Goal: Task Accomplishment & Management: Manage account settings

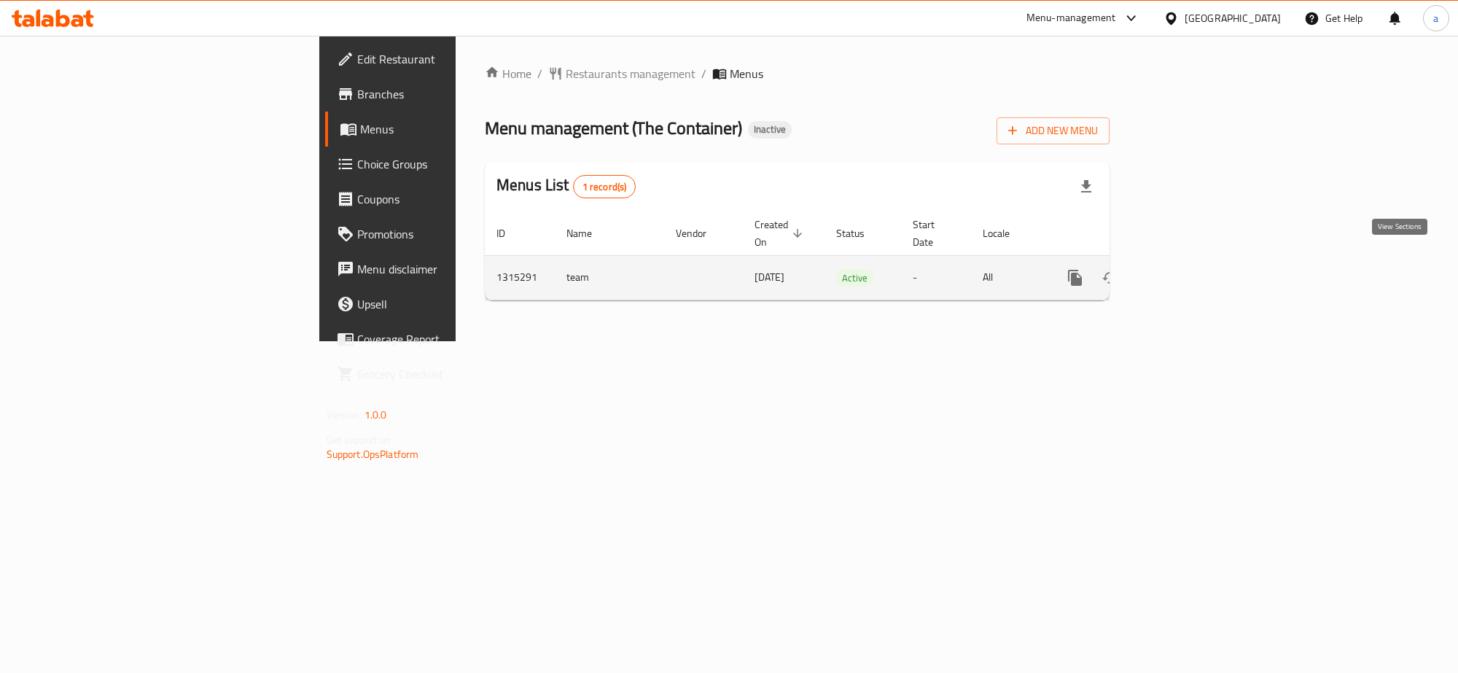
click at [1189, 269] on icon "enhanced table" at bounding box center [1181, 278] width 18 height 18
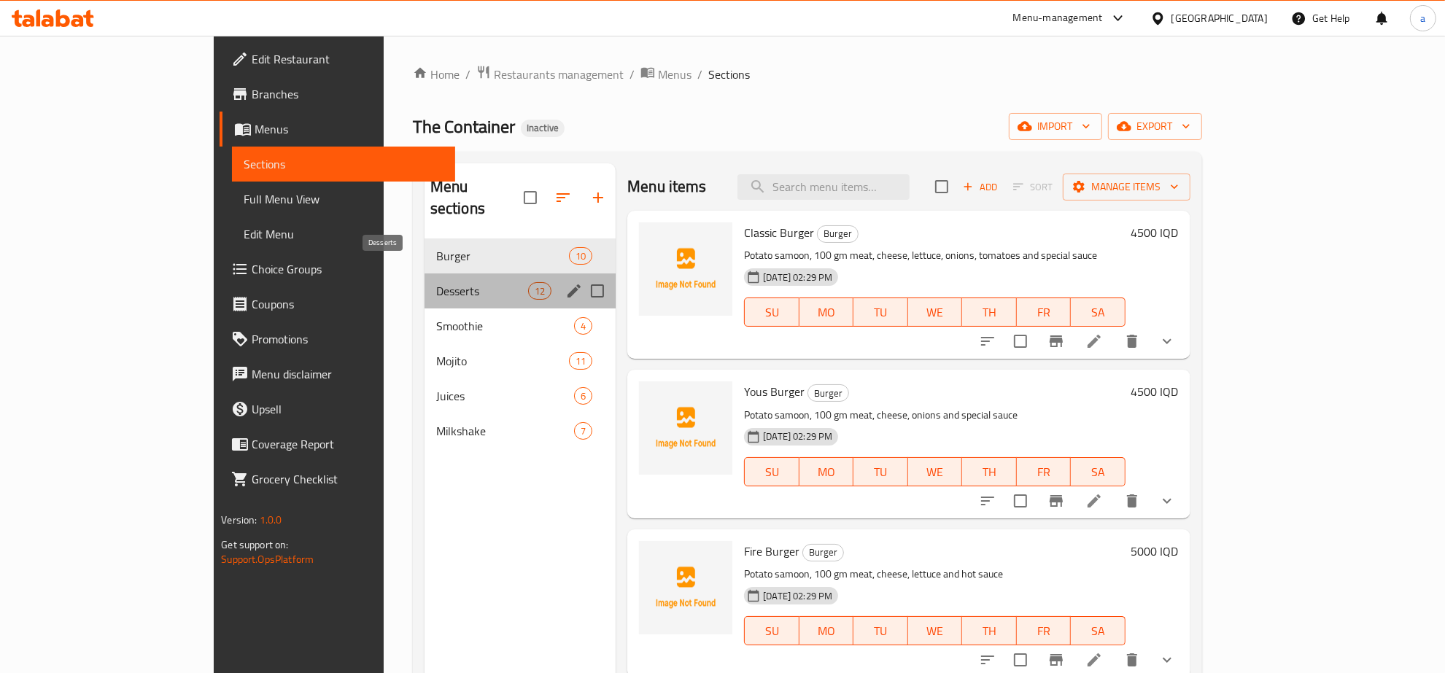
click at [443, 282] on span "Desserts" at bounding box center [482, 291] width 92 height 18
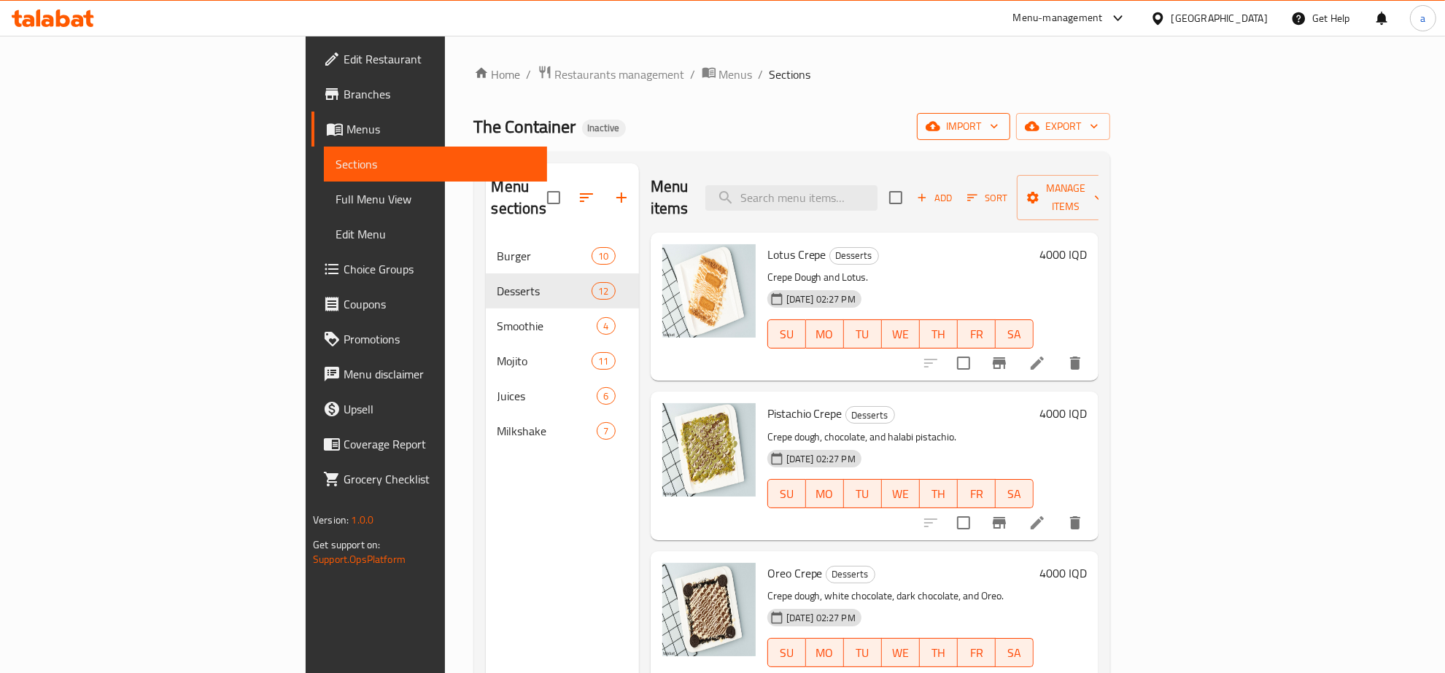
click at [998, 136] on span "import" at bounding box center [963, 126] width 70 height 18
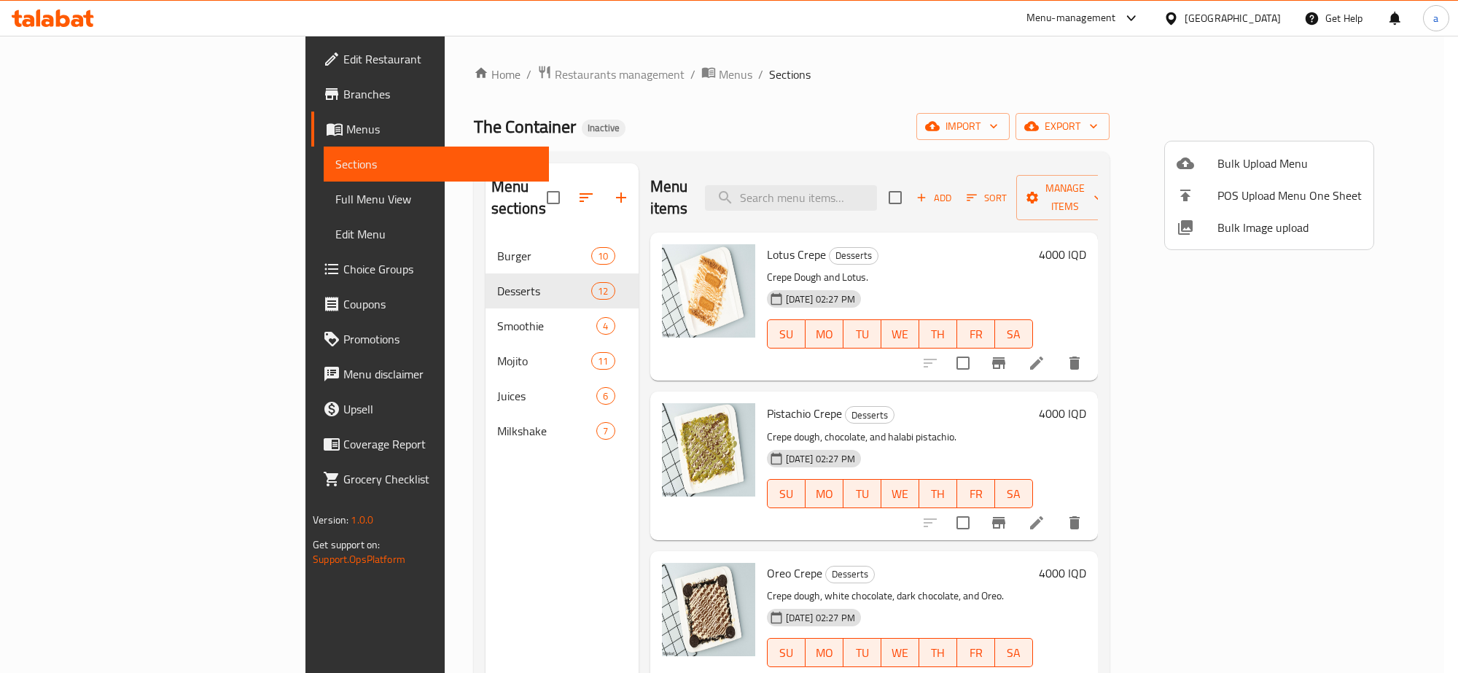
click at [1229, 158] on span "Bulk Upload Menu" at bounding box center [1290, 164] width 144 height 18
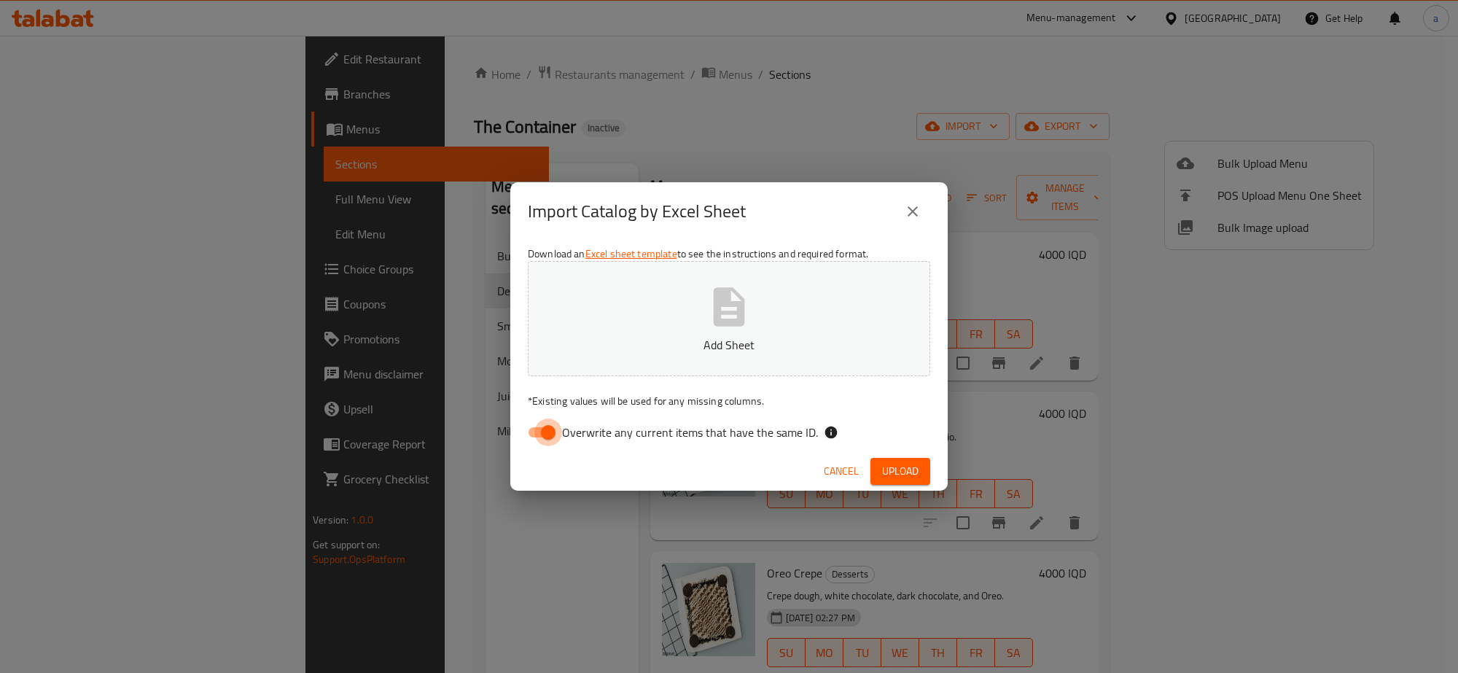
click at [551, 438] on input "Overwrite any current items that have the same ID." at bounding box center [548, 433] width 83 height 28
checkbox input "false"
click at [635, 341] on p "Add Sheet" at bounding box center [729, 345] width 357 height 18
click at [925, 462] on button "Upload" at bounding box center [901, 471] width 60 height 27
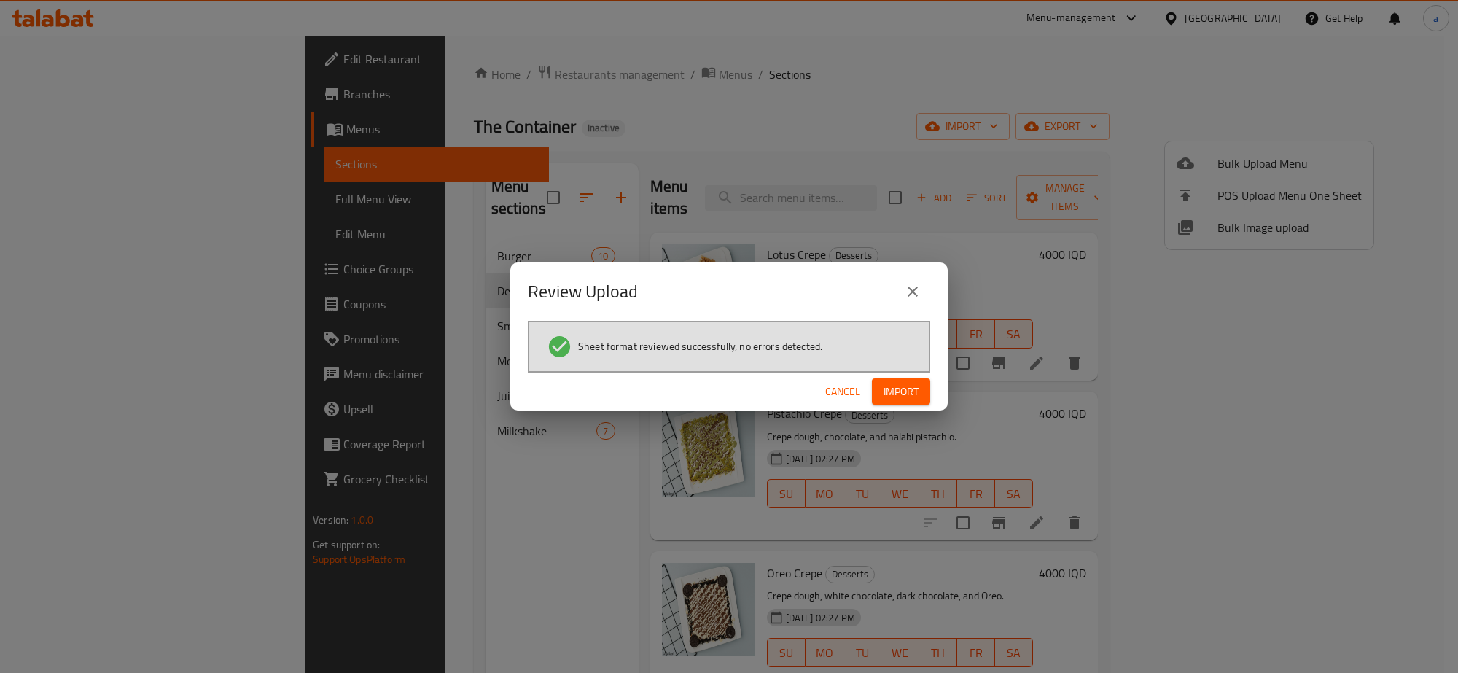
click at [880, 381] on button "Import" at bounding box center [901, 391] width 58 height 27
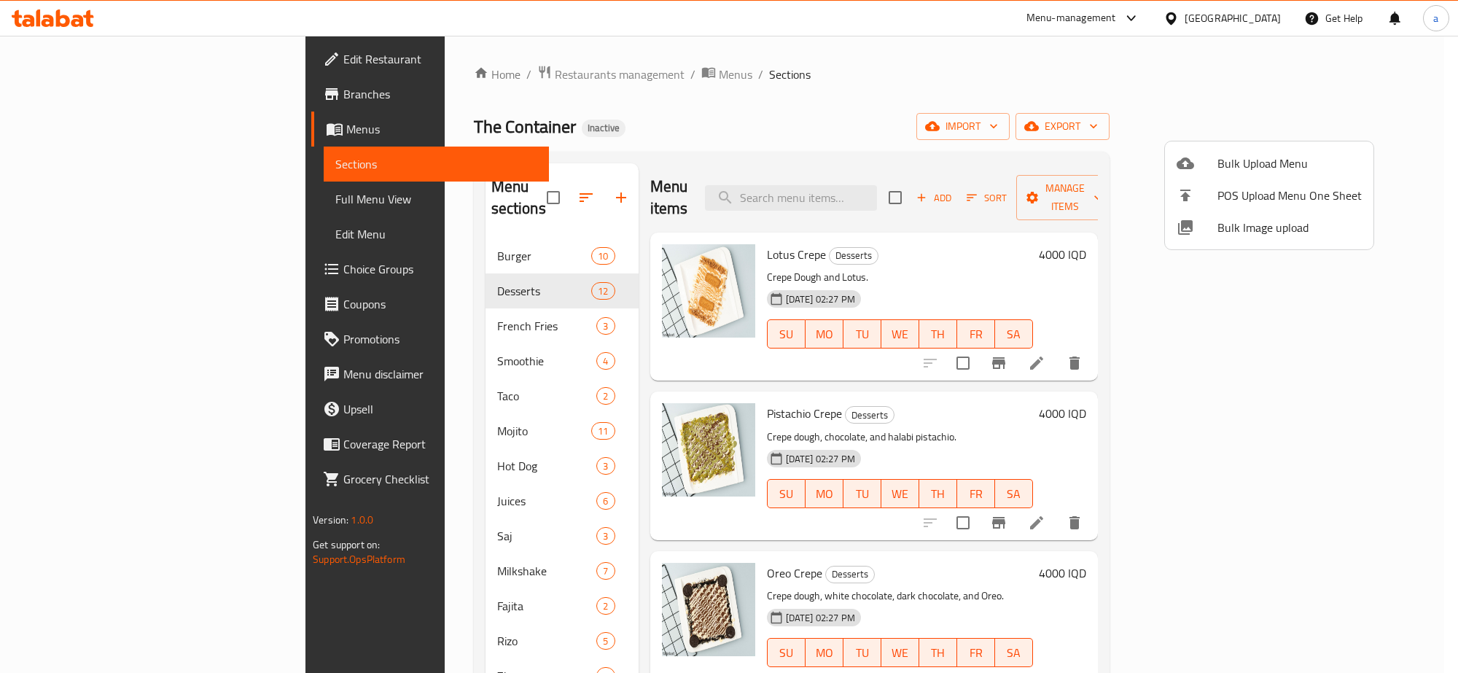
click at [333, 402] on div at bounding box center [729, 336] width 1458 height 673
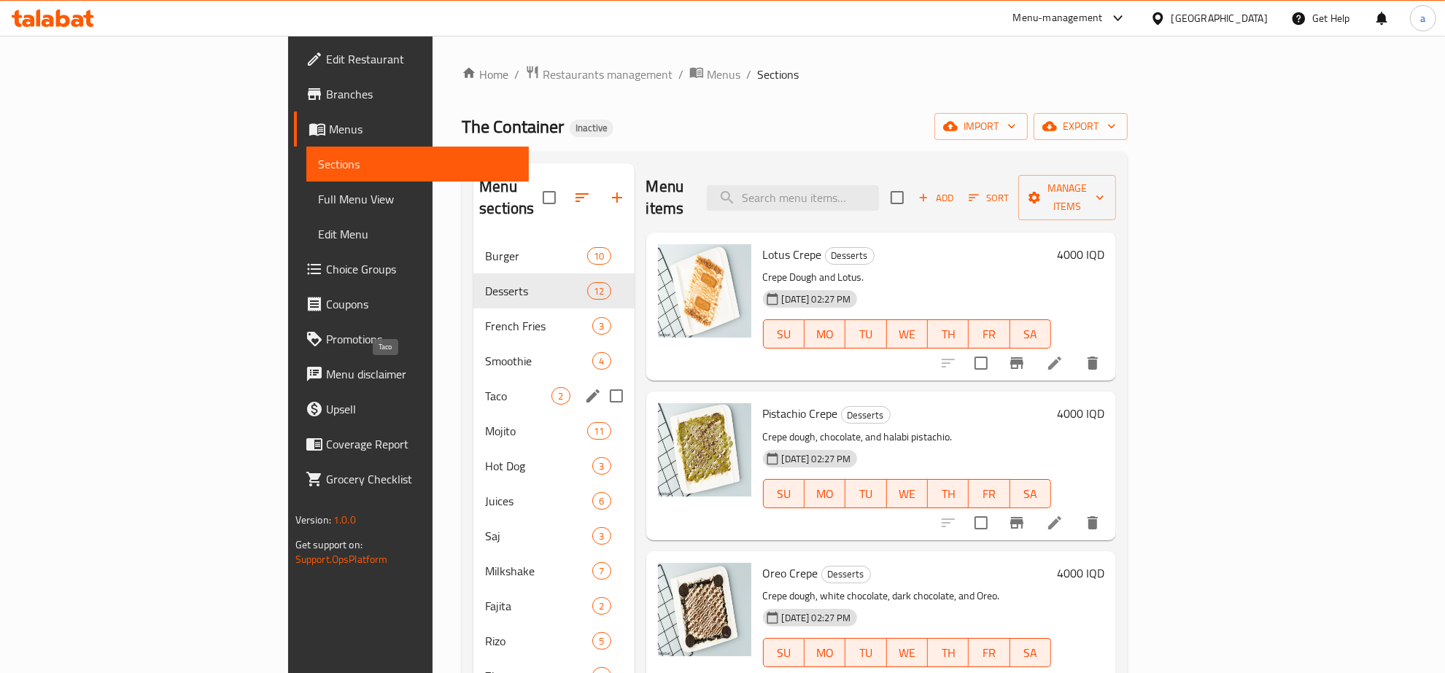
click at [485, 387] on span "Taco" at bounding box center [518, 396] width 66 height 18
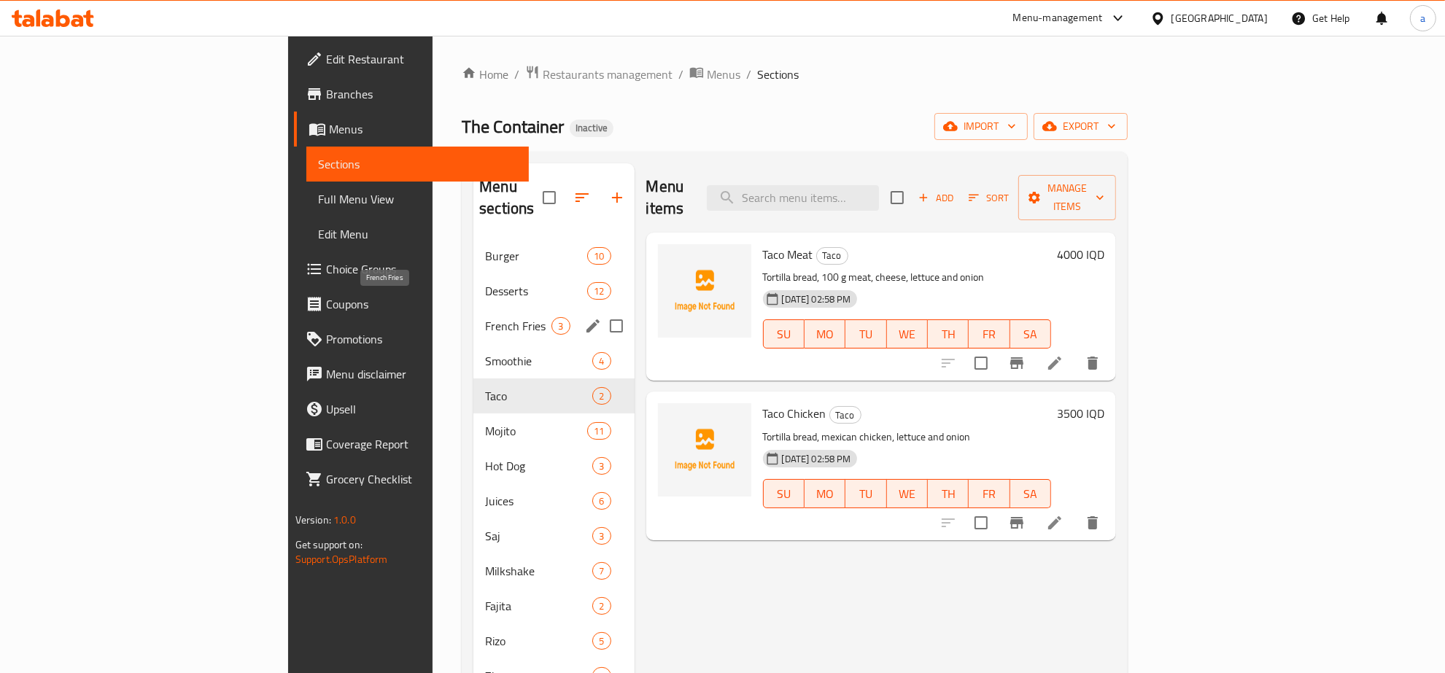
click at [485, 317] on span "French Fries" at bounding box center [518, 326] width 66 height 18
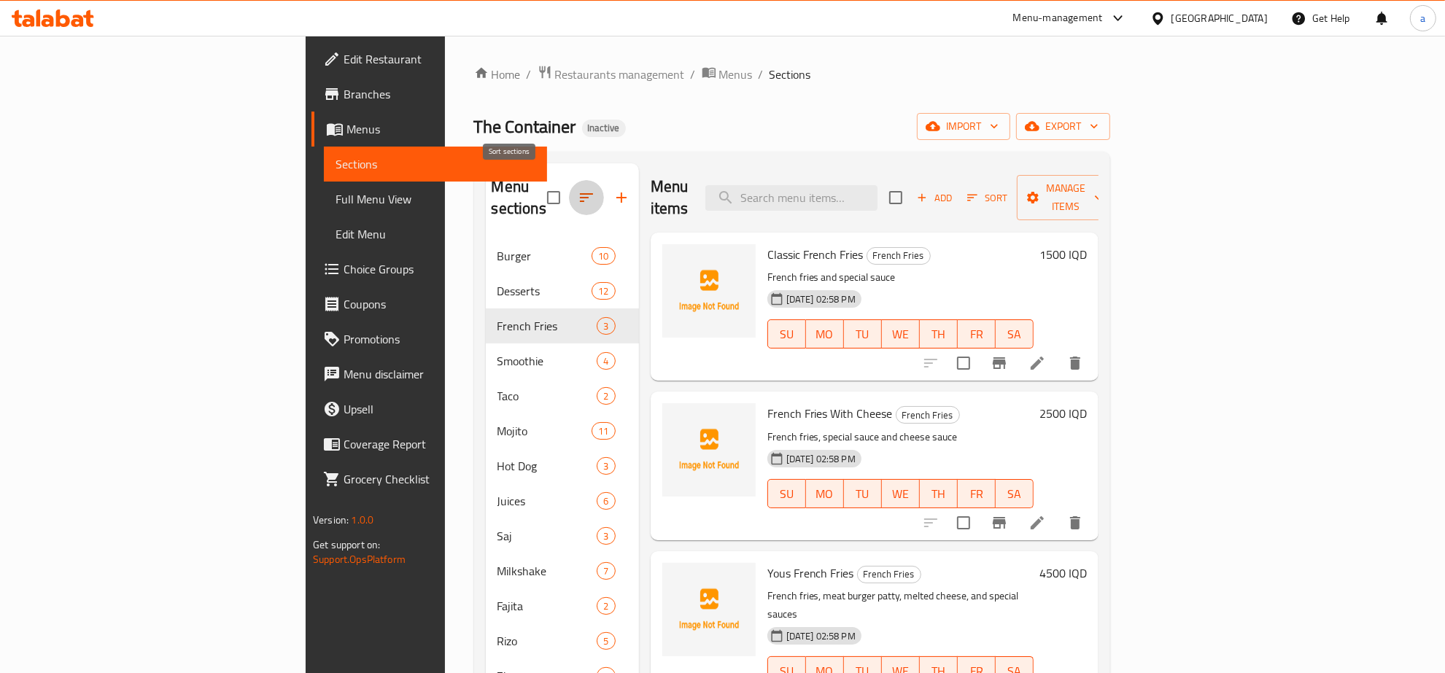
click at [578, 189] on icon "button" at bounding box center [587, 198] width 18 height 18
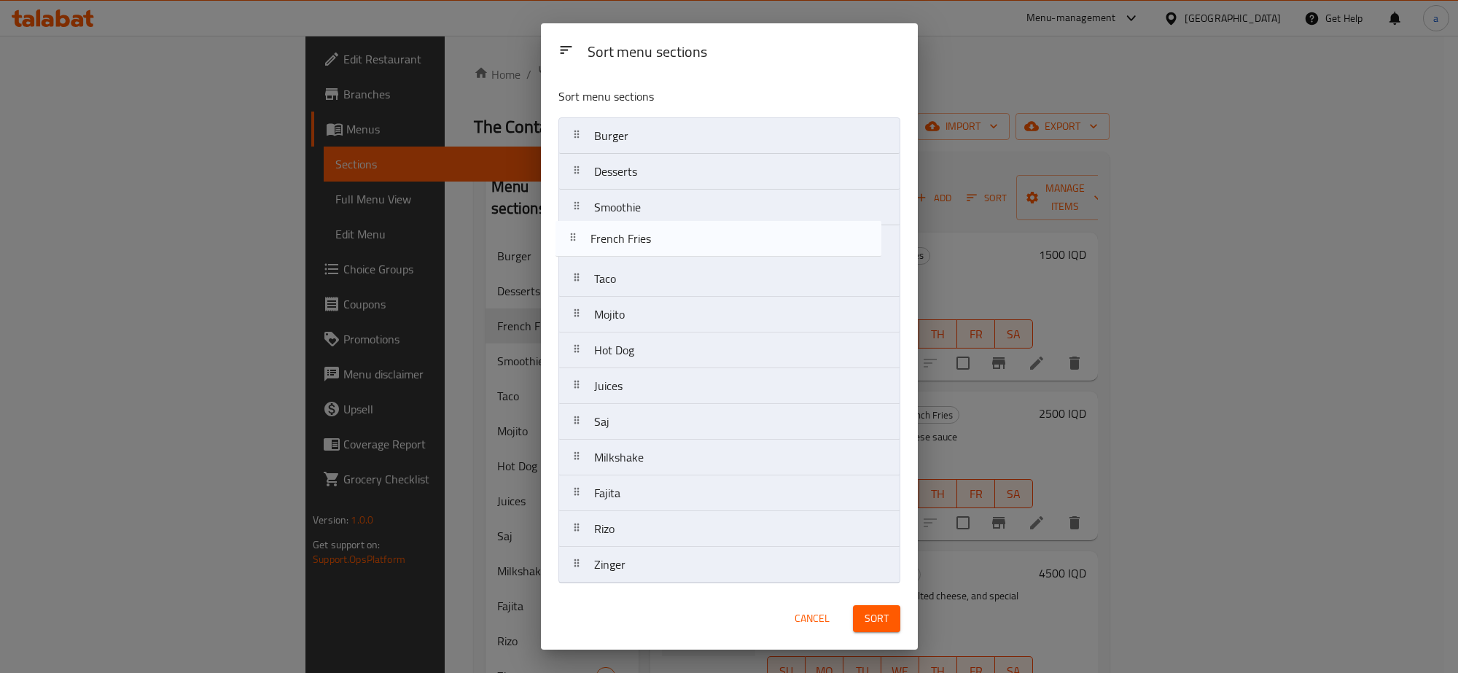
drag, startPoint x: 667, startPoint y: 210, endPoint x: 661, endPoint y: 248, distance: 38.4
click at [661, 248] on nav "Burger Desserts French Fries Smoothie Taco Mojito Hot Dog Juices Saj Milkshake …" at bounding box center [730, 350] width 342 height 466
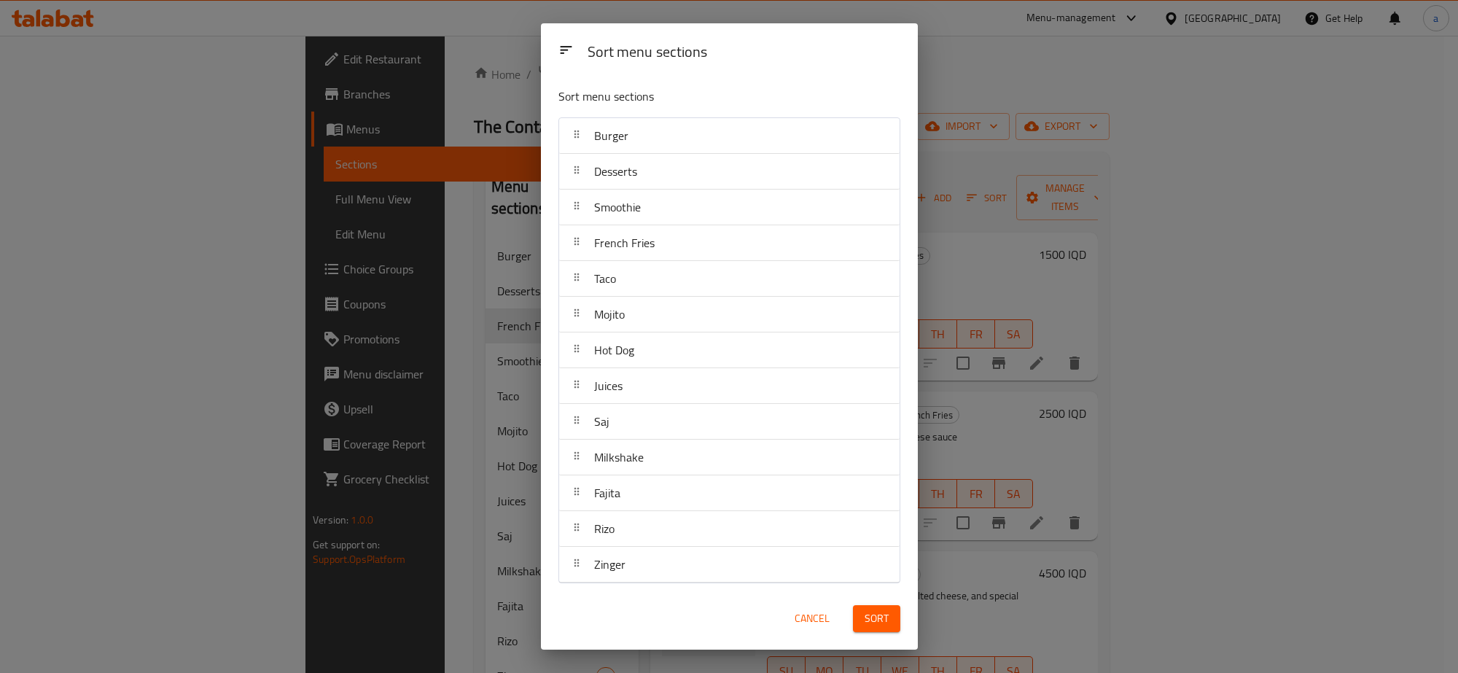
click at [868, 614] on span "Sort" at bounding box center [877, 619] width 24 height 18
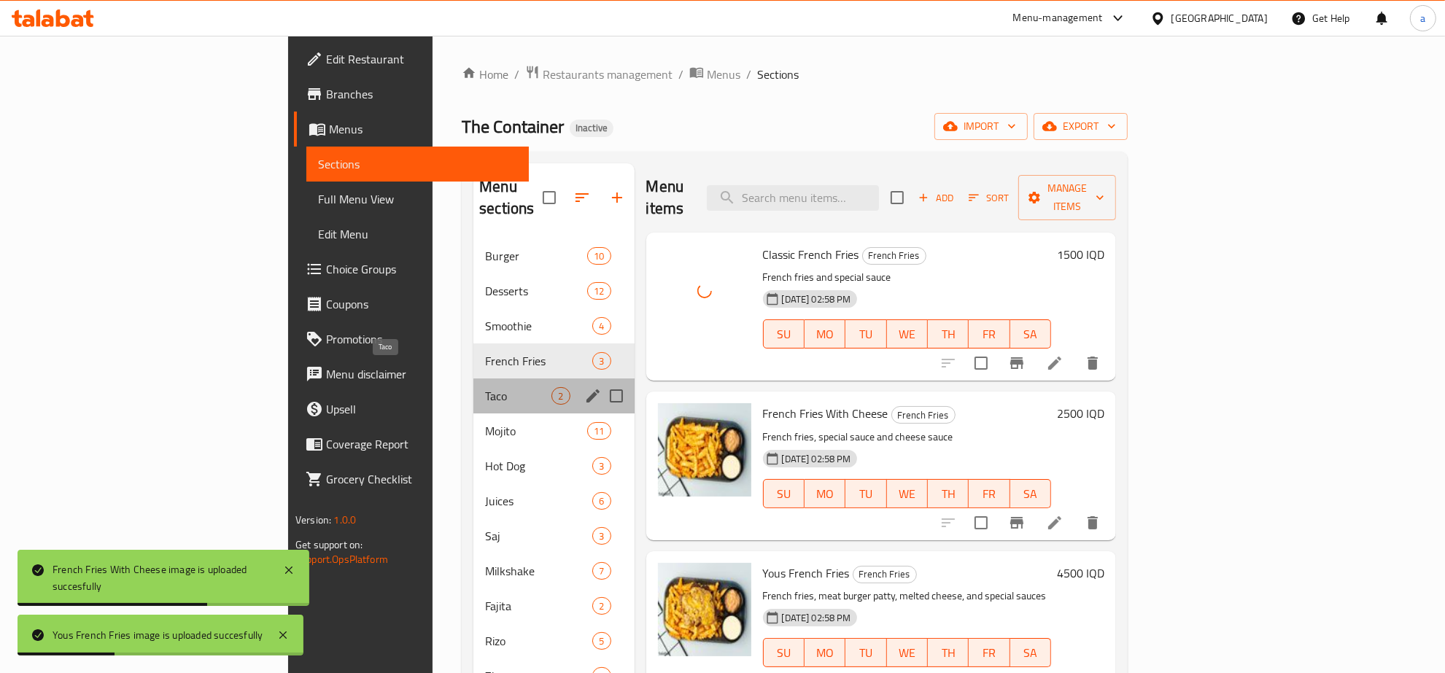
click at [485, 387] on span "Taco" at bounding box center [518, 396] width 66 height 18
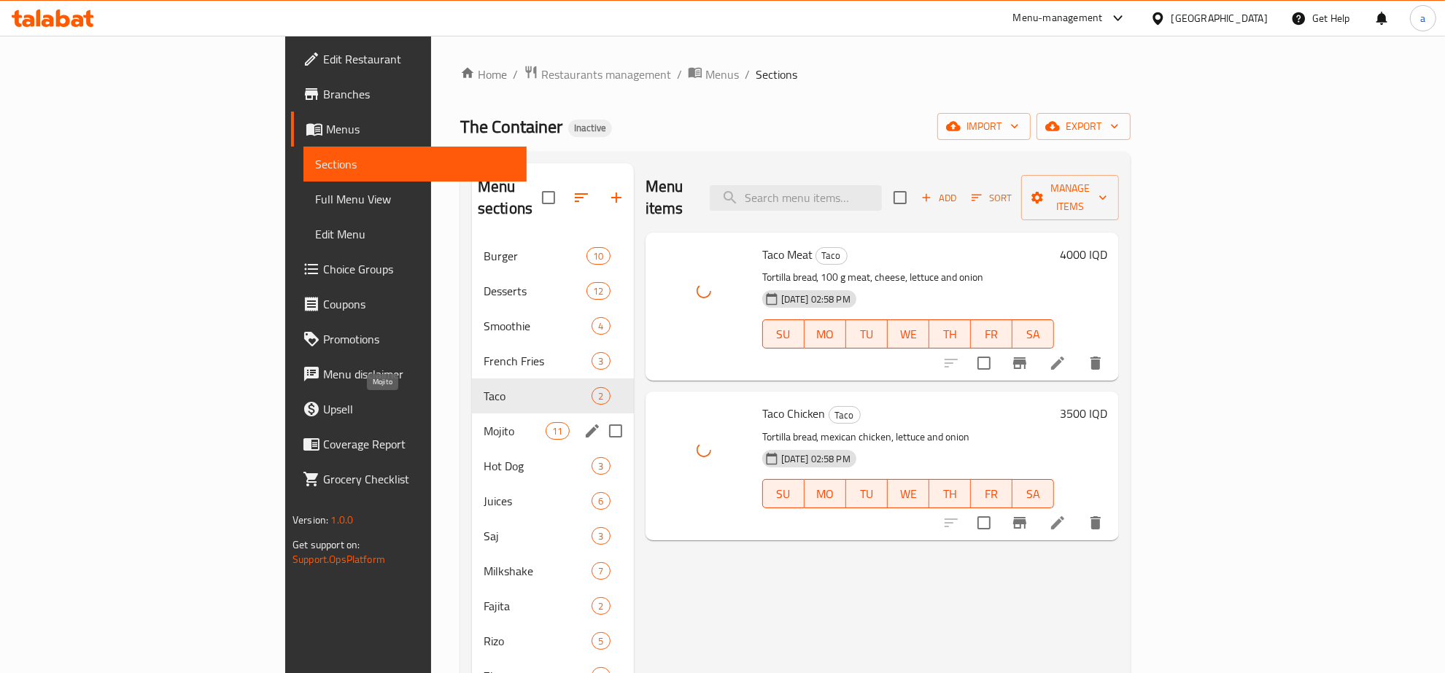
click at [483, 422] on span "Mojito" at bounding box center [514, 431] width 62 height 18
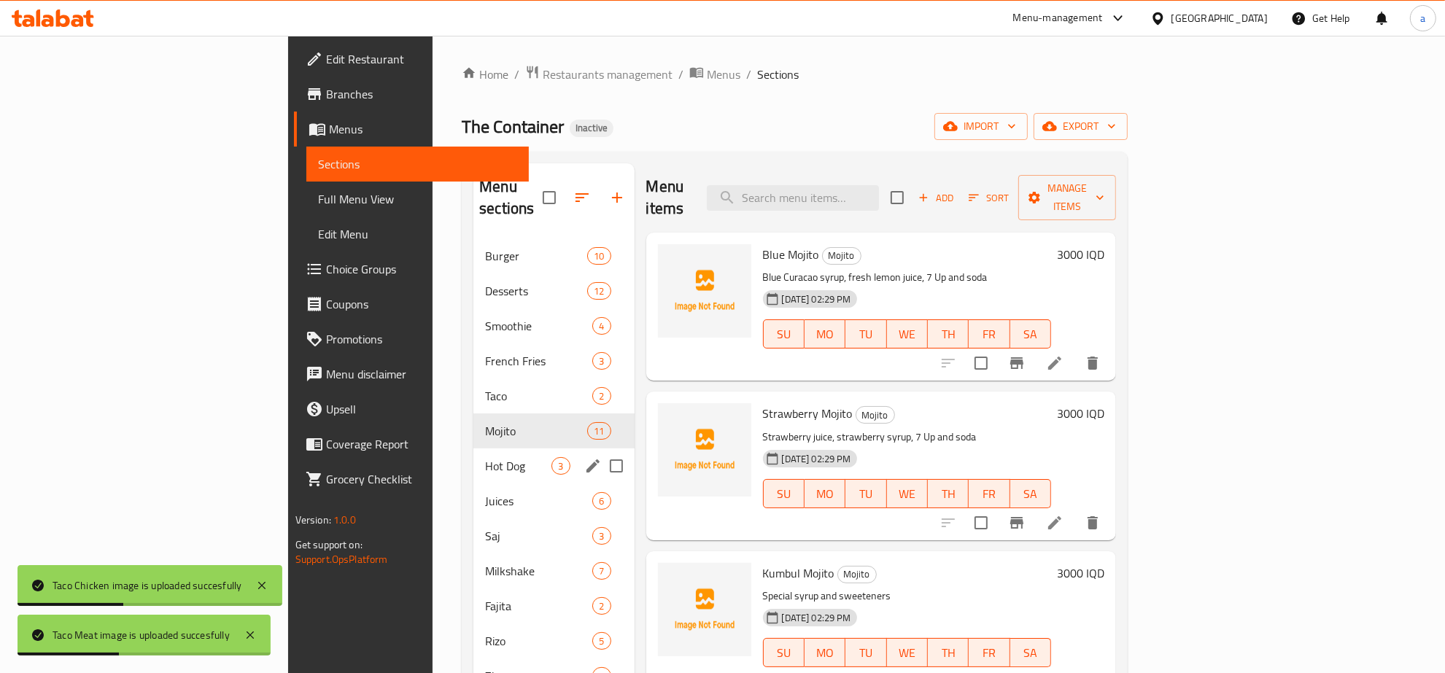
click at [485, 457] on span "Hot Dog" at bounding box center [518, 466] width 66 height 18
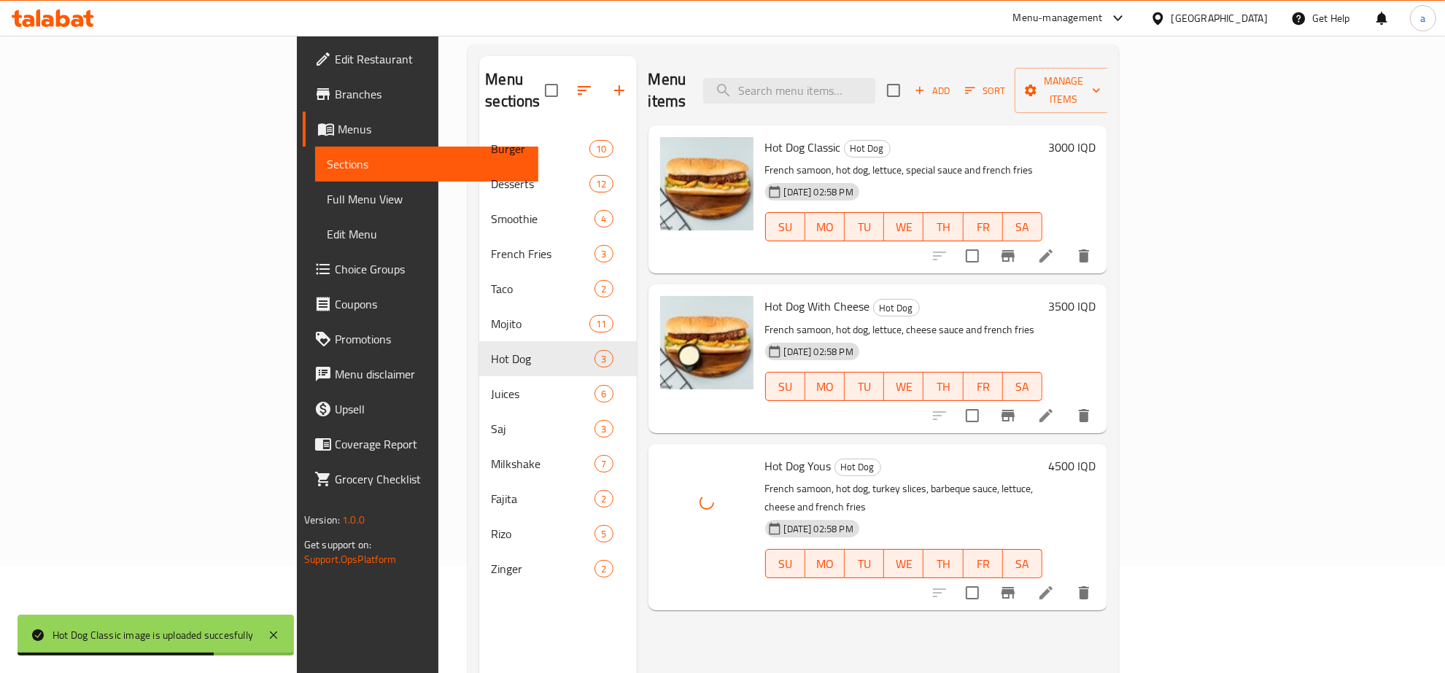
scroll to position [152, 0]
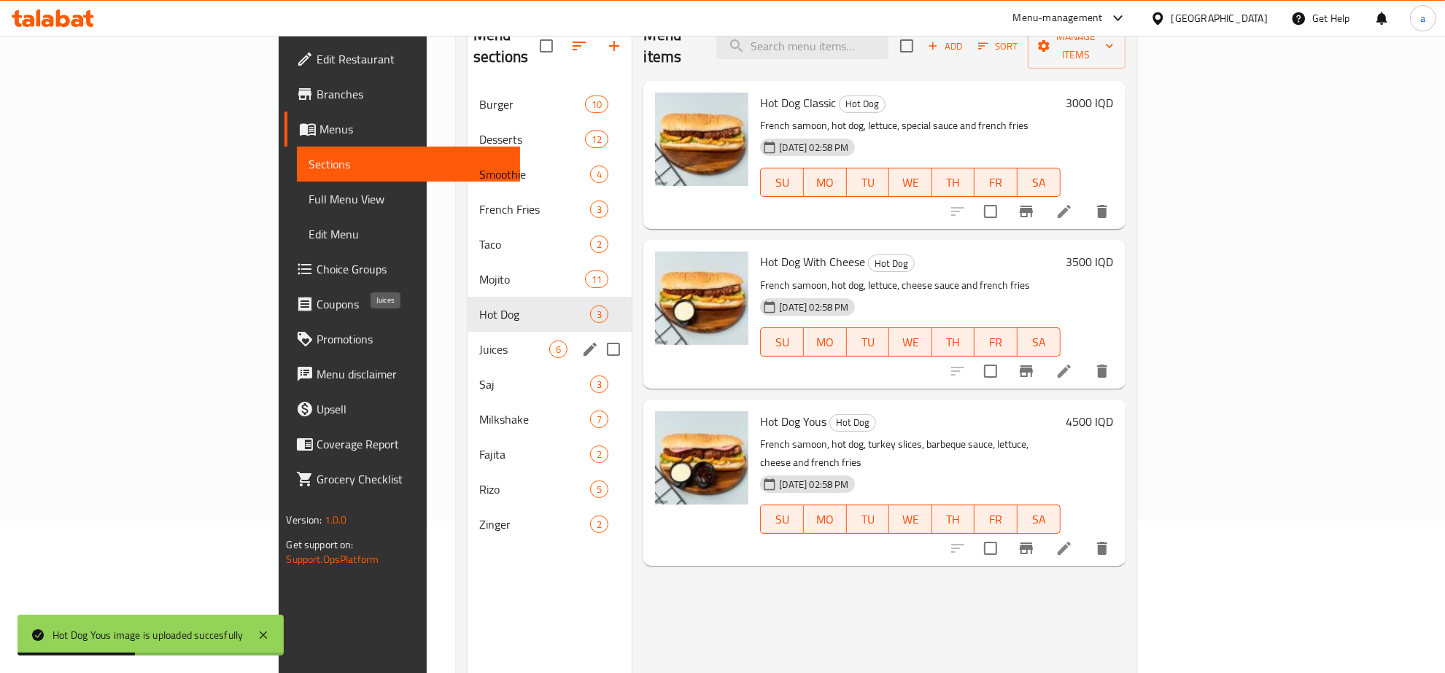
click at [479, 341] on span "Juices" at bounding box center [514, 350] width 70 height 18
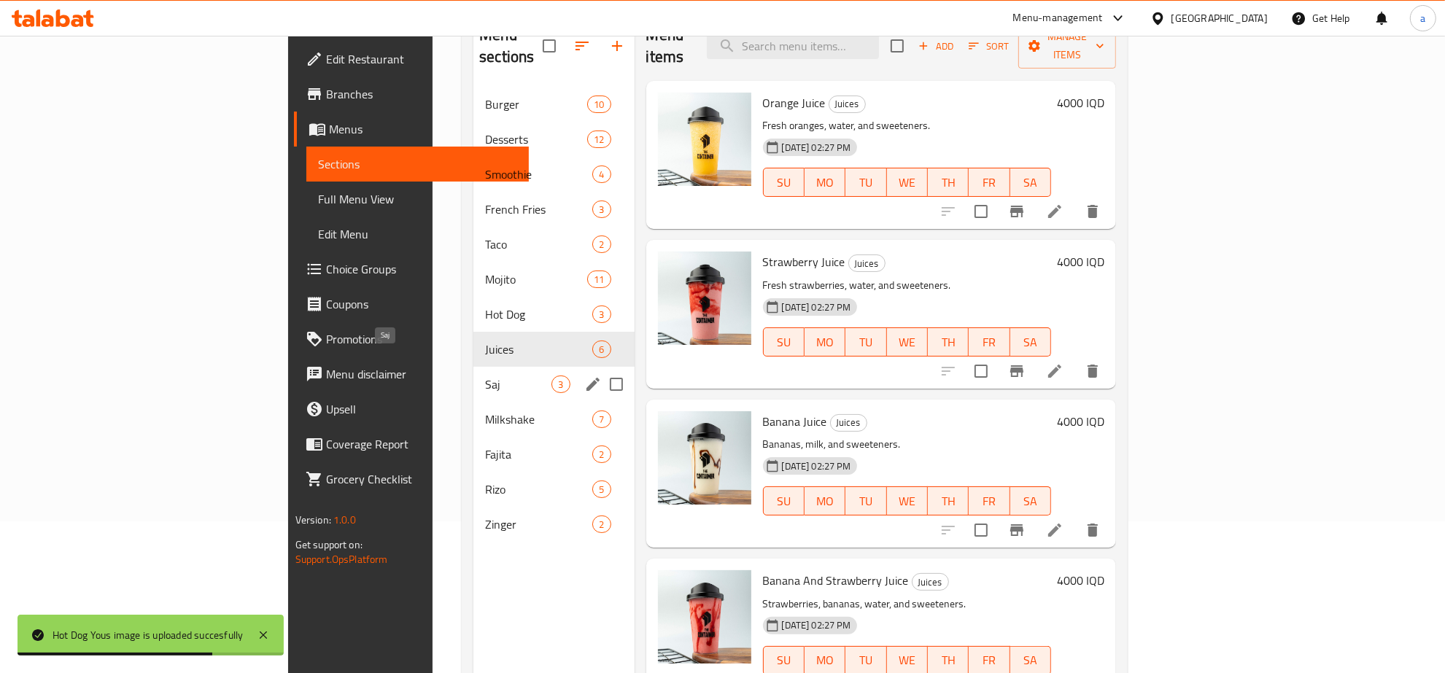
click at [485, 376] on span "Saj" at bounding box center [518, 385] width 66 height 18
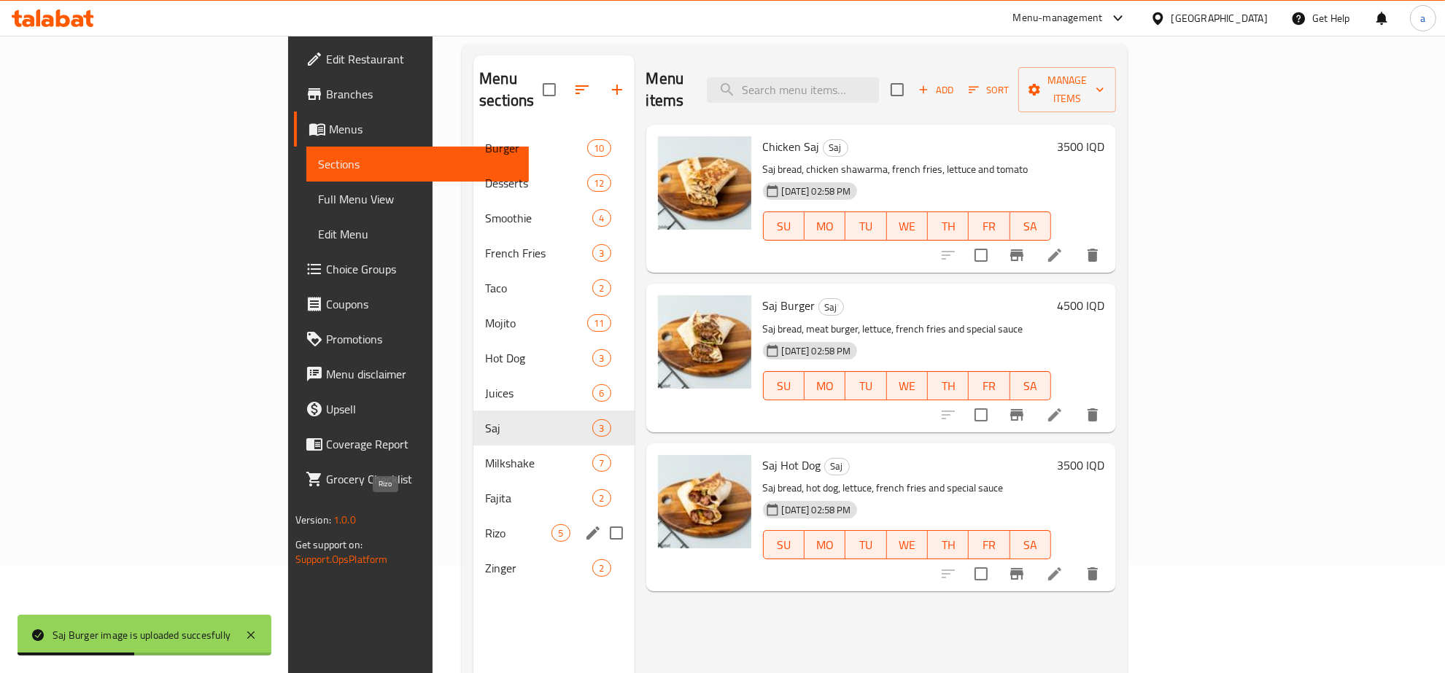
scroll to position [152, 0]
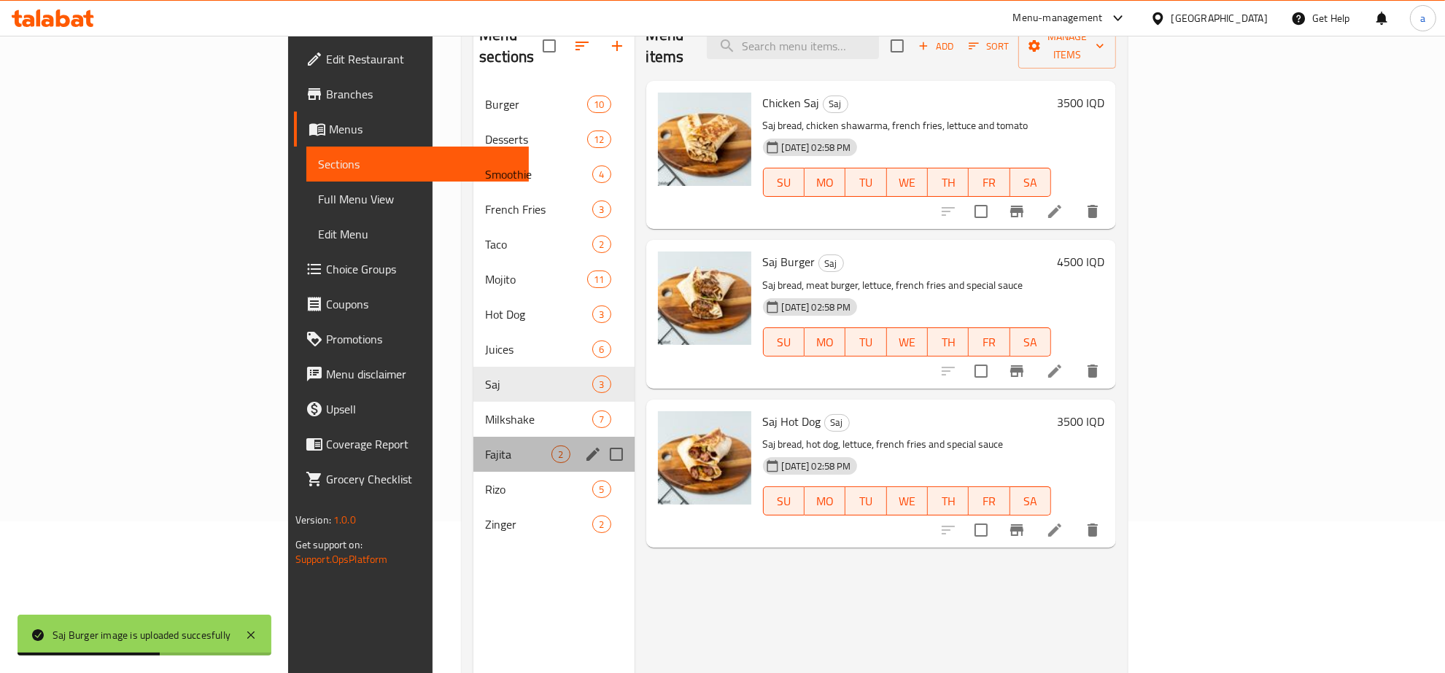
click at [473, 437] on div "Fajita 2" at bounding box center [553, 454] width 160 height 35
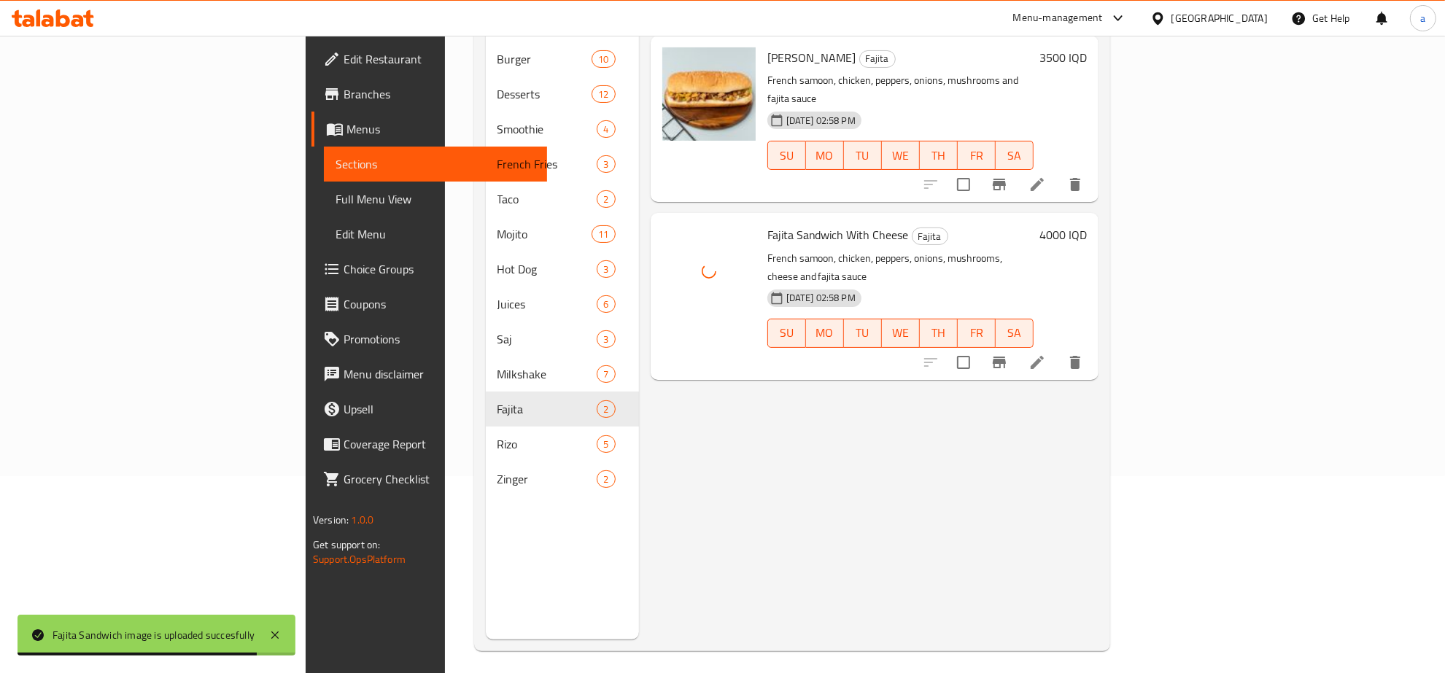
scroll to position [205, 0]
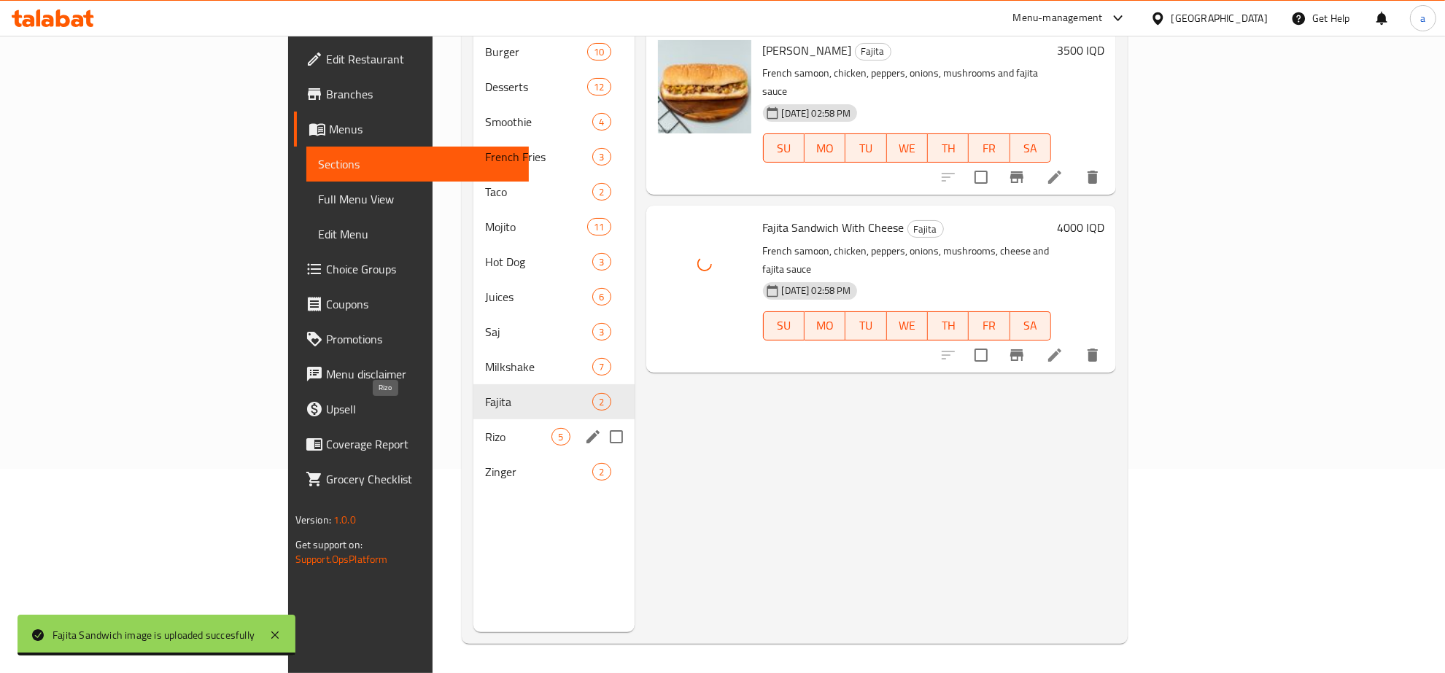
click at [485, 428] on span "Rizo" at bounding box center [518, 437] width 66 height 18
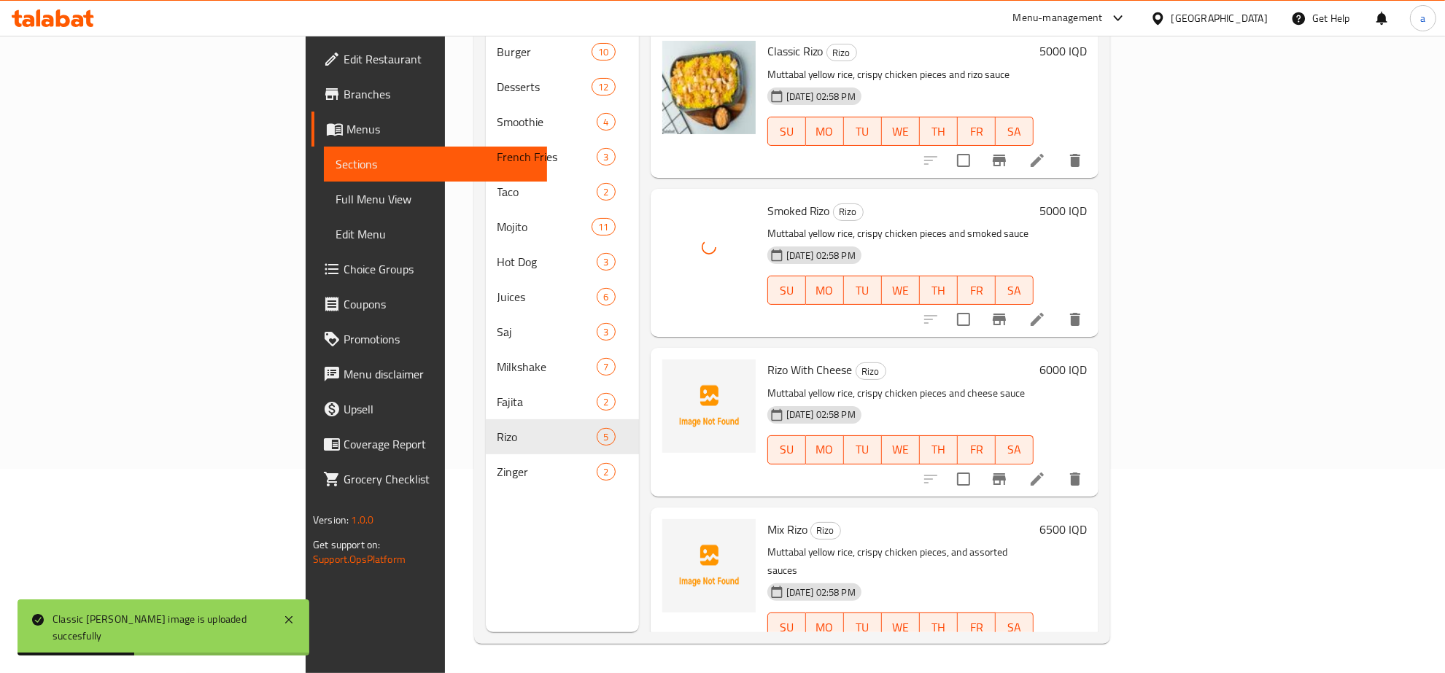
scroll to position [205, 0]
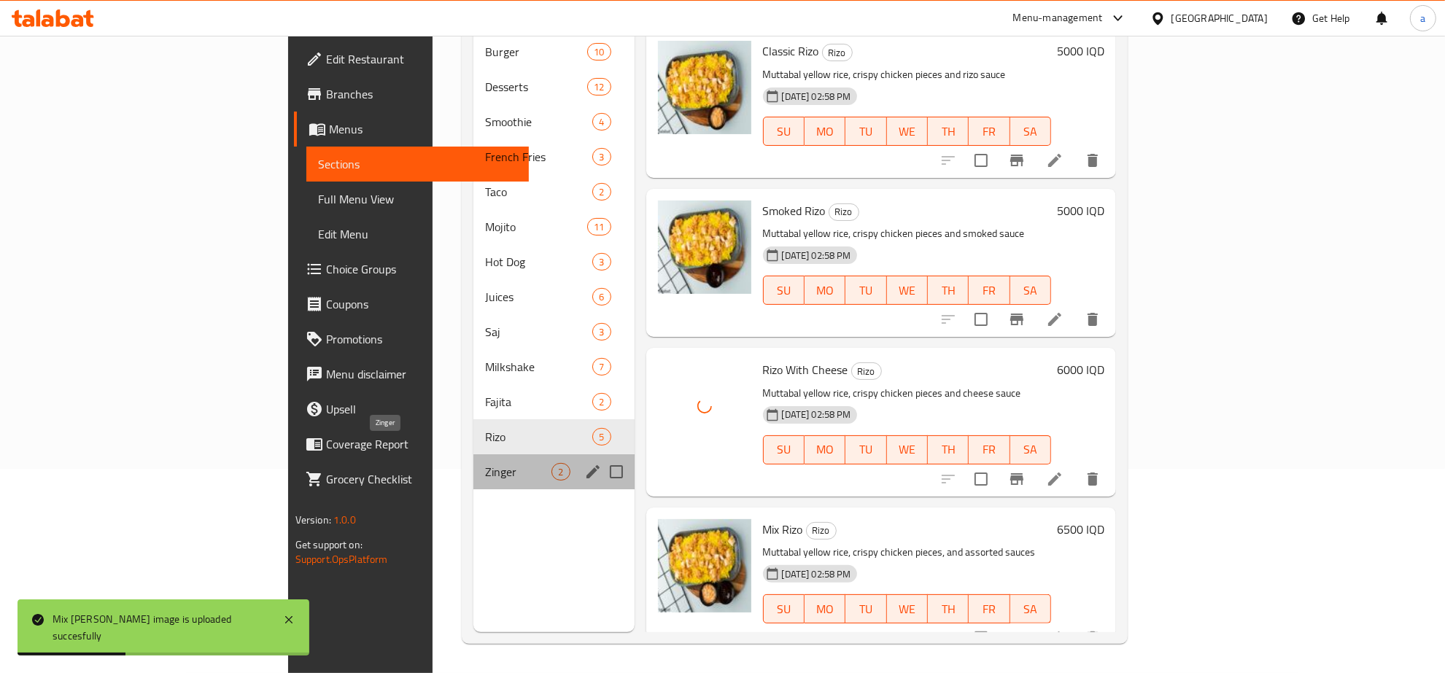
click at [485, 463] on span "Zinger" at bounding box center [518, 472] width 66 height 18
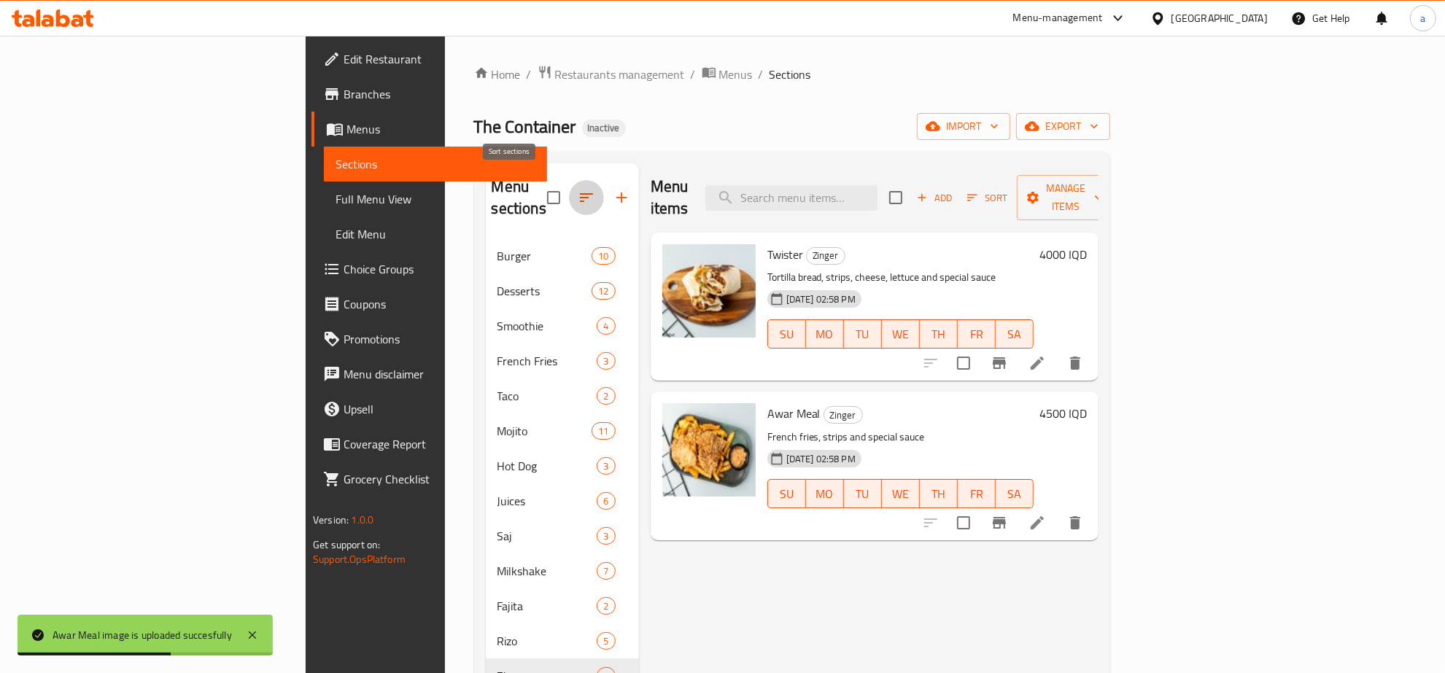
click at [578, 189] on icon "button" at bounding box center [587, 198] width 18 height 18
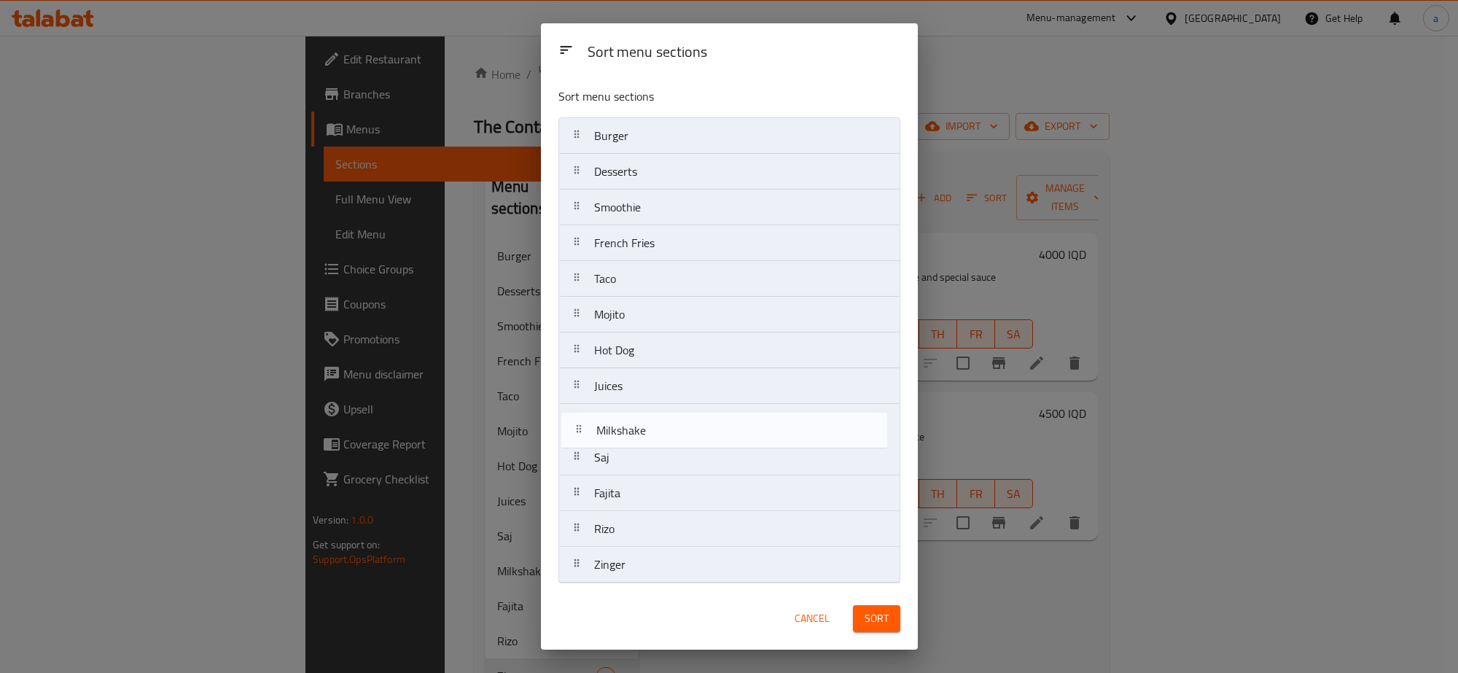
drag, startPoint x: 642, startPoint y: 462, endPoint x: 644, endPoint y: 425, distance: 36.5
click at [644, 425] on nav "Burger Desserts Smoothie French Fries Taco Mojito Hot Dog Juices Saj Milkshake …" at bounding box center [730, 350] width 342 height 466
drag, startPoint x: 637, startPoint y: 352, endPoint x: 632, endPoint y: 424, distance: 71.6
click at [632, 424] on nav "Burger Desserts Smoothie French Fries Taco Mojito Hot Dog Juices Milkshake Saj …" at bounding box center [730, 350] width 342 height 466
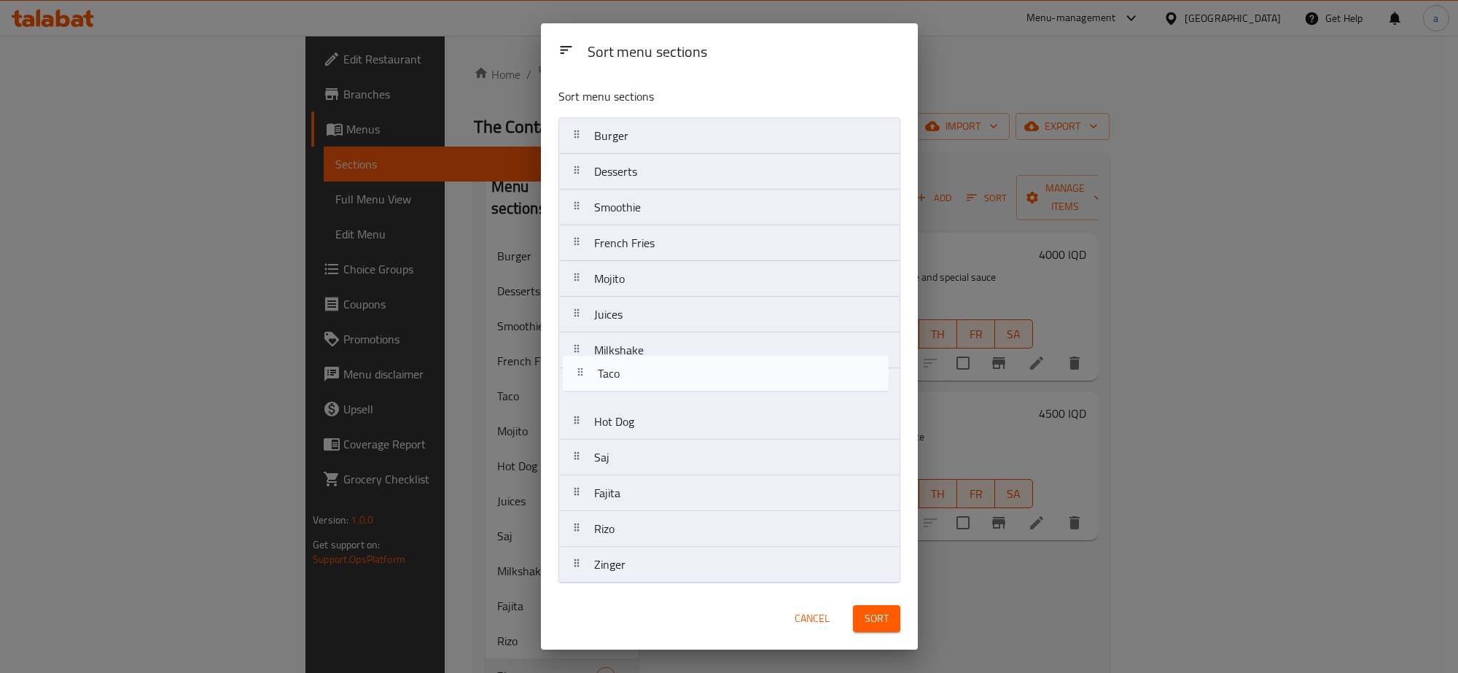
drag, startPoint x: 629, startPoint y: 292, endPoint x: 634, endPoint y: 395, distance: 102.3
click at [634, 395] on nav "Burger Desserts Smoothie French Fries Taco Mojito Juices Milkshake Hot Dog Saj …" at bounding box center [730, 350] width 342 height 466
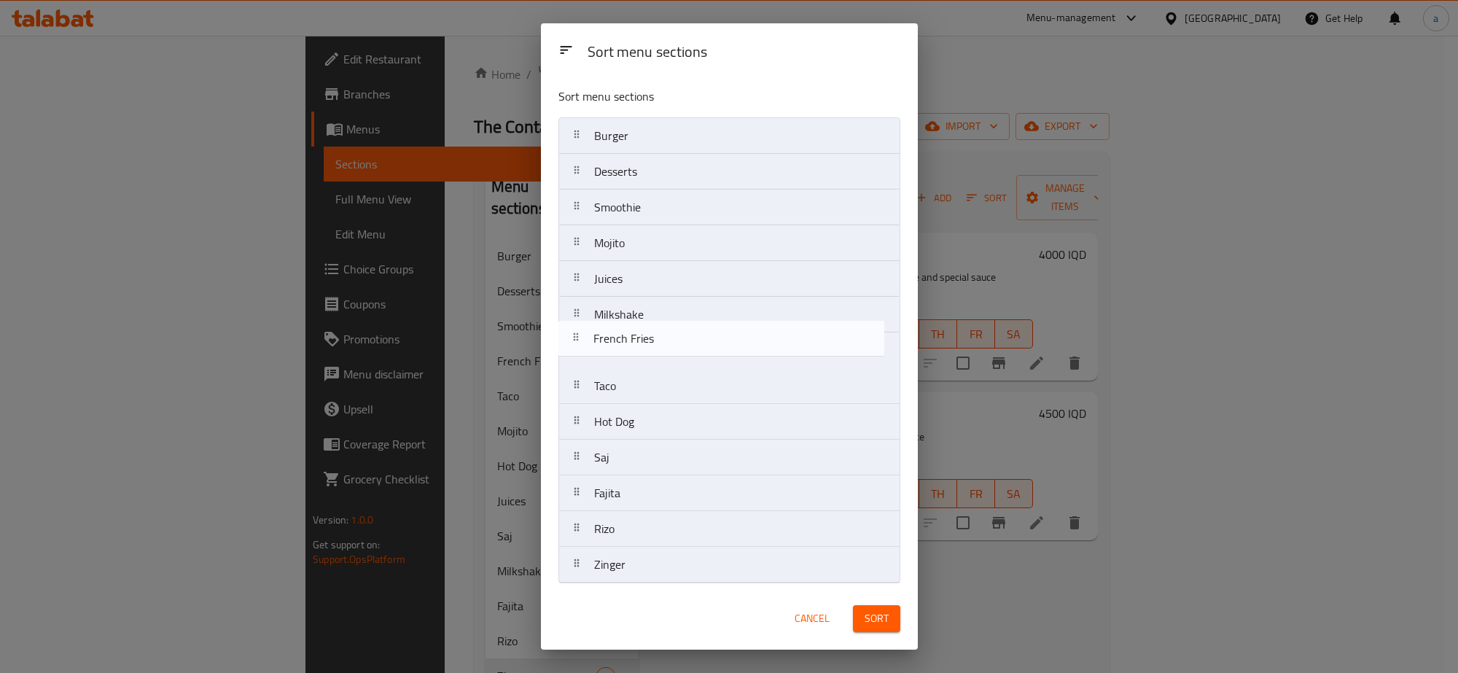
drag, startPoint x: 633, startPoint y: 252, endPoint x: 632, endPoint y: 356, distance: 104.3
click at [632, 356] on nav "Burger Desserts Smoothie French Fries Mojito Juices Milkshake Taco Hot Dog Saj …" at bounding box center [730, 350] width 342 height 466
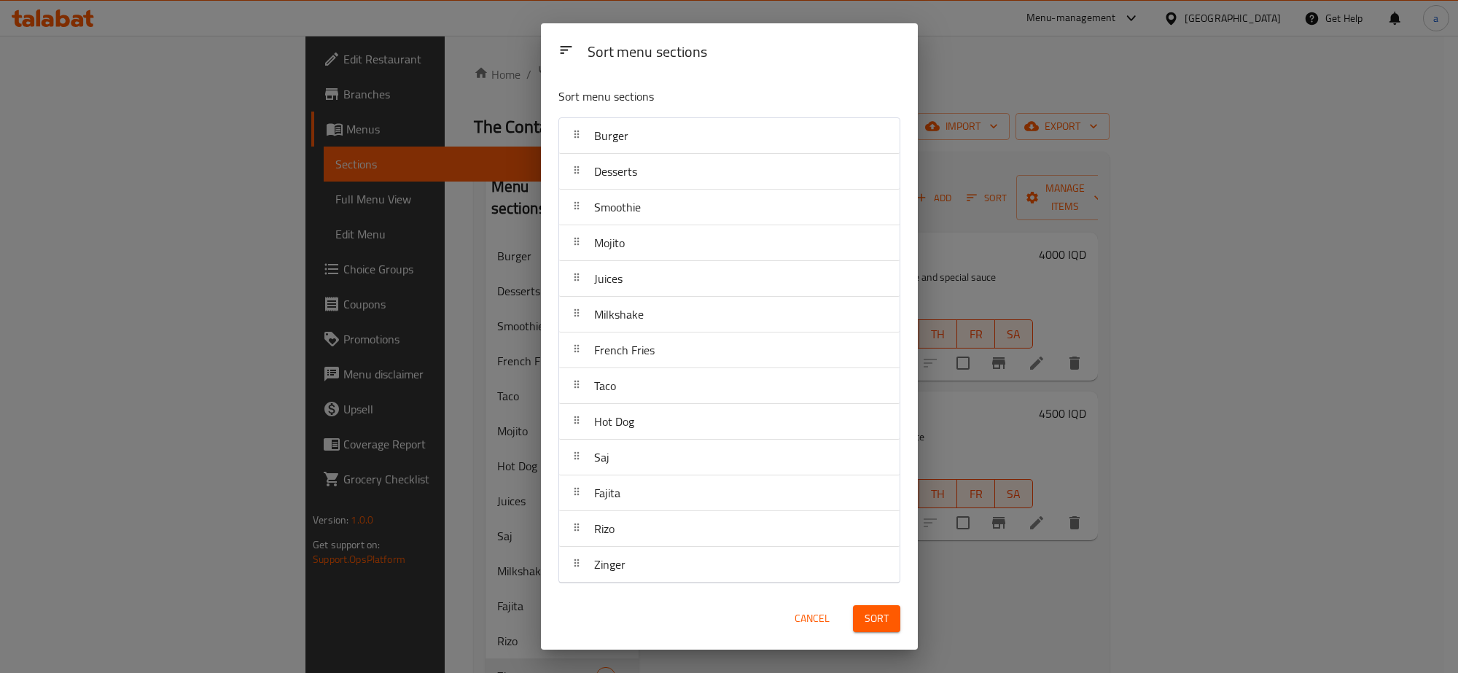
click at [882, 627] on span "Sort" at bounding box center [877, 619] width 24 height 18
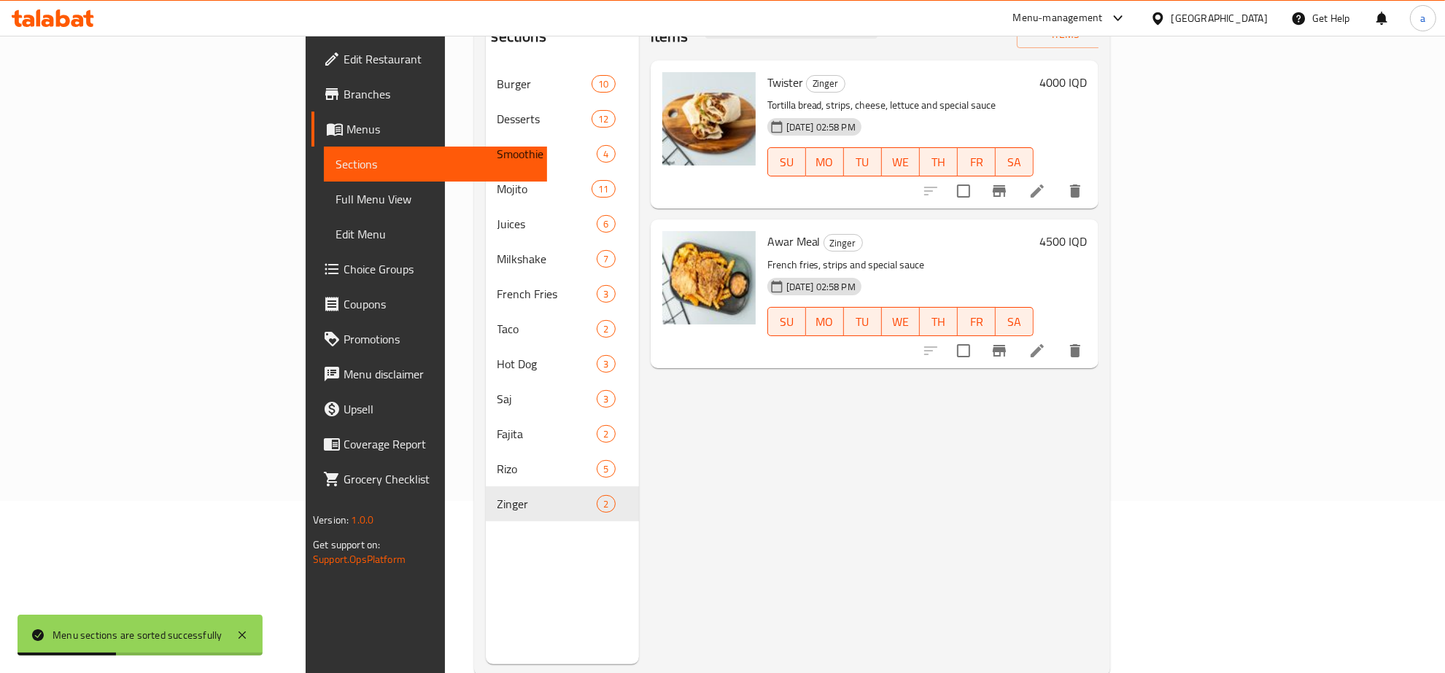
scroll to position [168, 0]
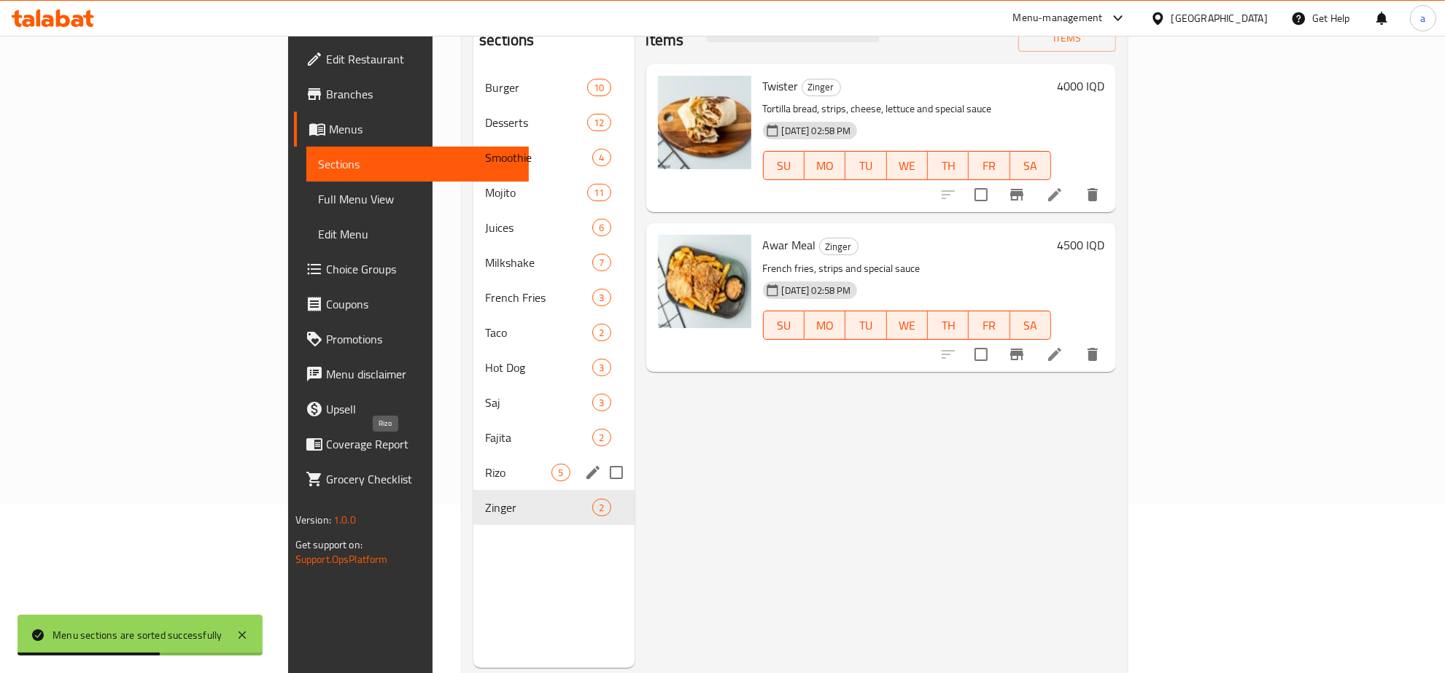
click at [485, 464] on span "Rizo" at bounding box center [518, 473] width 66 height 18
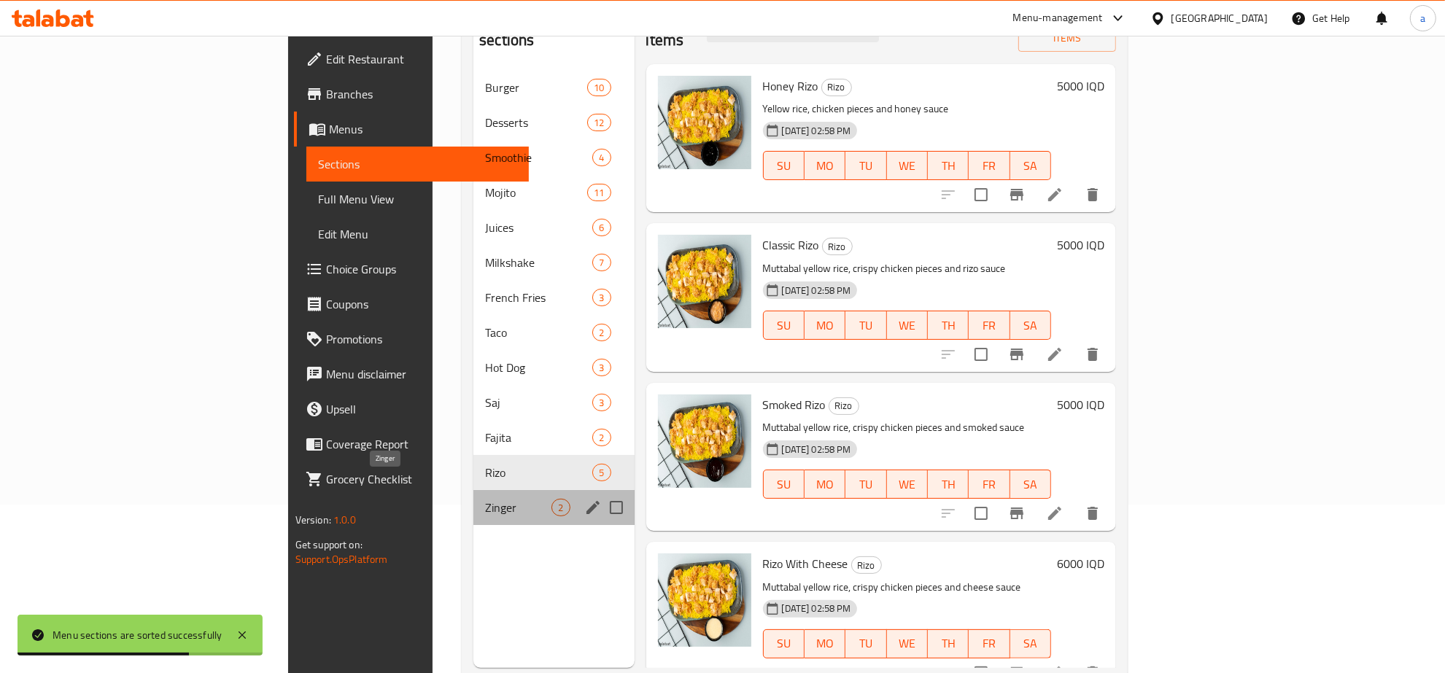
click at [485, 499] on span "Zinger" at bounding box center [518, 508] width 66 height 18
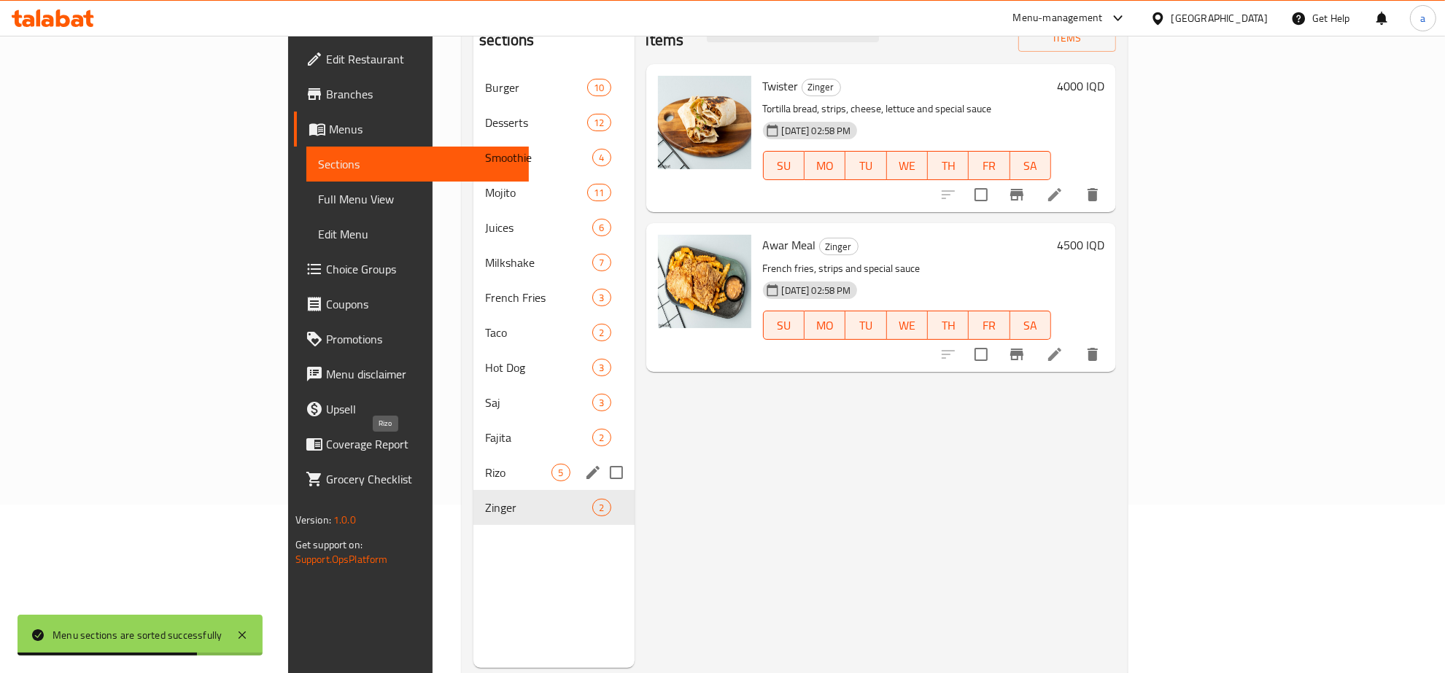
click at [485, 464] on span "Rizo" at bounding box center [518, 473] width 66 height 18
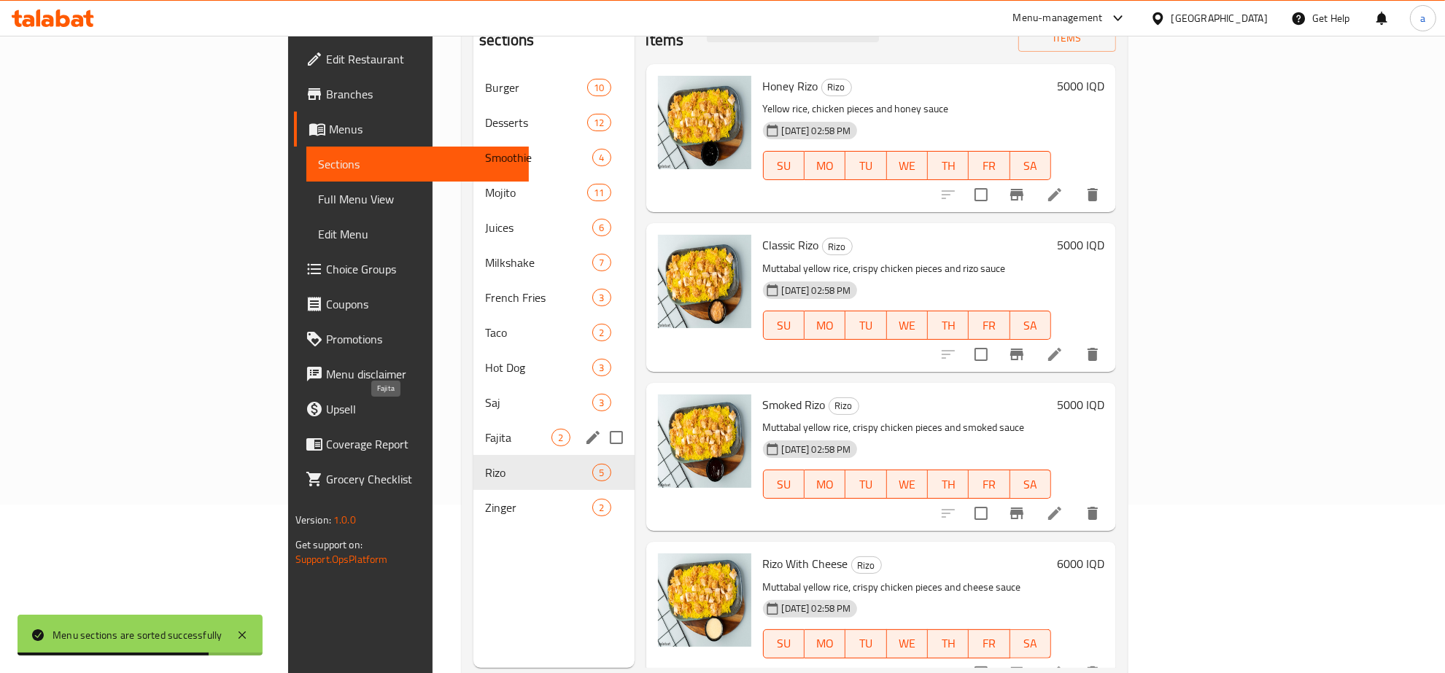
click at [485, 429] on span "Fajita" at bounding box center [518, 438] width 66 height 18
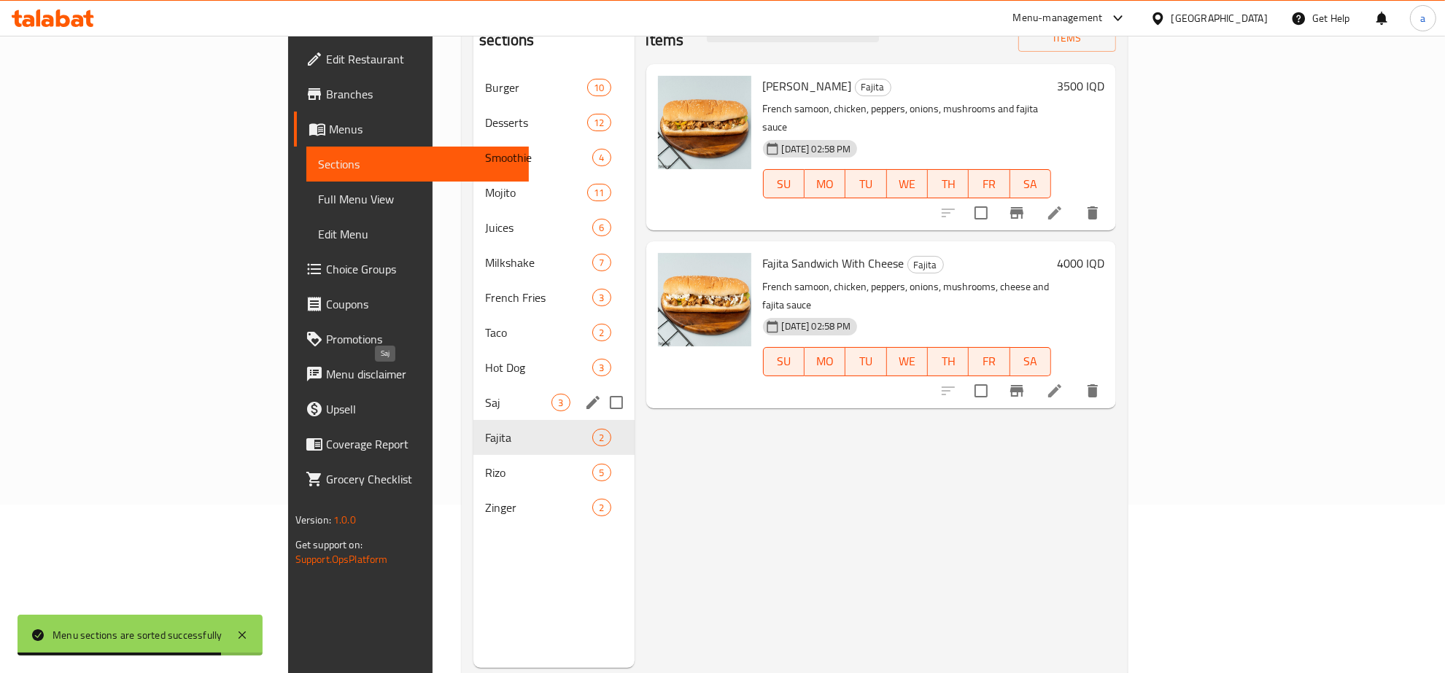
click at [485, 394] on span "Saj" at bounding box center [518, 403] width 66 height 18
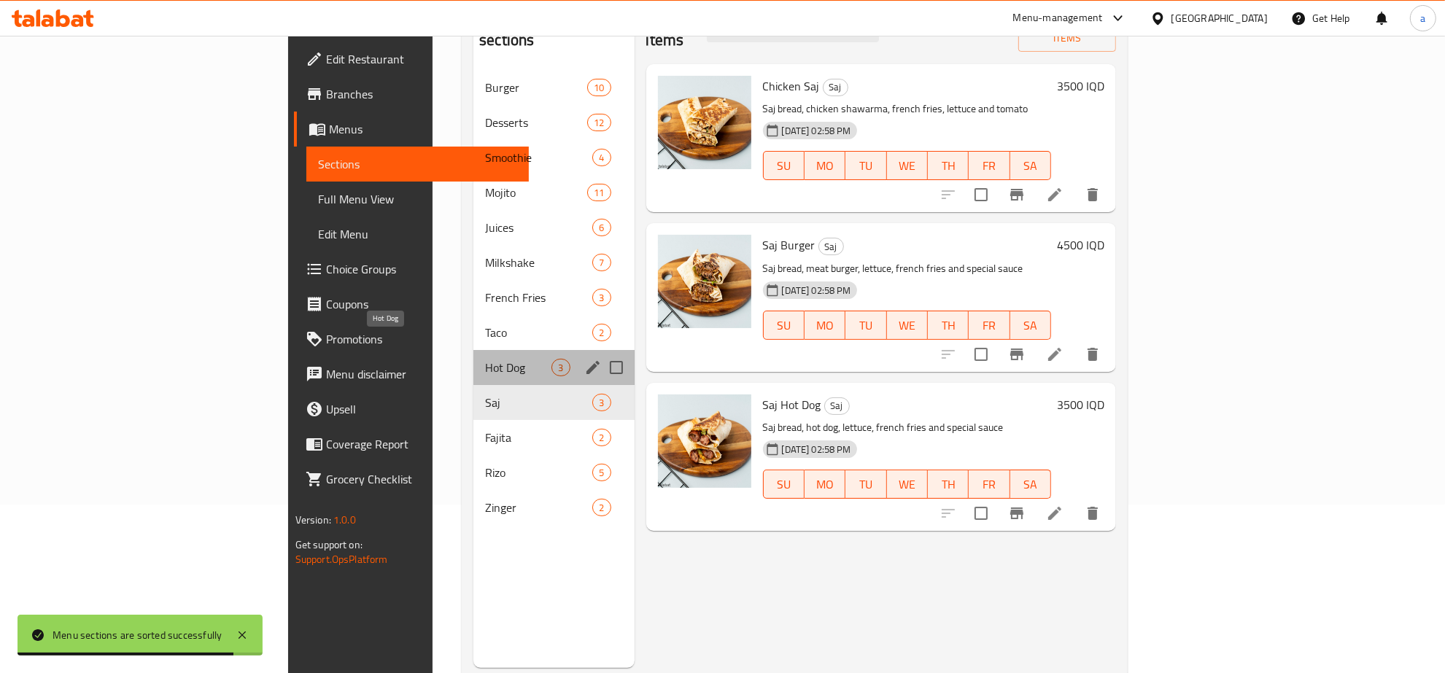
click at [485, 359] on span "Hot Dog" at bounding box center [518, 368] width 66 height 18
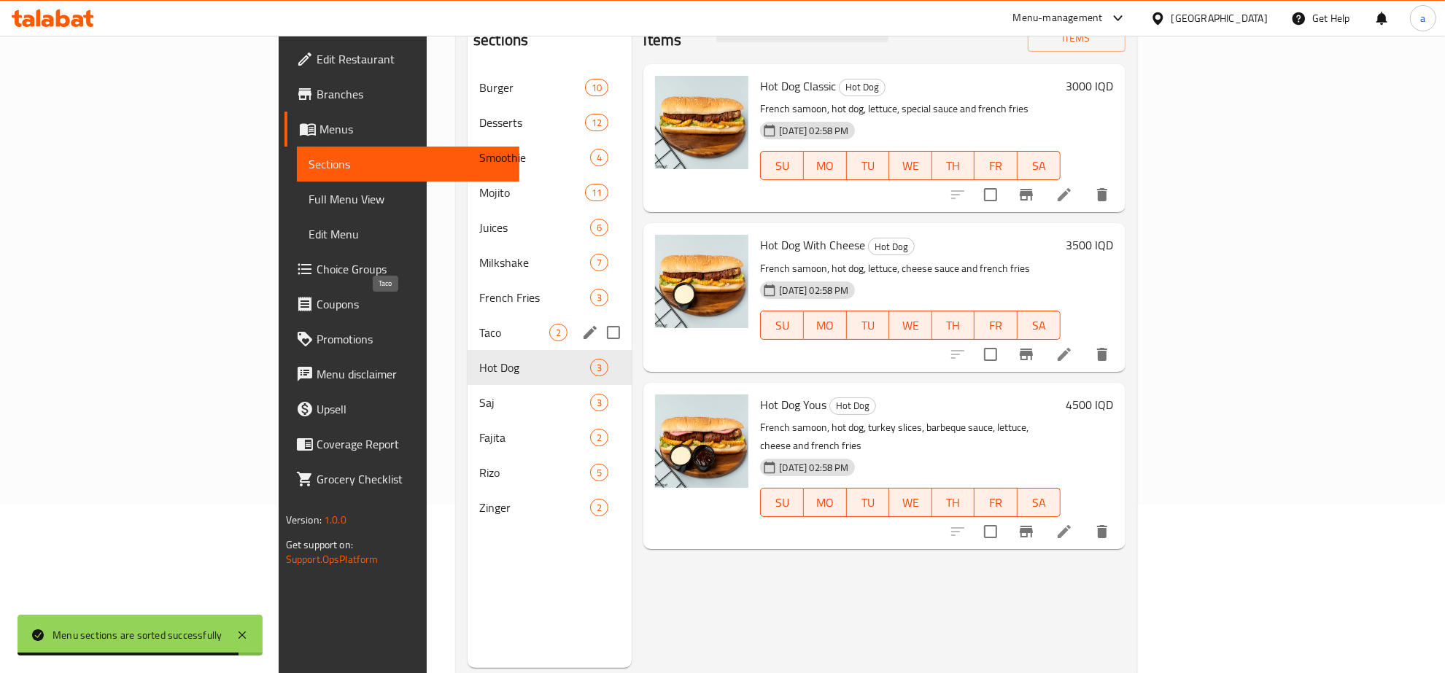
click at [479, 324] on span "Taco" at bounding box center [514, 333] width 70 height 18
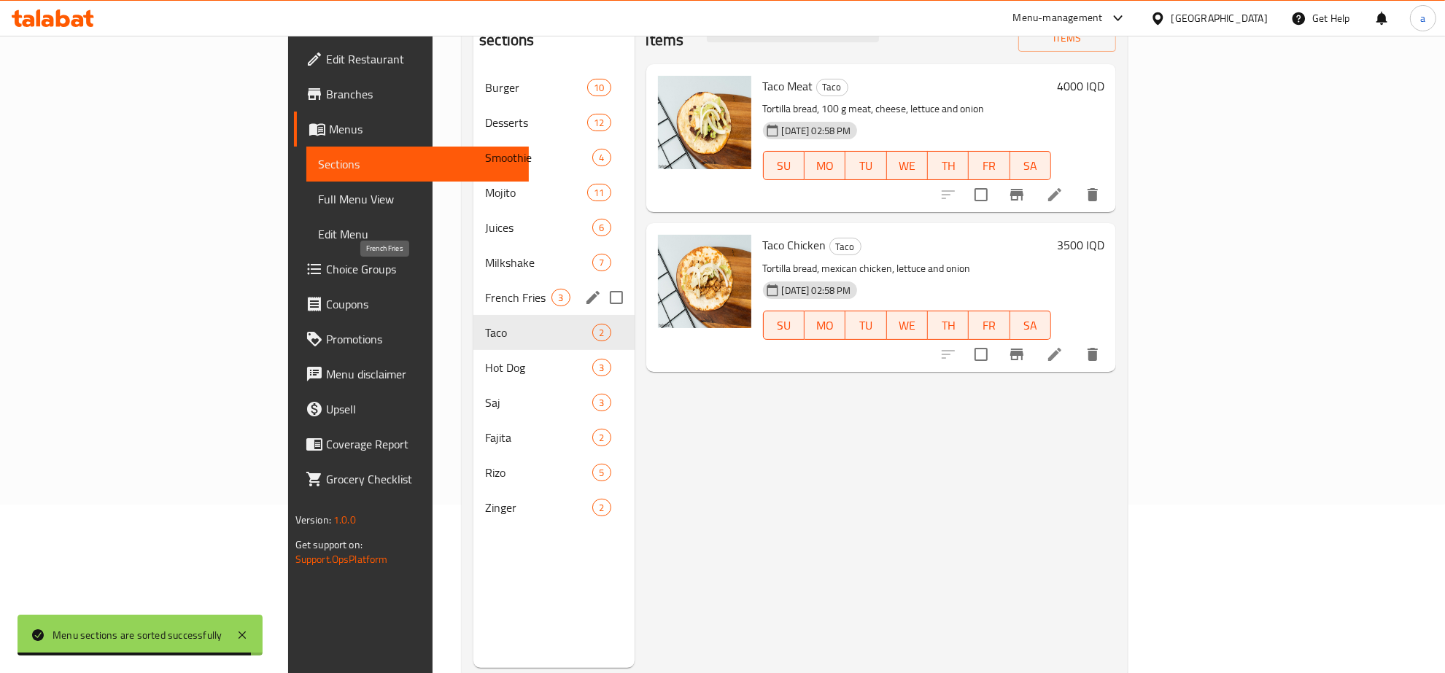
click at [485, 289] on span "French Fries" at bounding box center [518, 298] width 66 height 18
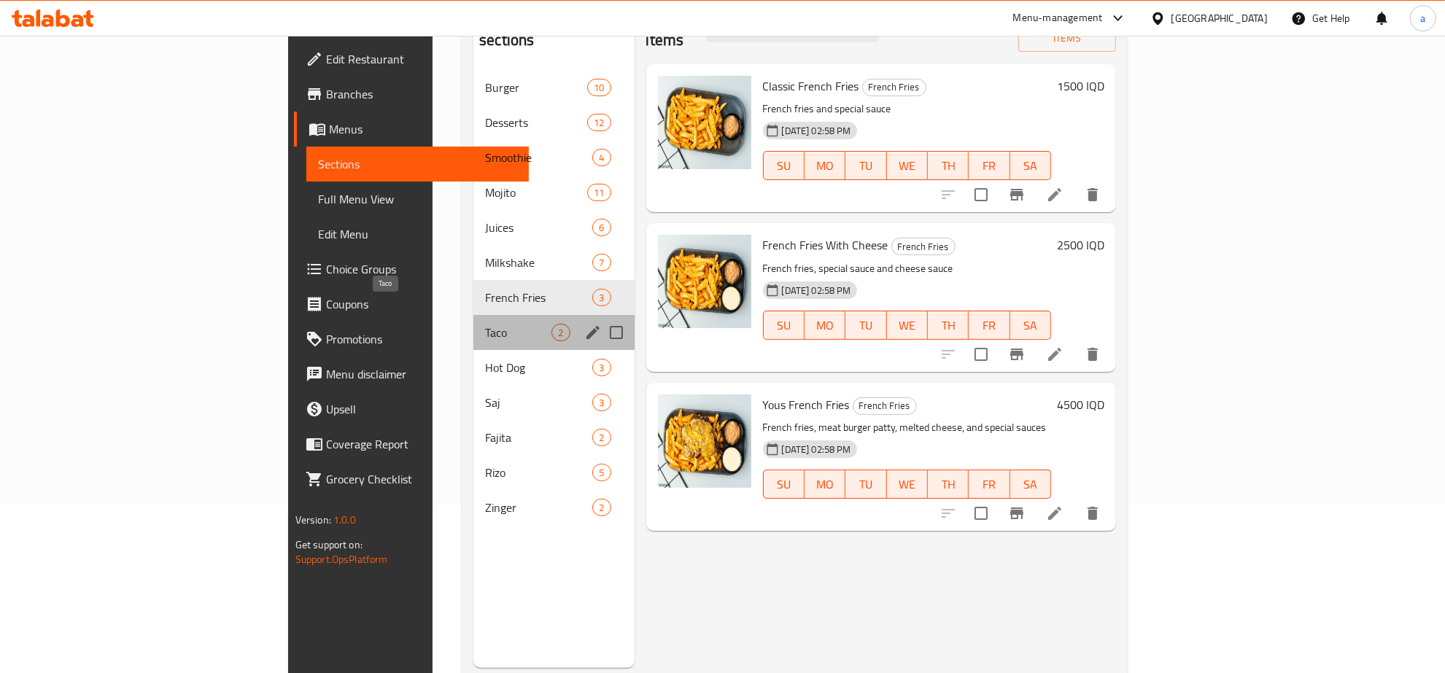
click at [485, 324] on span "Taco" at bounding box center [518, 333] width 66 height 18
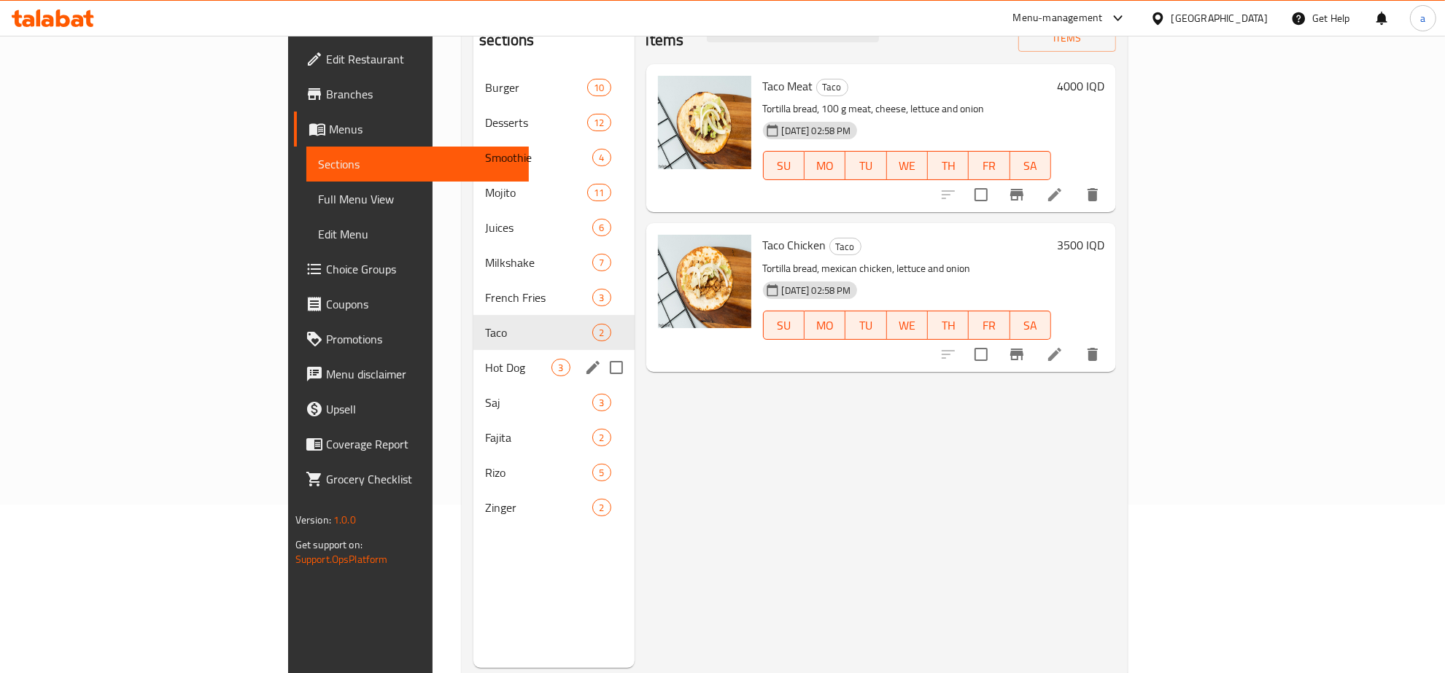
click at [473, 350] on div "Hot Dog 3" at bounding box center [553, 367] width 160 height 35
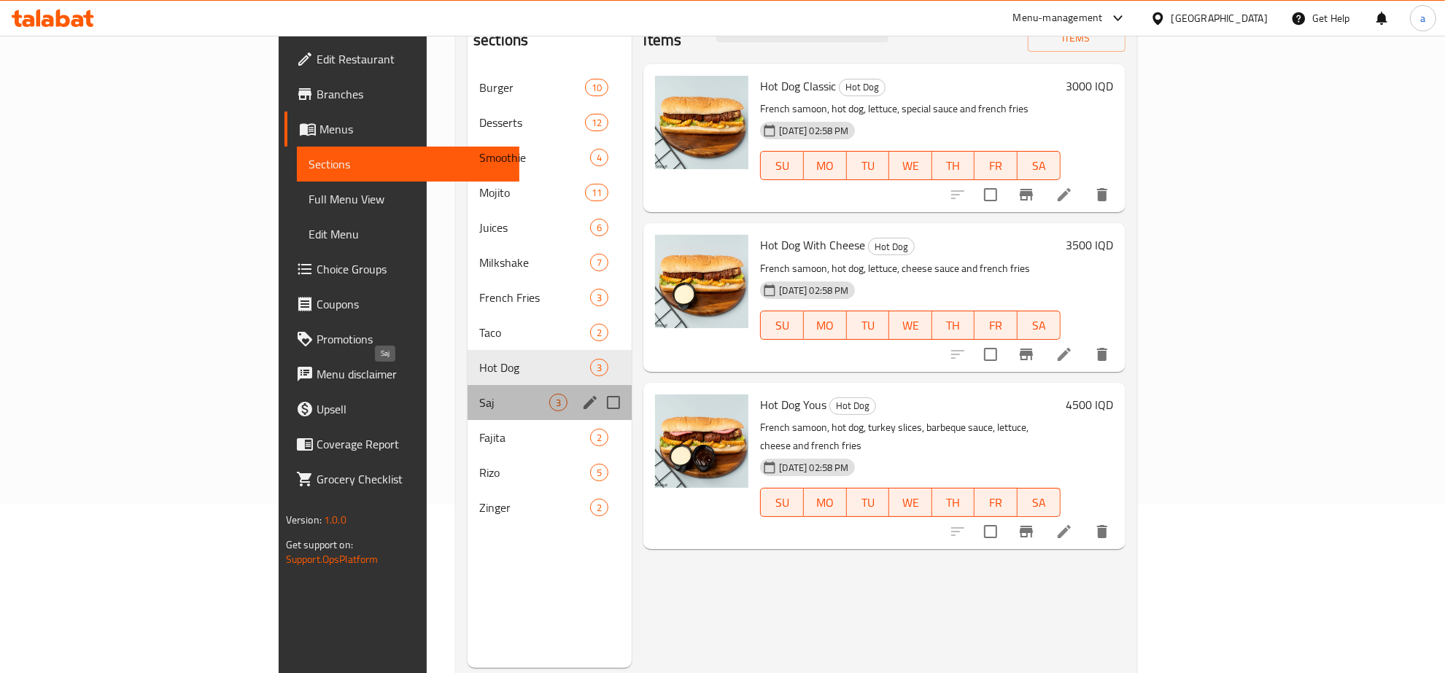
click at [479, 394] on span "Saj" at bounding box center [514, 403] width 70 height 18
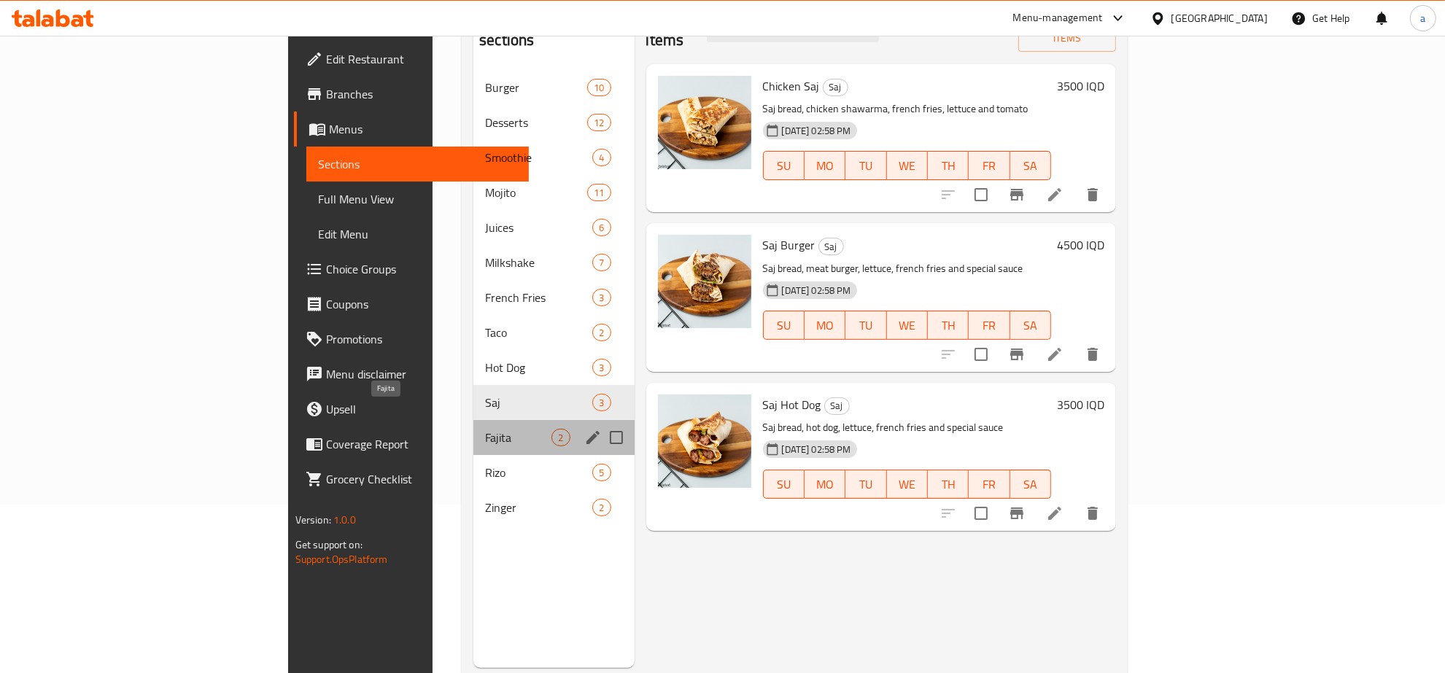
click at [485, 429] on span "Fajita" at bounding box center [518, 438] width 66 height 18
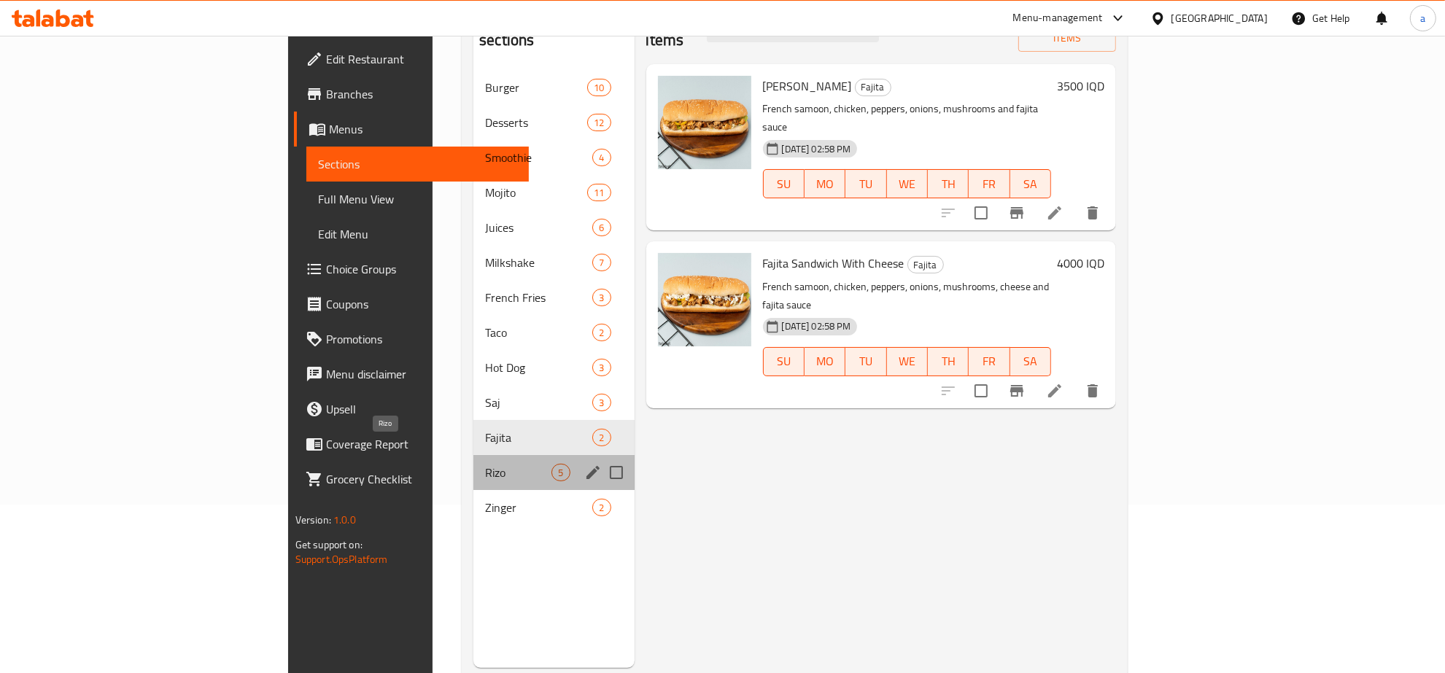
click at [485, 464] on span "Rizo" at bounding box center [518, 473] width 66 height 18
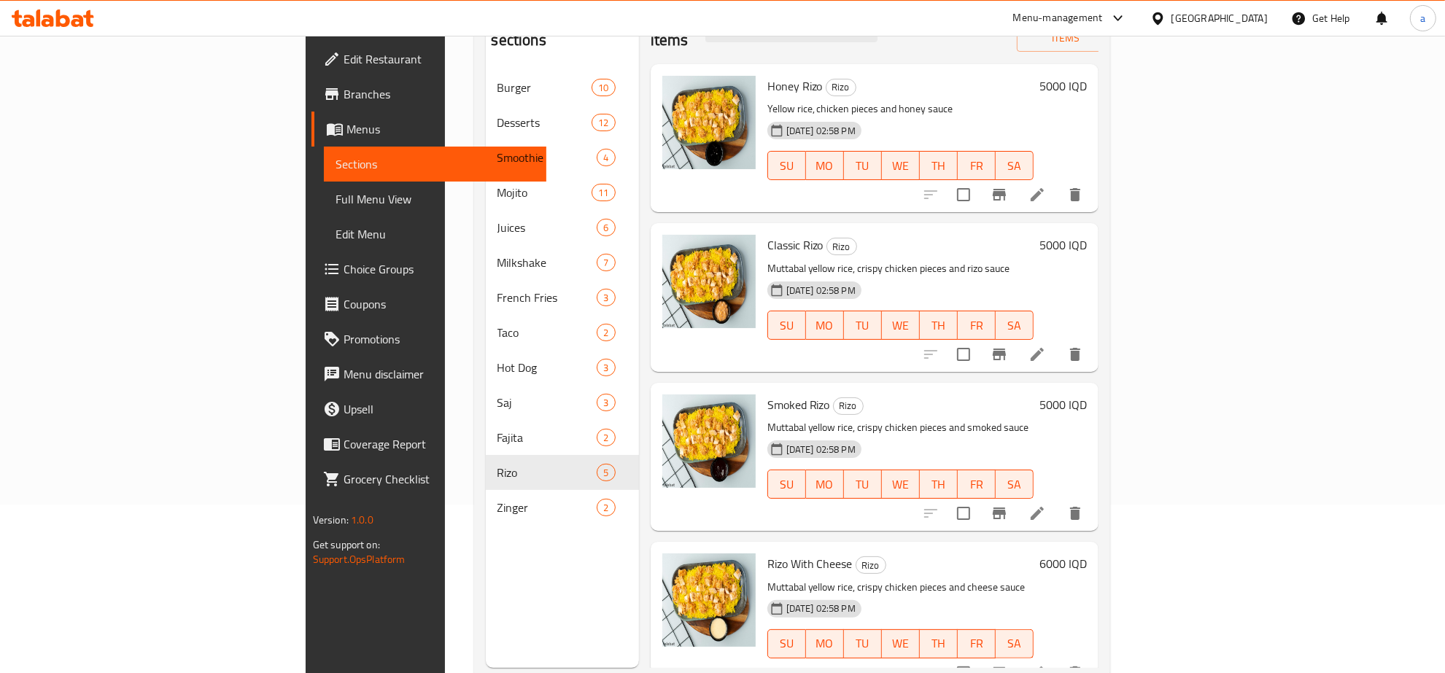
scroll to position [158, 0]
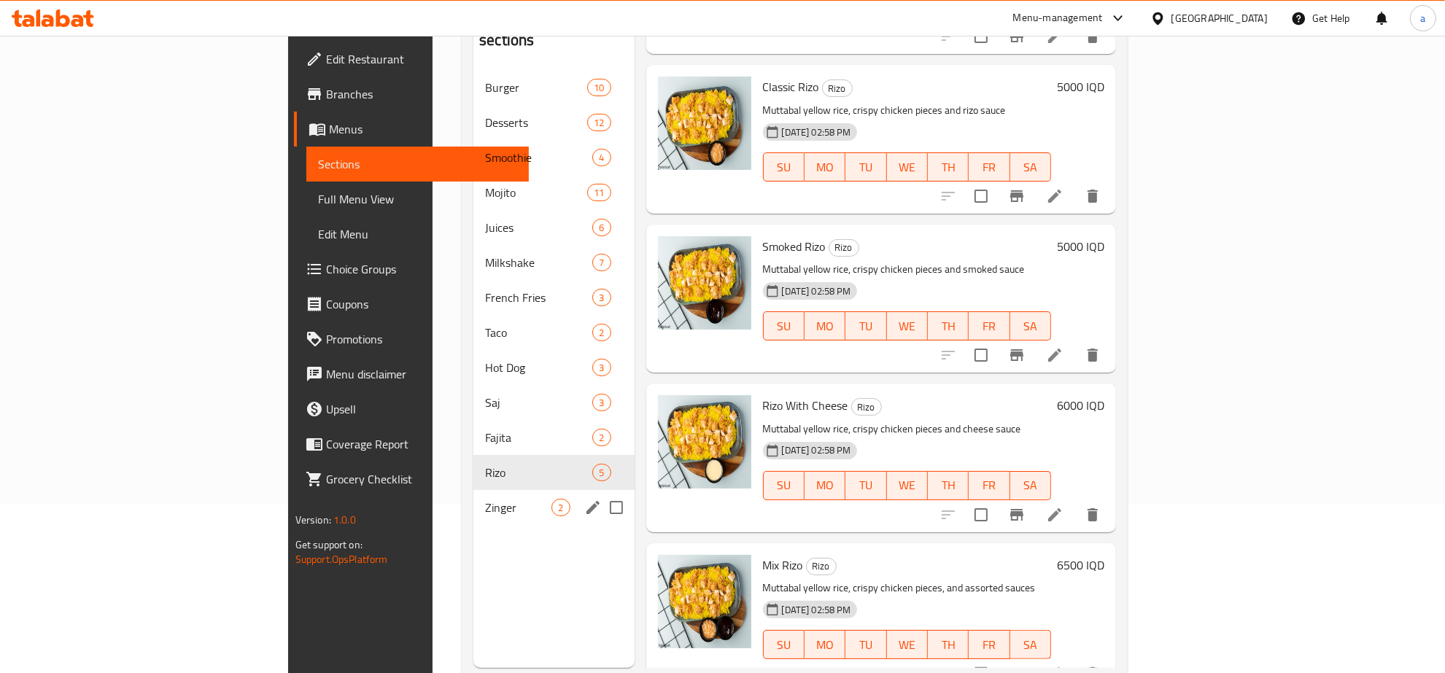
click at [485, 499] on span "Zinger" at bounding box center [518, 508] width 66 height 18
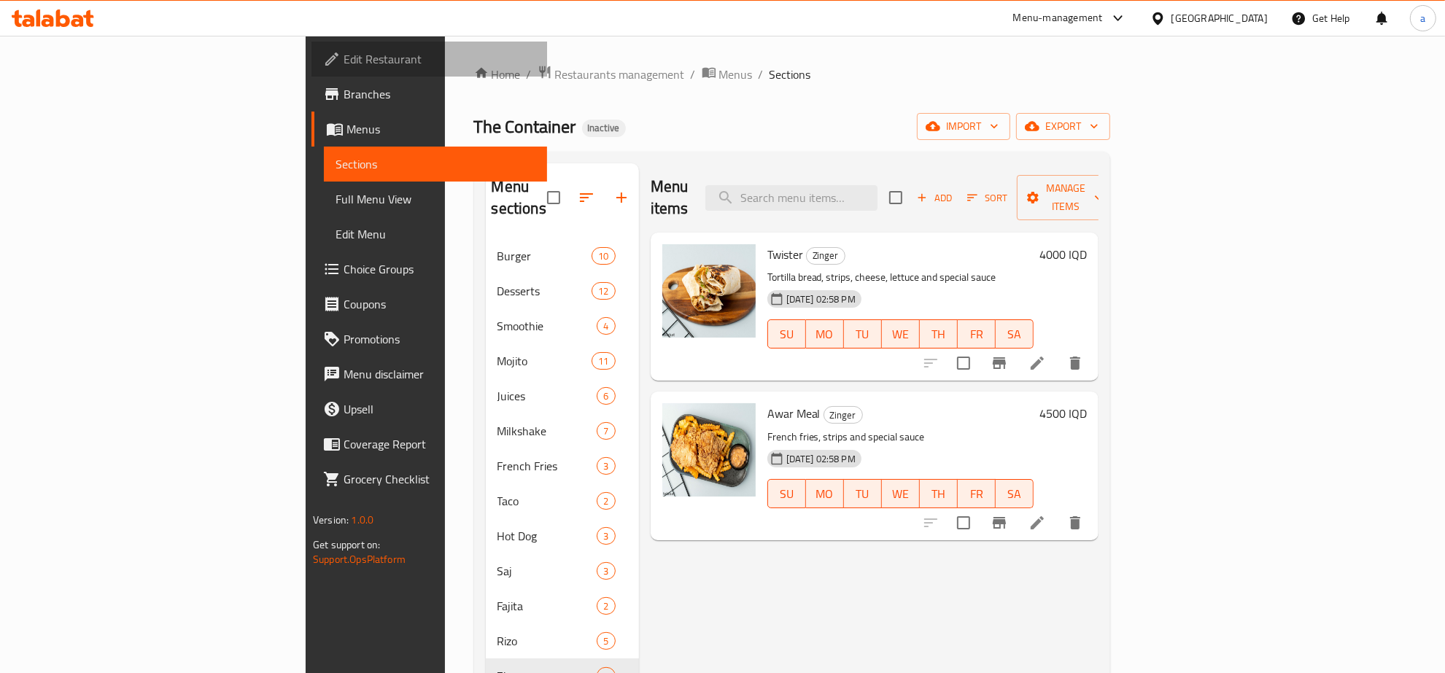
click at [343, 55] on span "Edit Restaurant" at bounding box center [439, 59] width 192 height 18
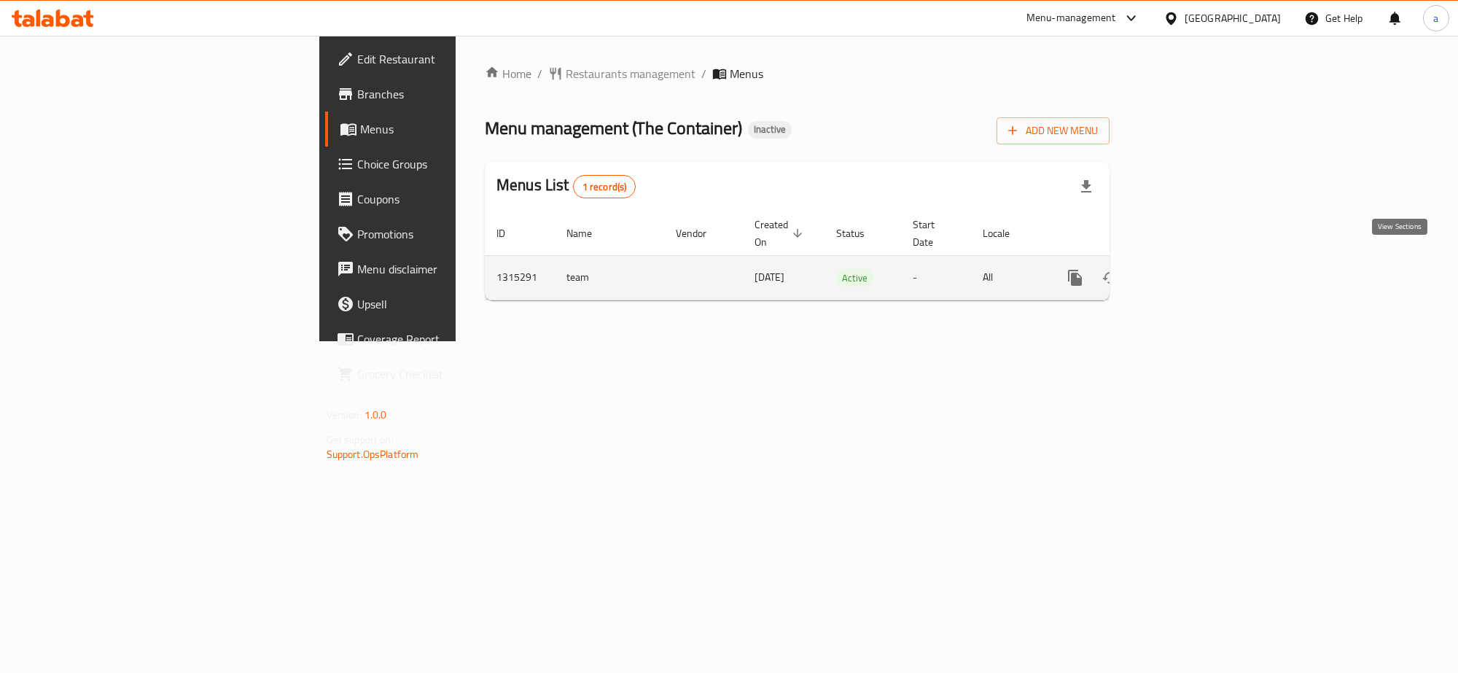
click at [1189, 269] on icon "enhanced table" at bounding box center [1181, 278] width 18 height 18
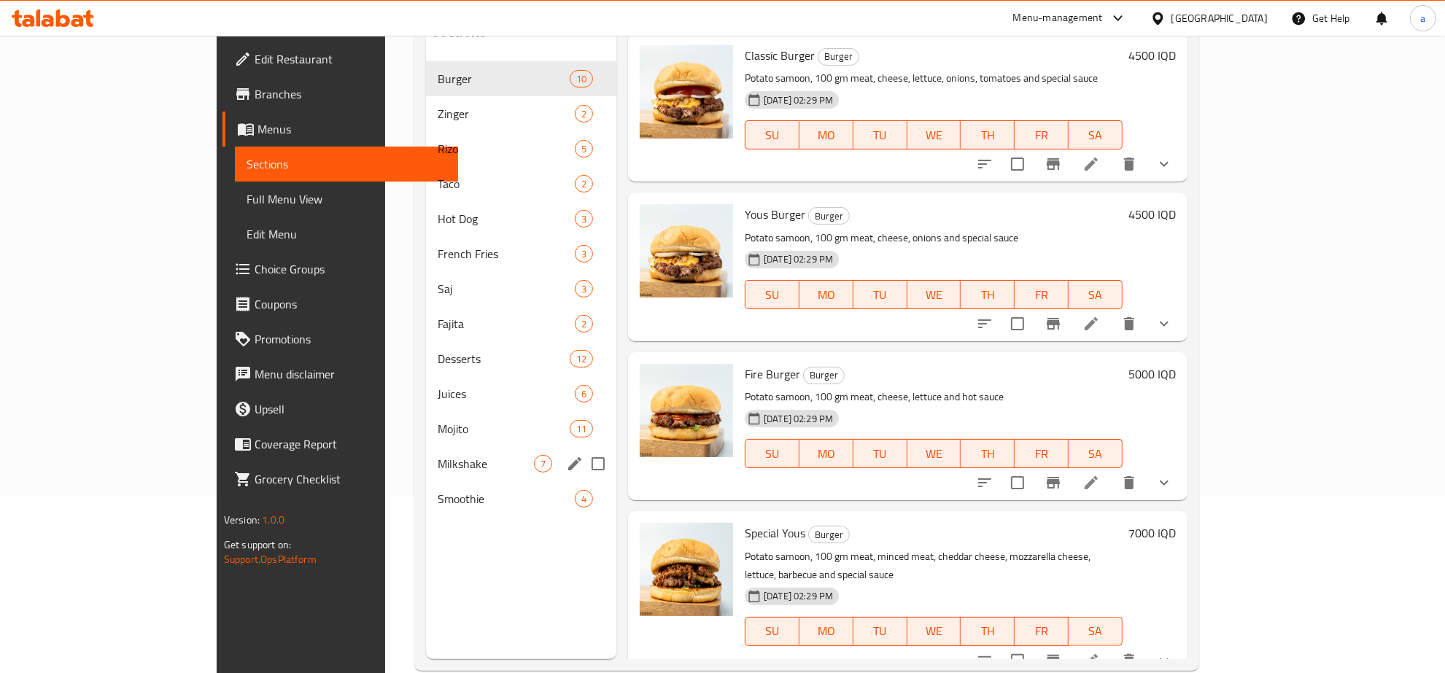
scroll to position [205, 0]
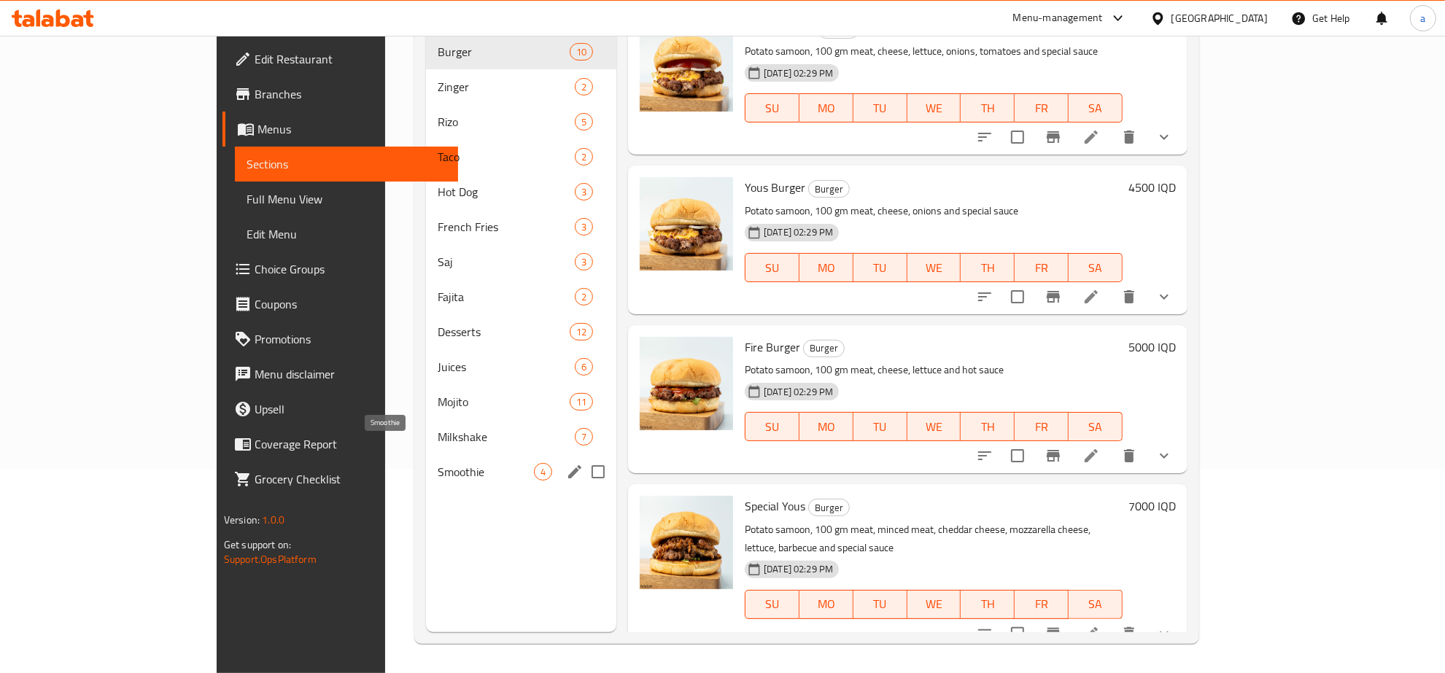
click at [438, 463] on span "Smoothie" at bounding box center [486, 472] width 96 height 18
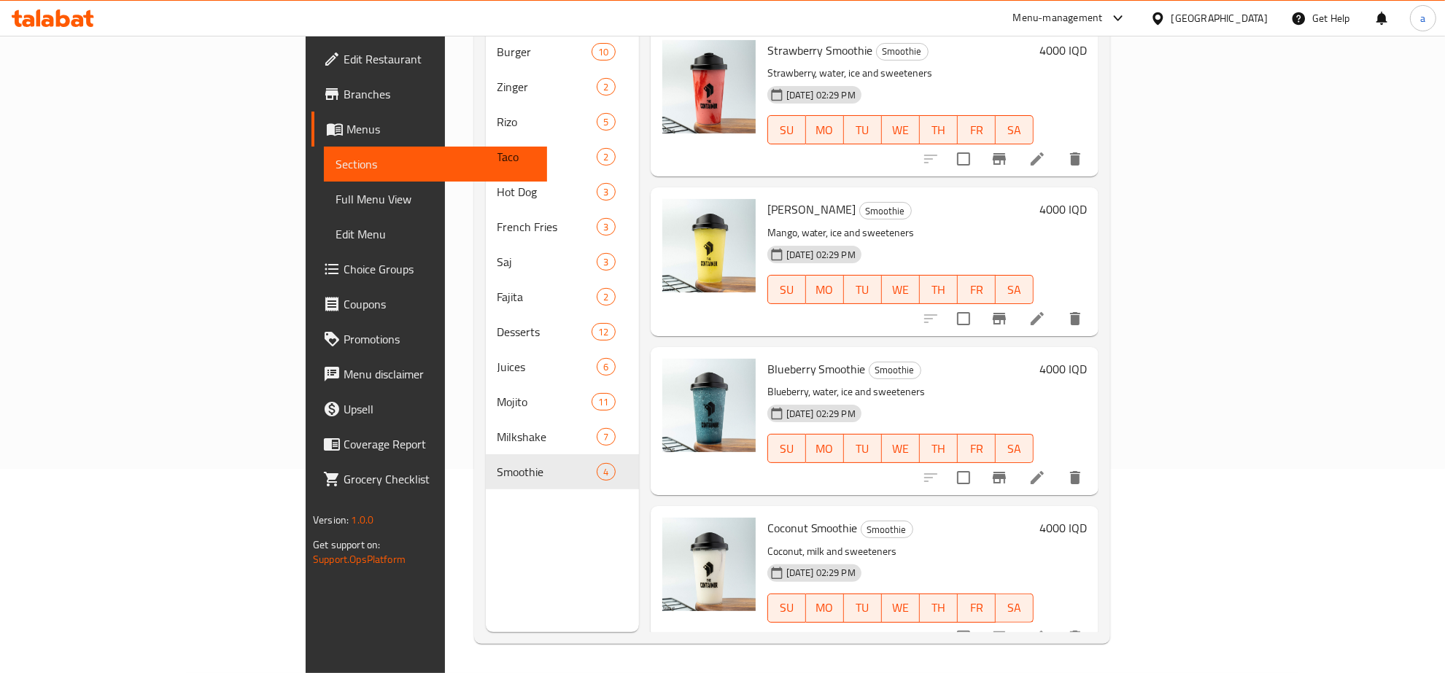
click at [324, 209] on link "Full Menu View" at bounding box center [435, 199] width 223 height 35
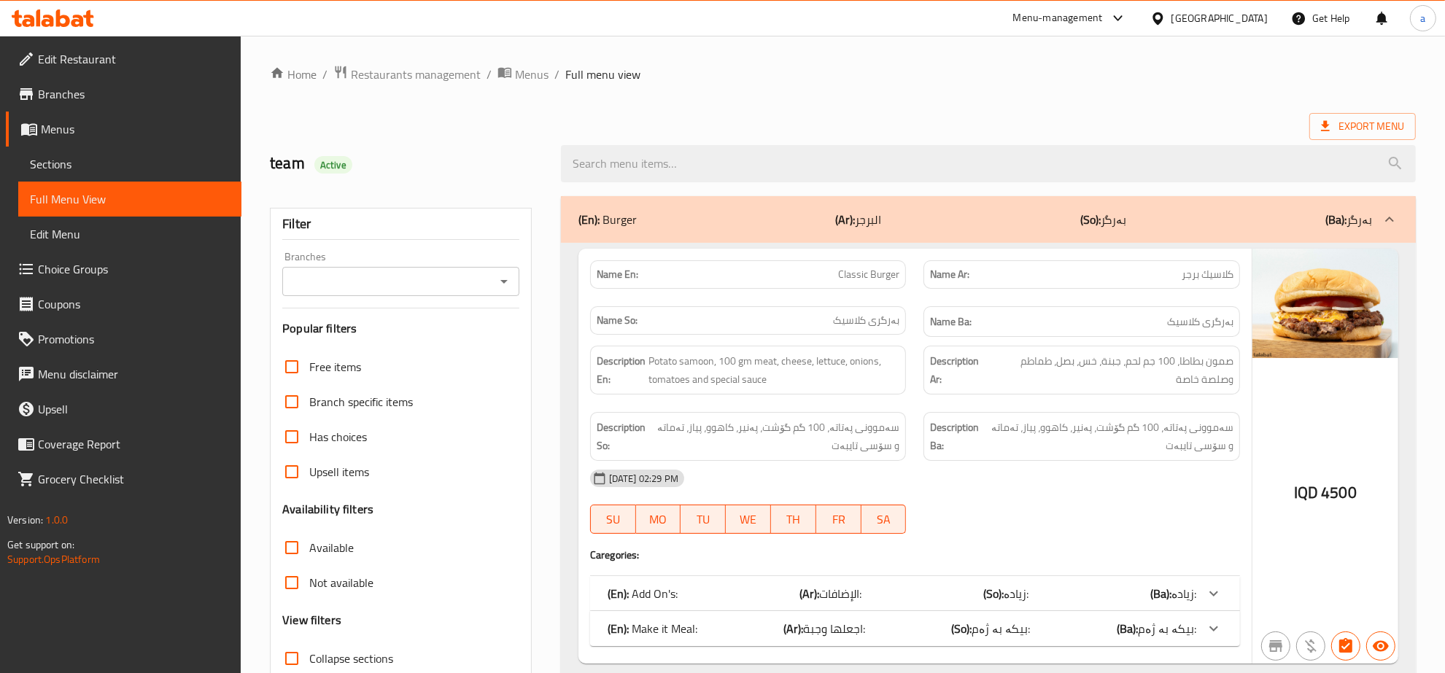
scroll to position [303, 0]
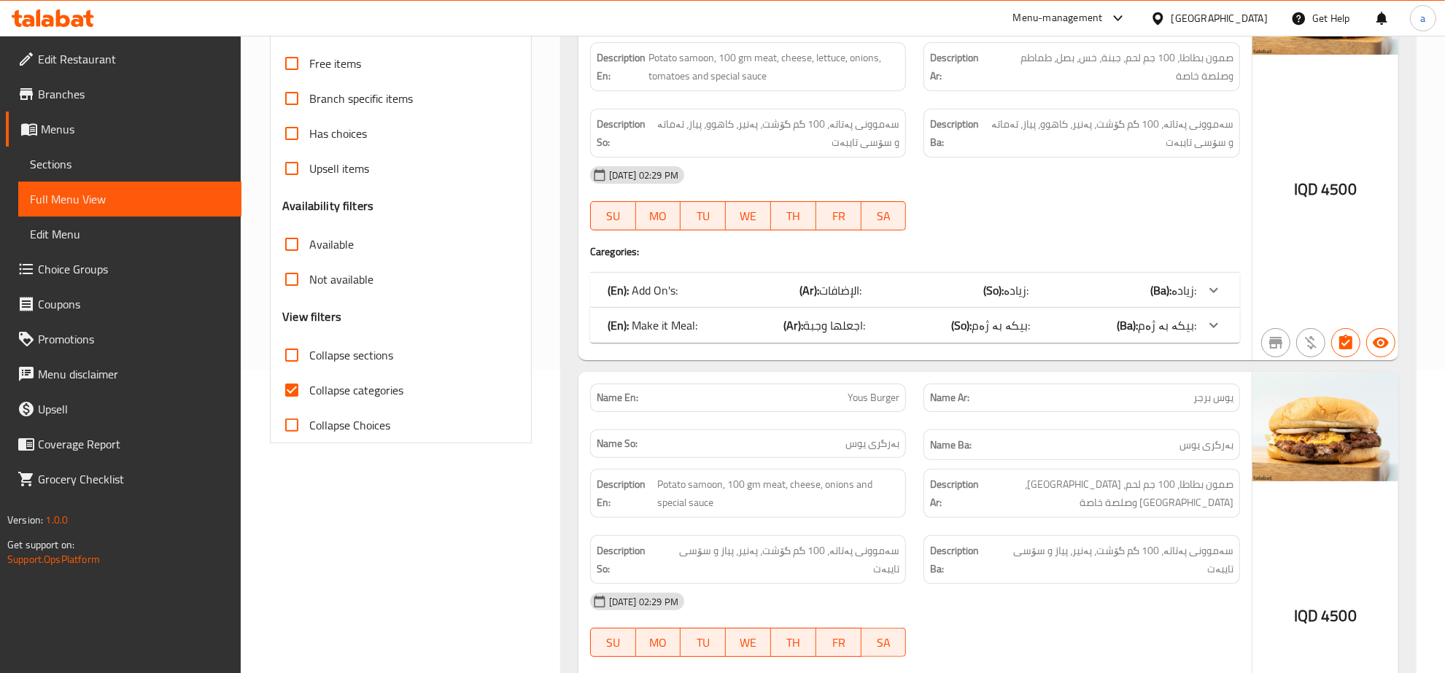
click at [296, 391] on input "Collapse categories" at bounding box center [291, 390] width 35 height 35
checkbox input "false"
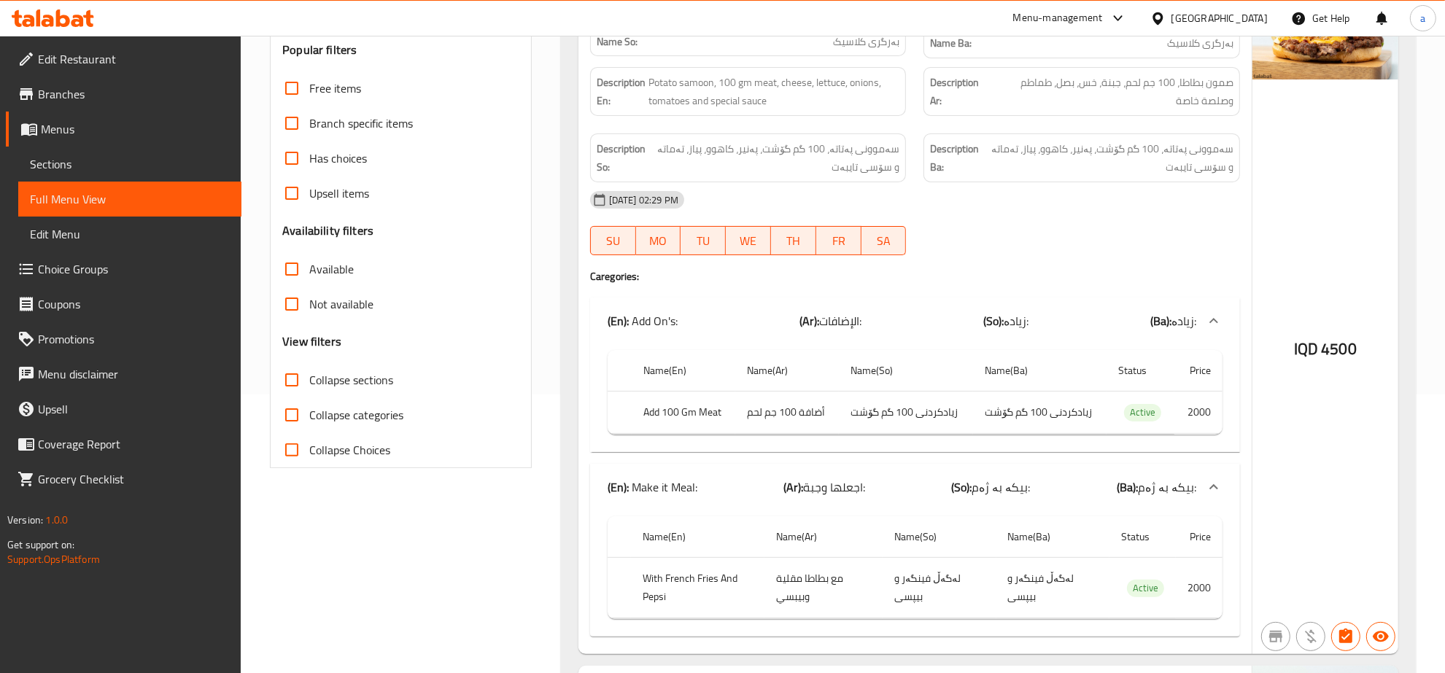
scroll to position [0, 0]
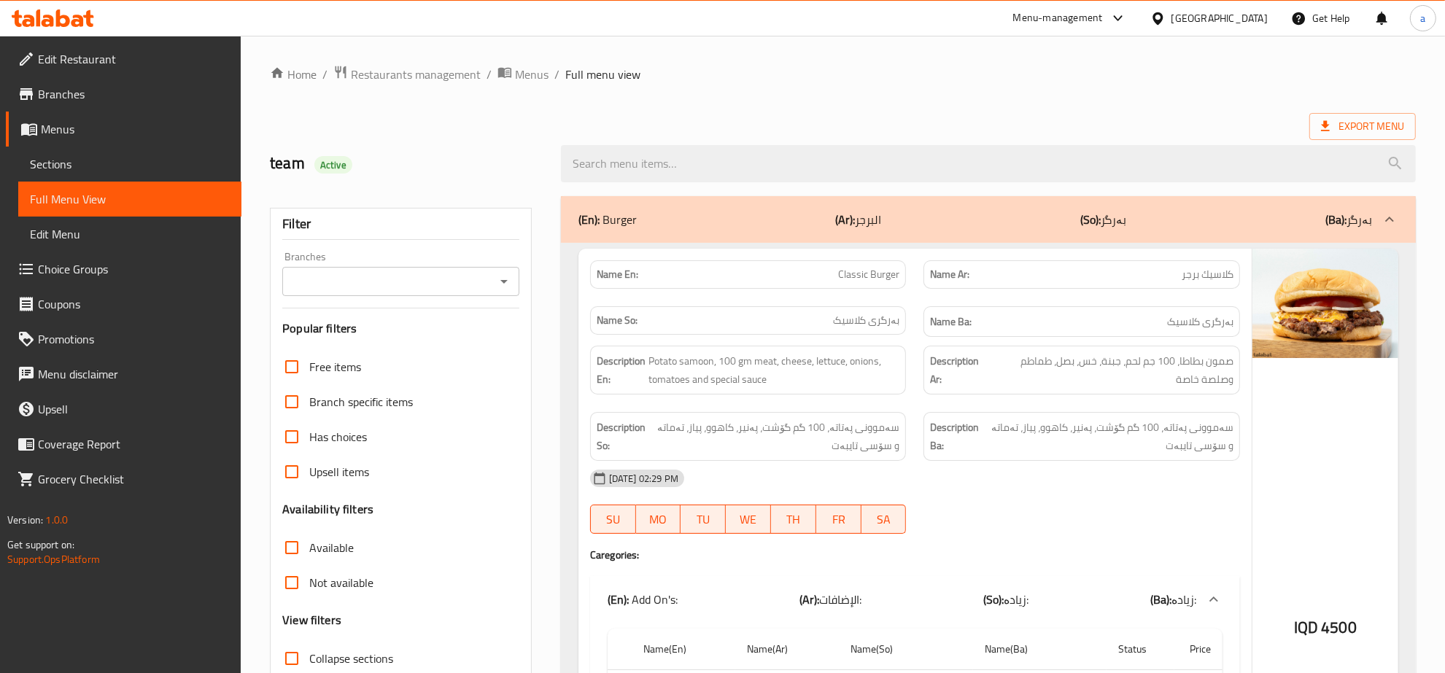
click at [498, 297] on div "Filter Branches Branches Popular filters Free items Branch specific items Has c…" at bounding box center [401, 477] width 262 height 539
click at [503, 281] on icon "Open" at bounding box center [503, 282] width 7 height 4
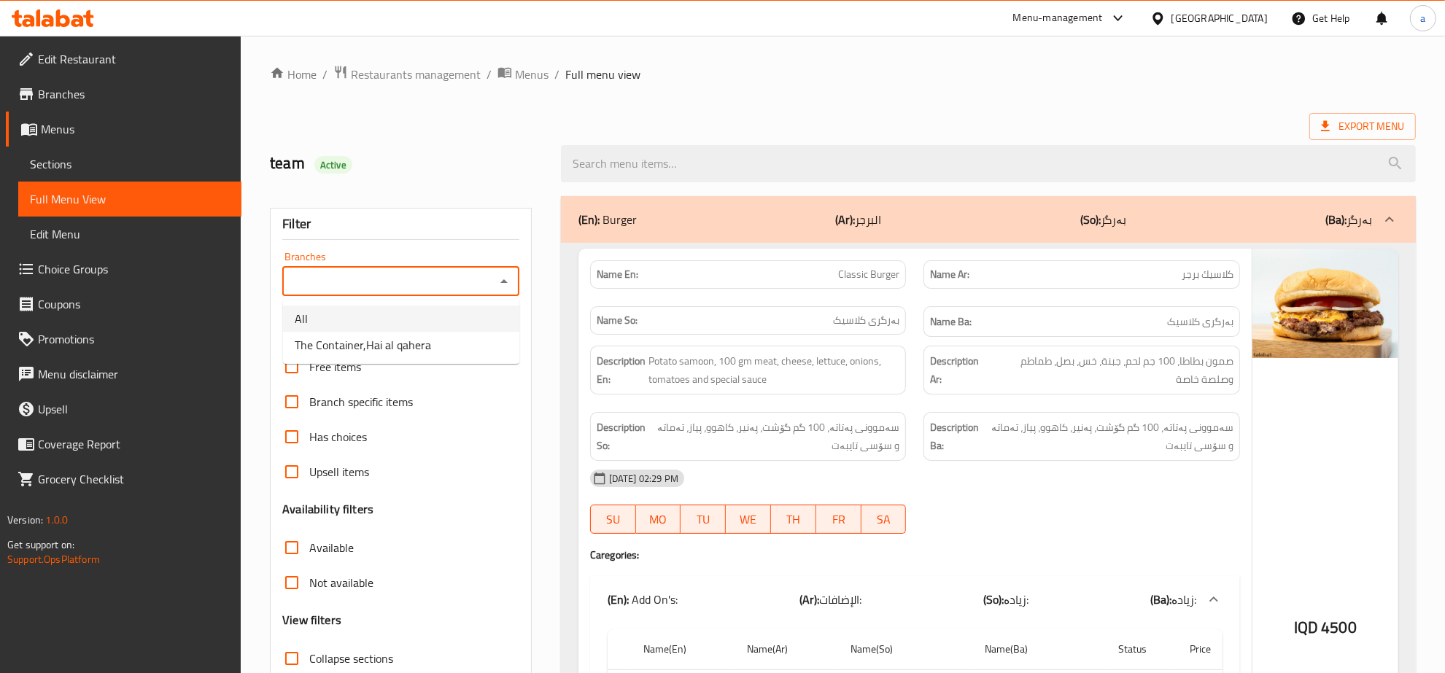
click at [432, 323] on li "All" at bounding box center [401, 319] width 236 height 26
type input "All"
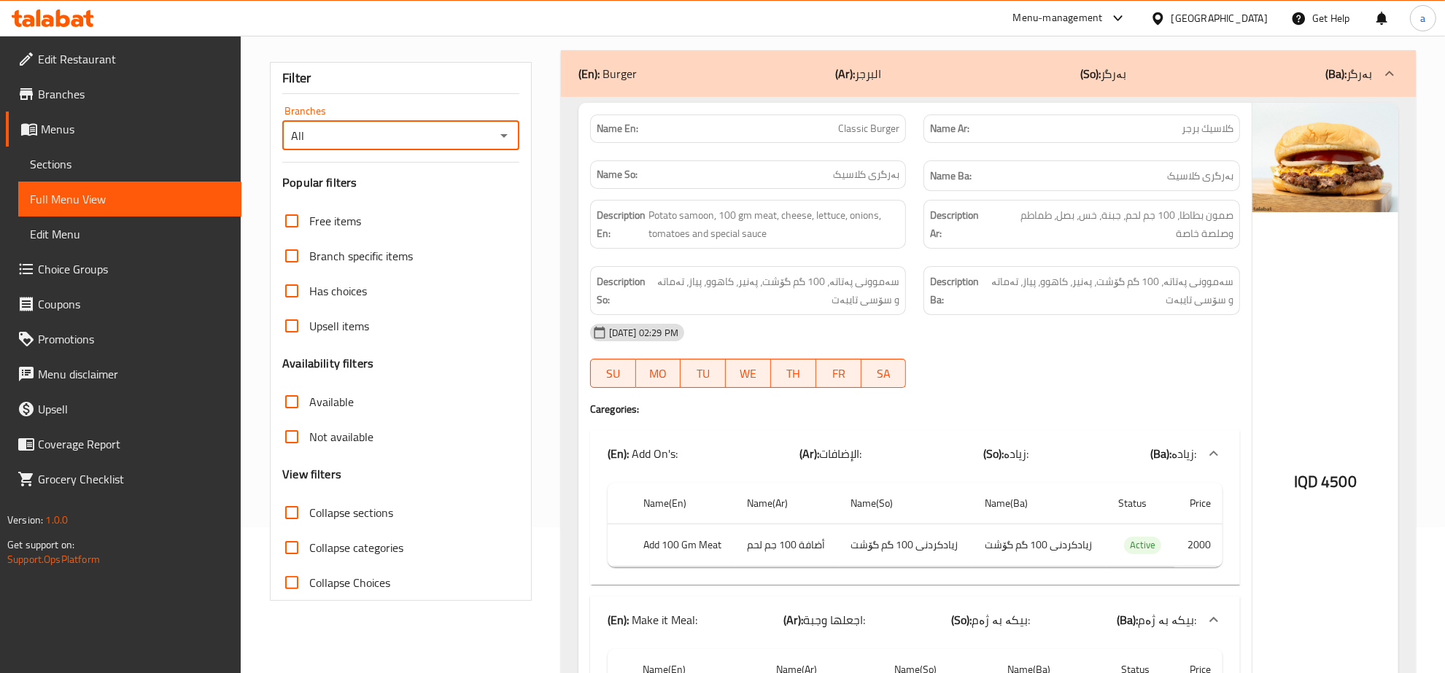
scroll to position [303, 0]
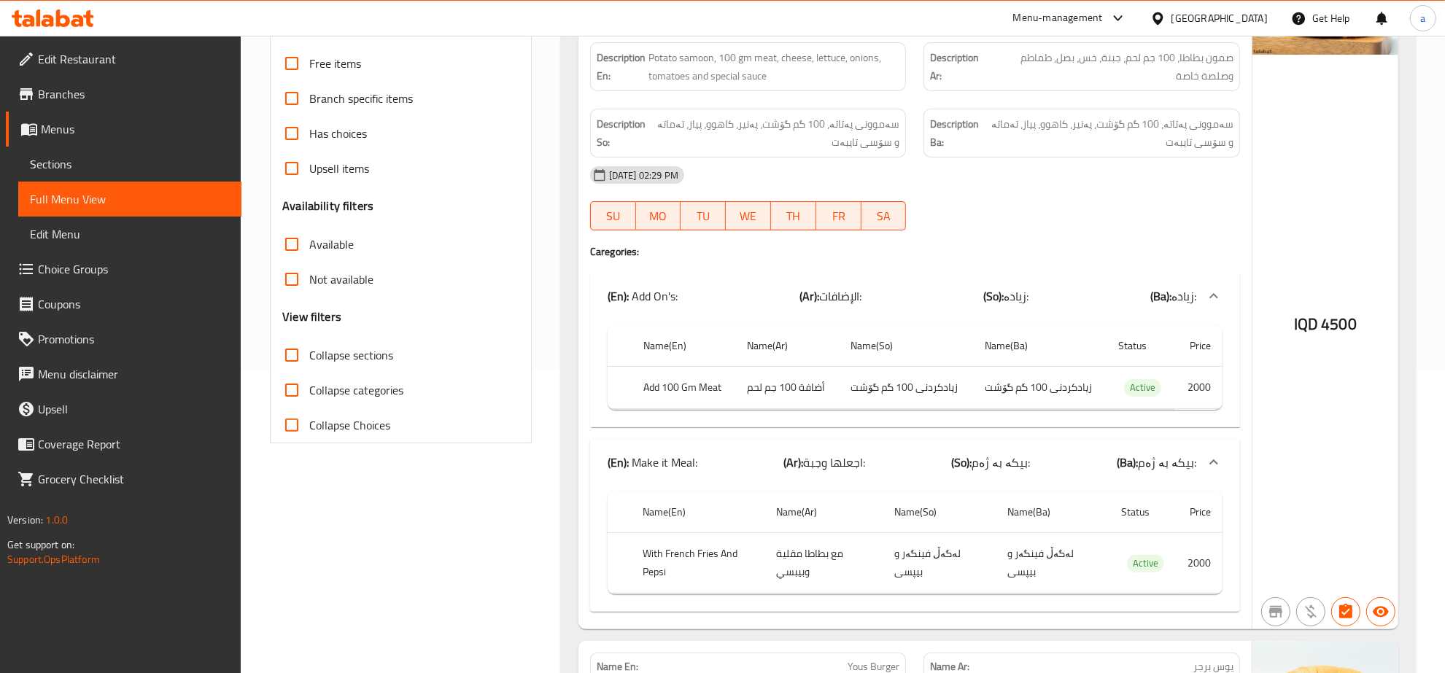
click at [292, 362] on input "Collapse sections" at bounding box center [291, 355] width 35 height 35
checkbox input "true"
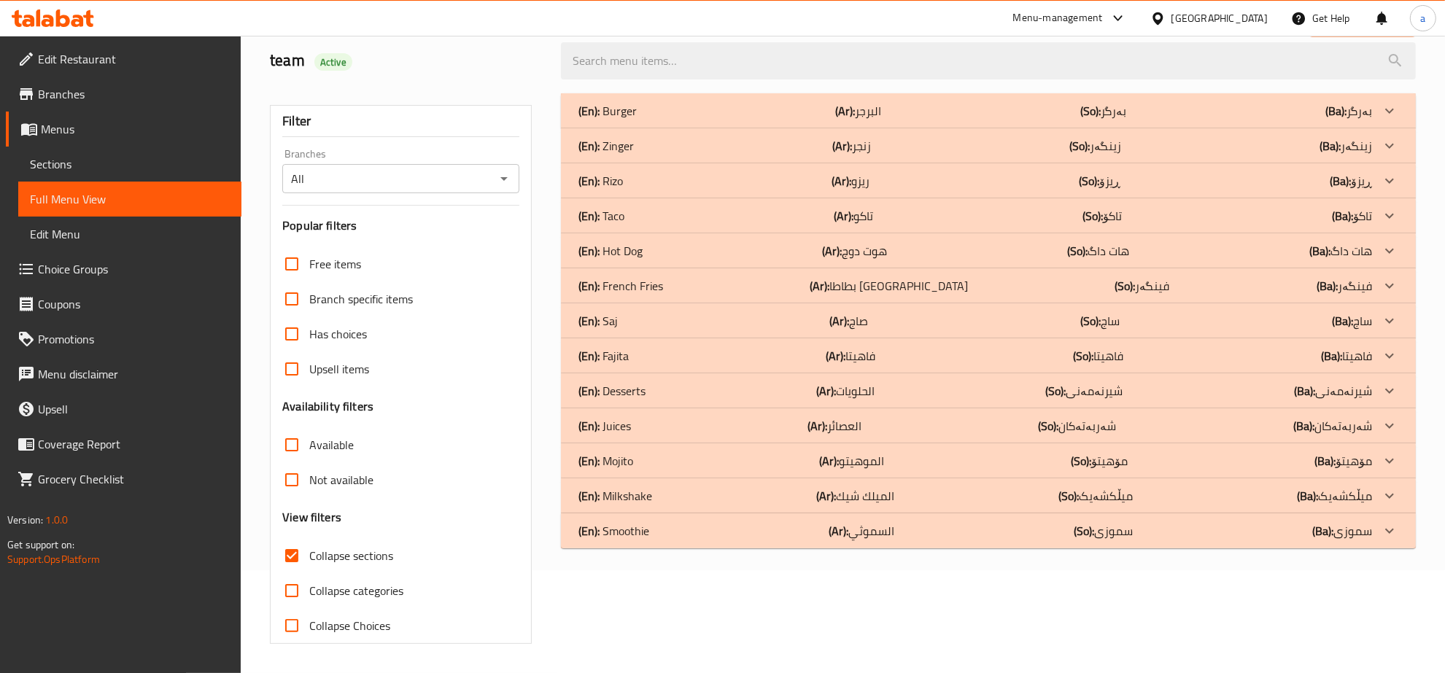
scroll to position [103, 0]
click at [629, 352] on div "(En): Fajita (Ar): فاهيتا (So): فاهیتا (Ba): فاهیتا" at bounding box center [974, 356] width 793 height 18
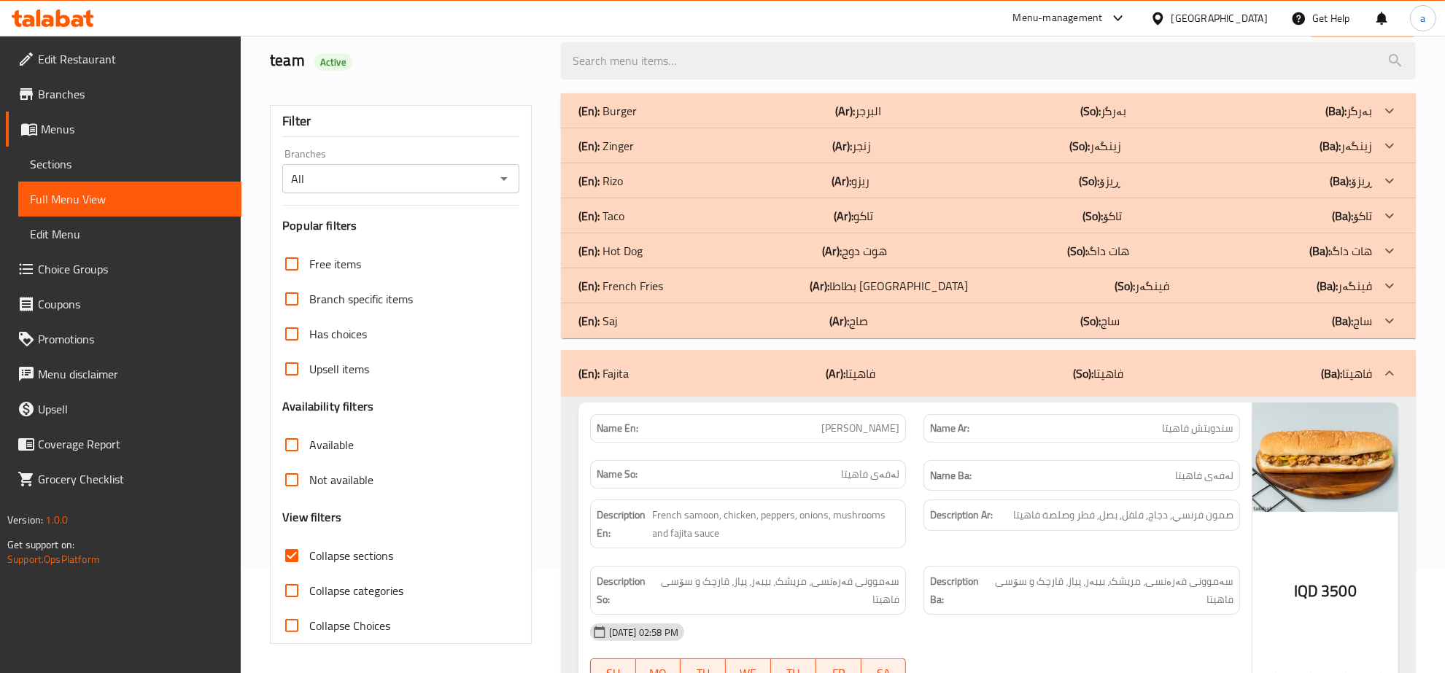
click at [629, 352] on div "(En): Fajita (Ar): فاهيتا (So): فاهیتا (Ba): فاهیتا" at bounding box center [988, 373] width 855 height 47
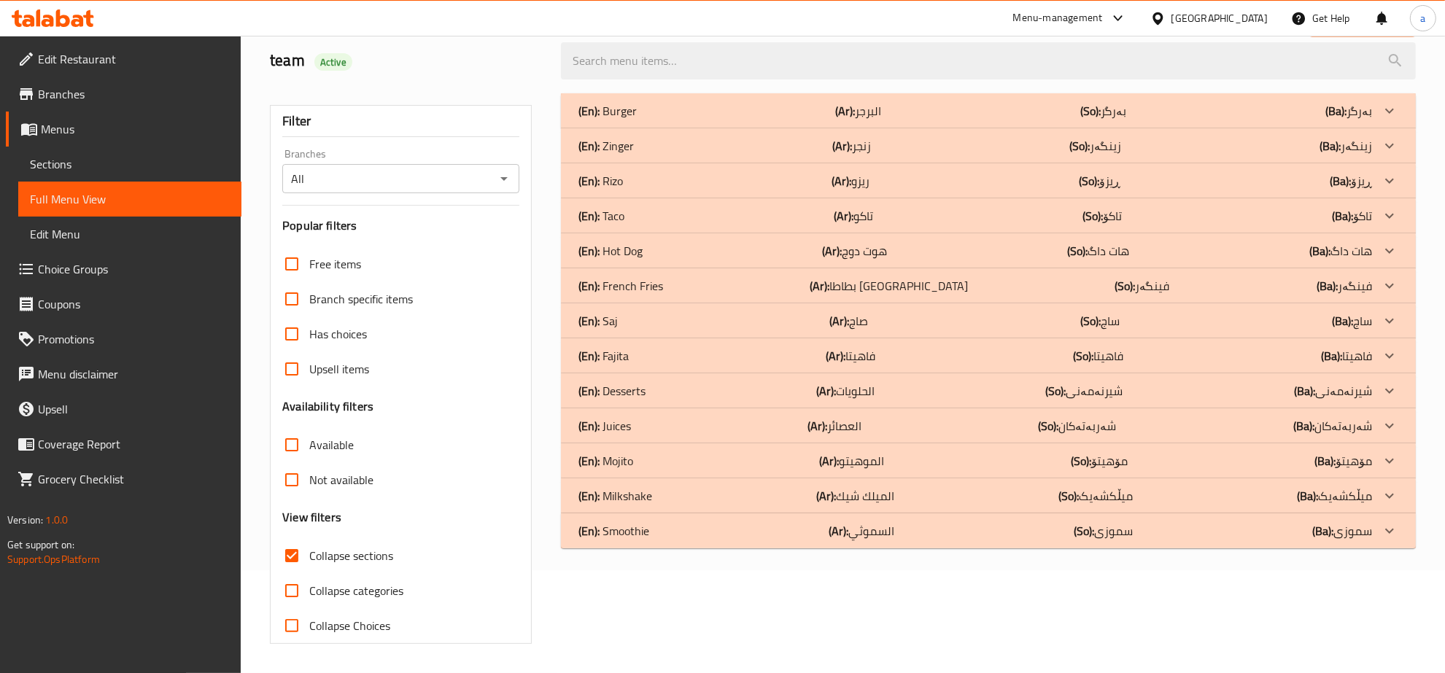
click at [596, 165] on div "(En): Rizo (Ar): ريزو (So): ڕیزۆ (Ba): ڕیزۆ" at bounding box center [988, 180] width 855 height 35
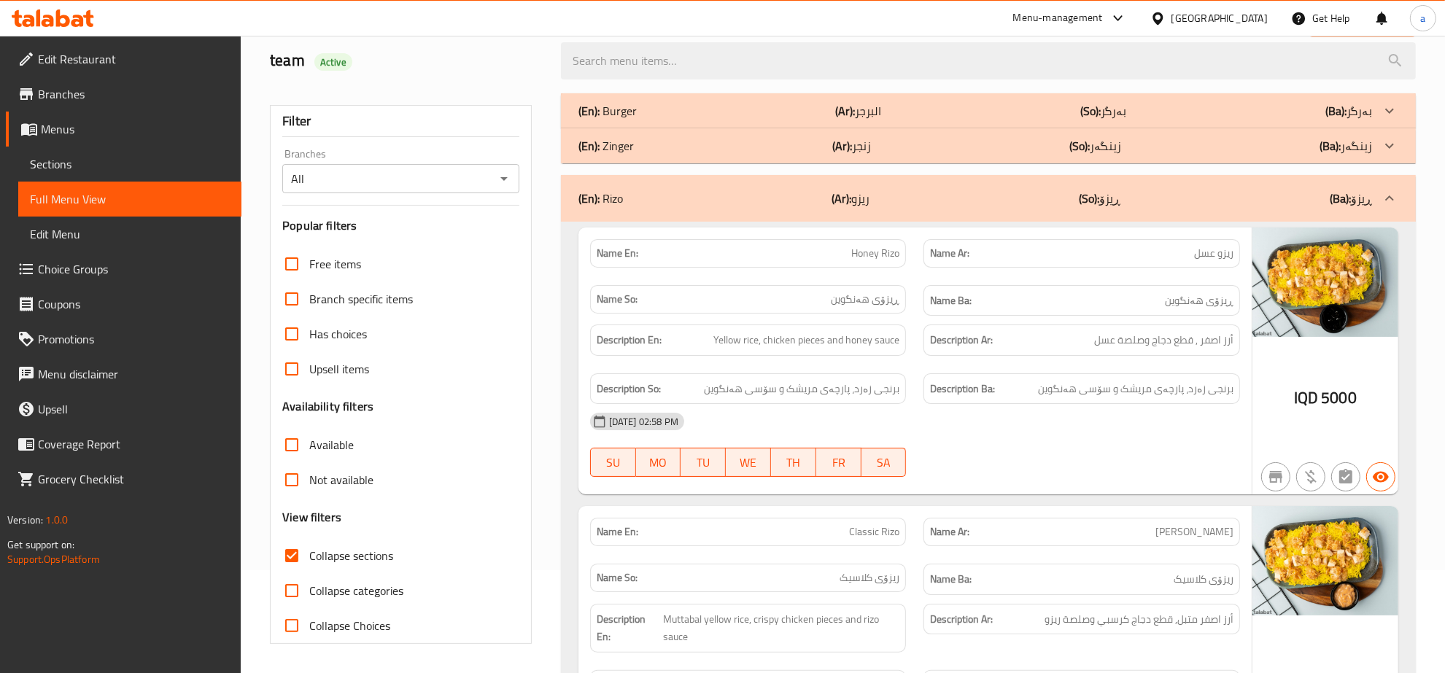
click at [672, 184] on div "(En): Rizo (Ar): ريزو (So): ڕیزۆ (Ba): ڕیزۆ" at bounding box center [988, 198] width 855 height 47
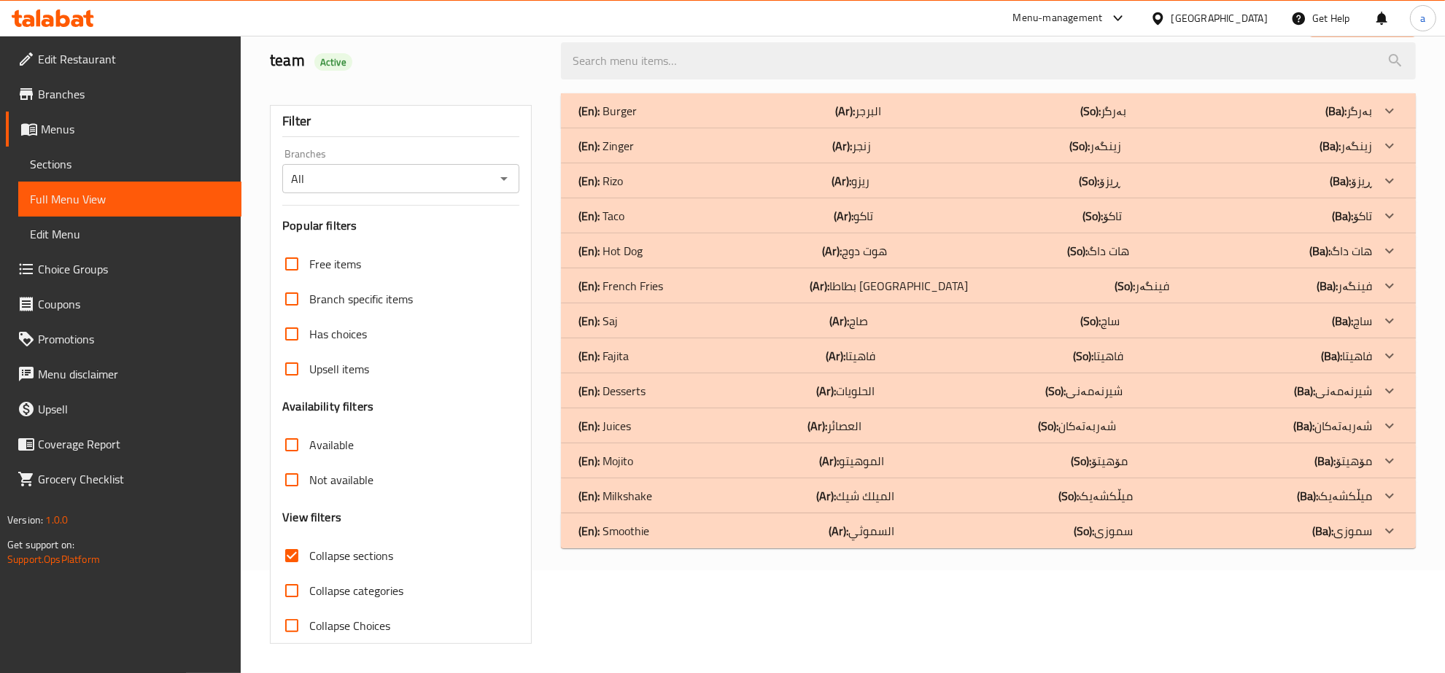
click at [623, 357] on p "(En): Fajita" at bounding box center [603, 356] width 50 height 18
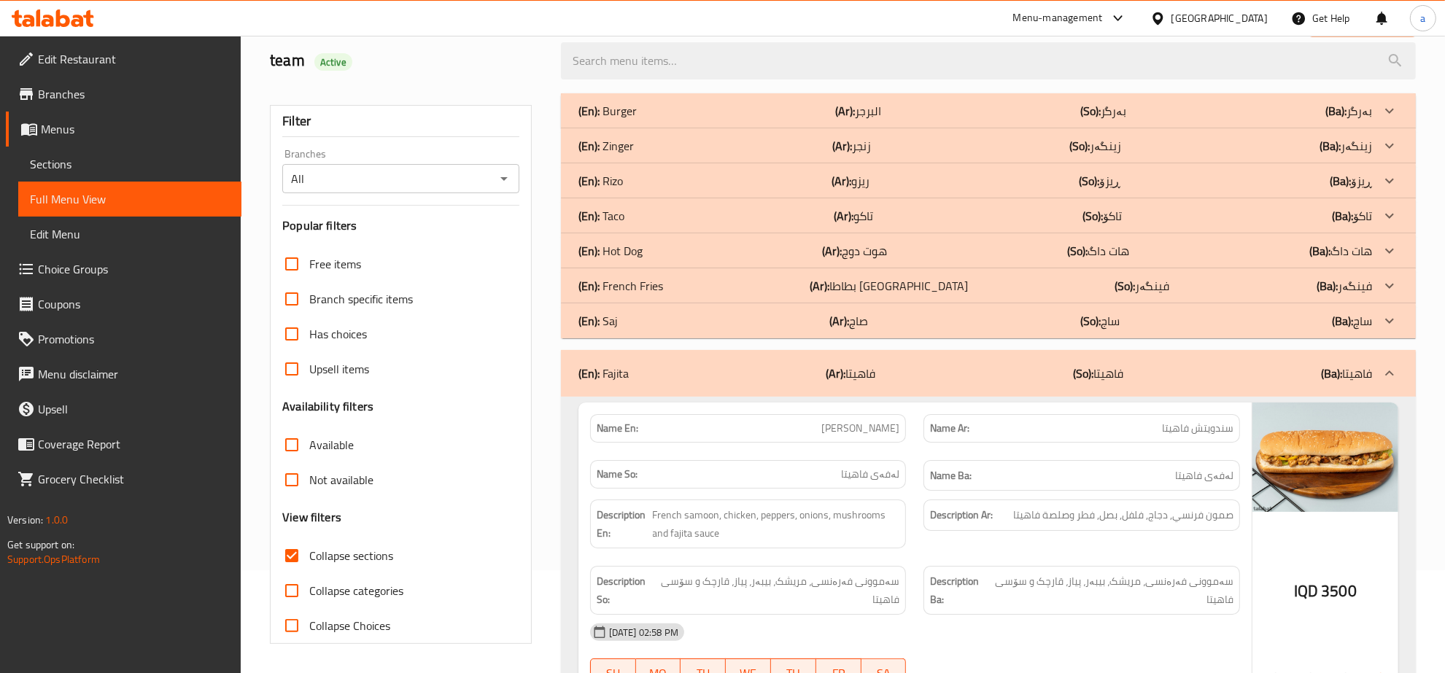
click at [618, 321] on div "(En): Saj (Ar): صاج (So): ساج (Ba): ساج" at bounding box center [974, 321] width 793 height 18
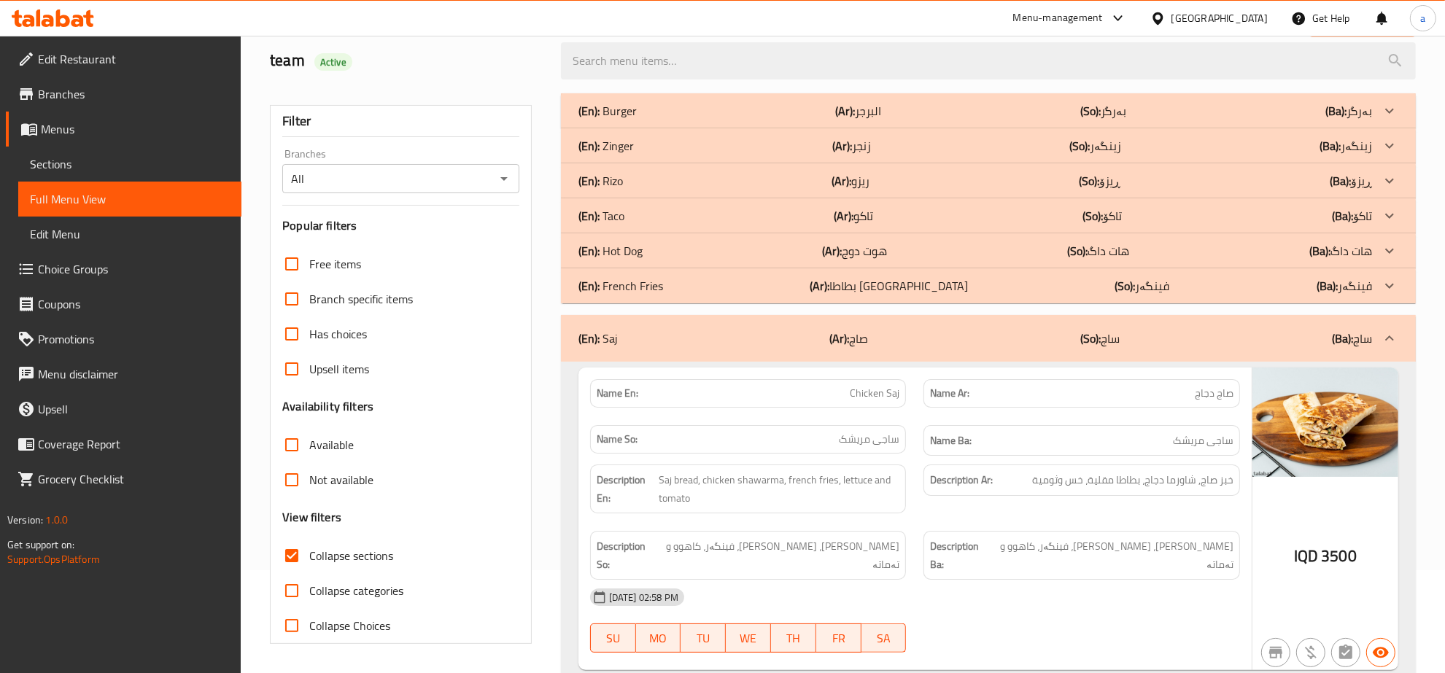
click at [635, 290] on p "(En): French Fries" at bounding box center [620, 286] width 85 height 18
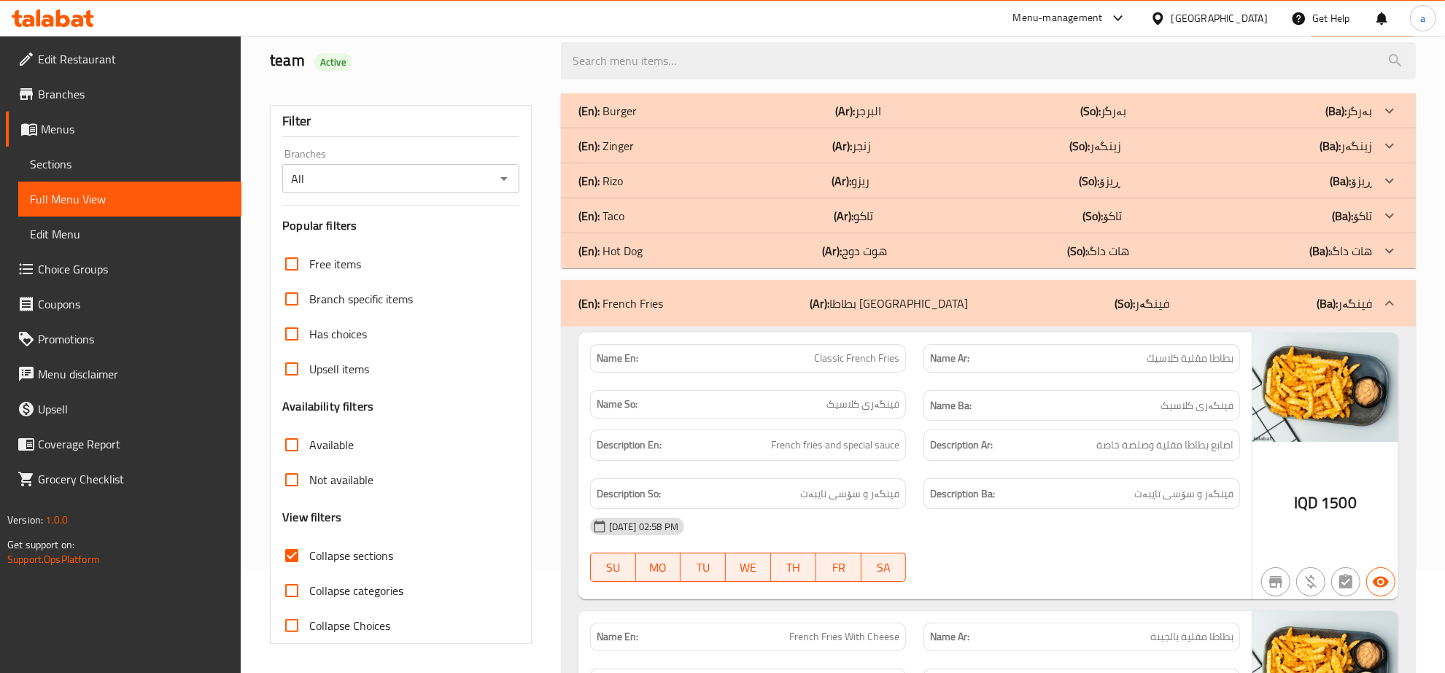
click at [748, 257] on div "(En): Hot Dog (Ar): هوت دوج (So): هات داگ (Ba): هات داگ" at bounding box center [974, 251] width 793 height 18
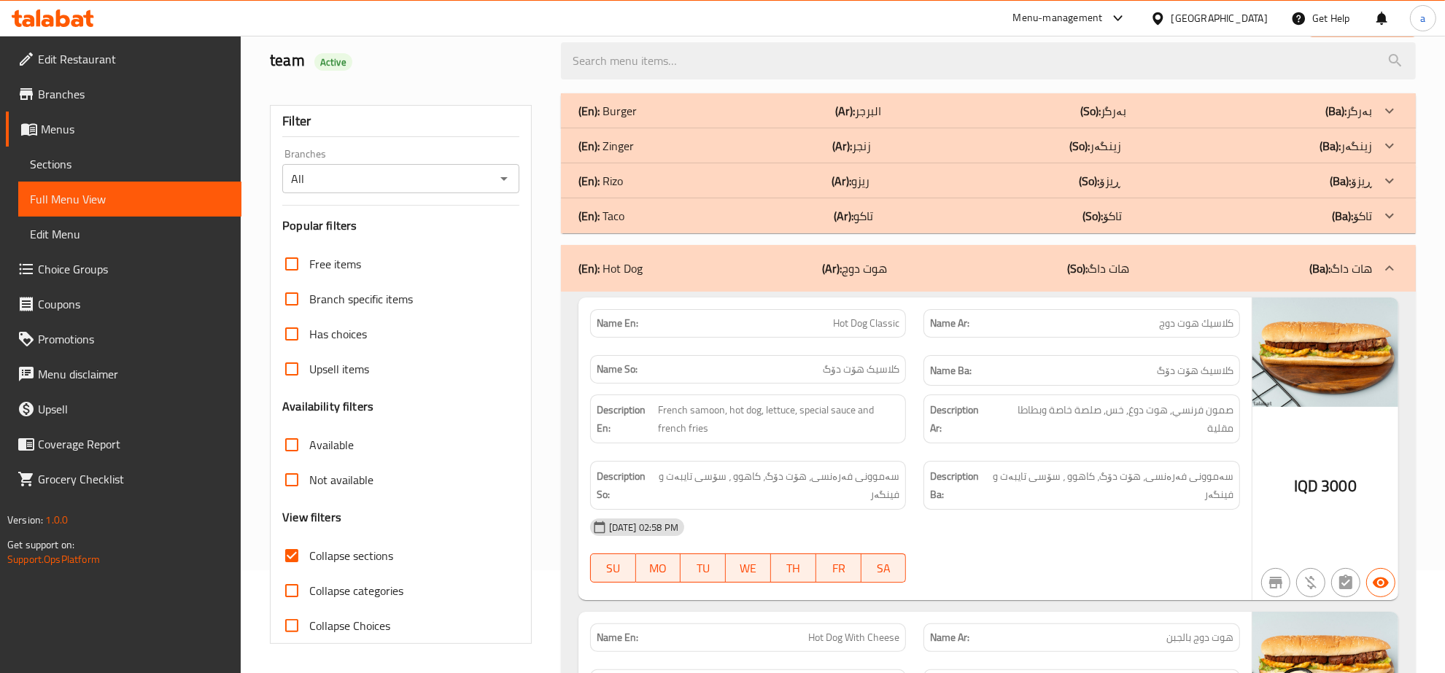
click at [654, 217] on div "(En): Taco (Ar): تاكو (So): تاکۆ (Ba): تاکۆ" at bounding box center [974, 216] width 793 height 18
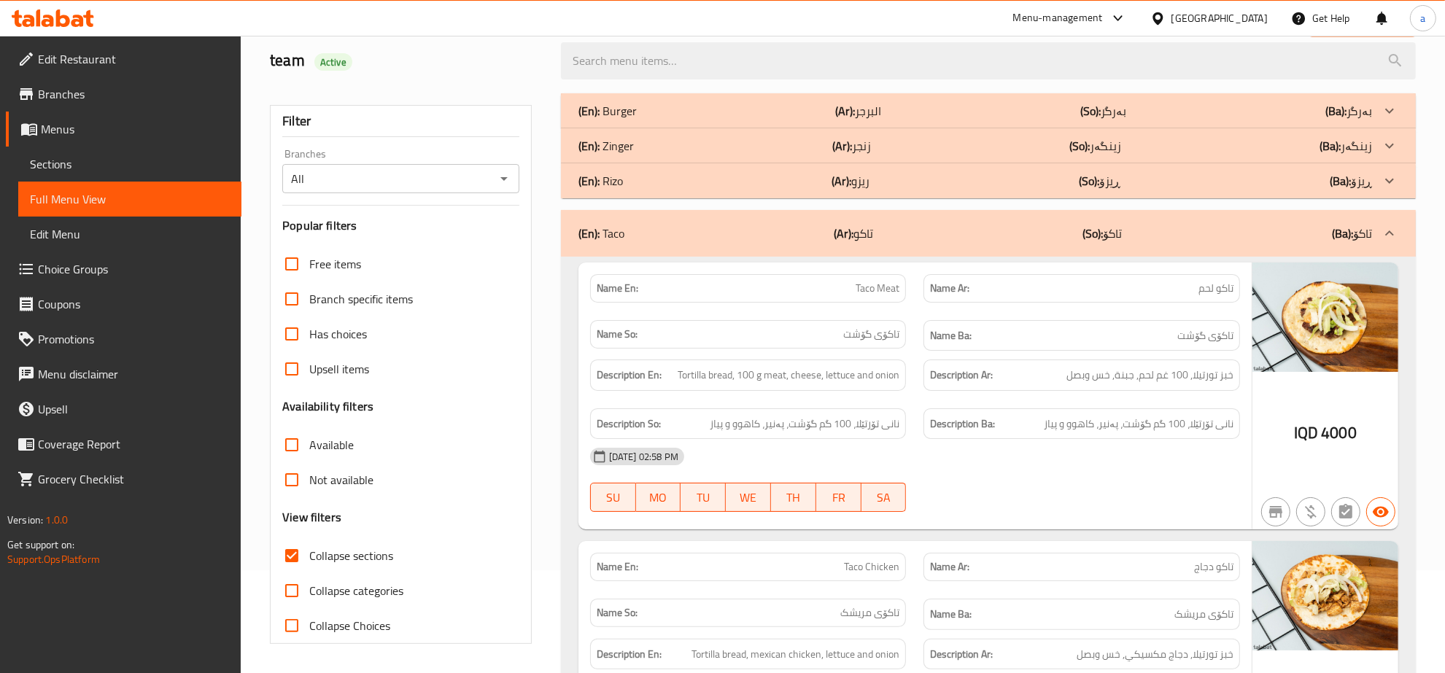
drag, startPoint x: 675, startPoint y: 186, endPoint x: 620, endPoint y: 205, distance: 57.9
click at [675, 186] on div "(En): Rizo (Ar): ريزو (So): ڕیزۆ (Ba): ڕیزۆ" at bounding box center [974, 181] width 793 height 18
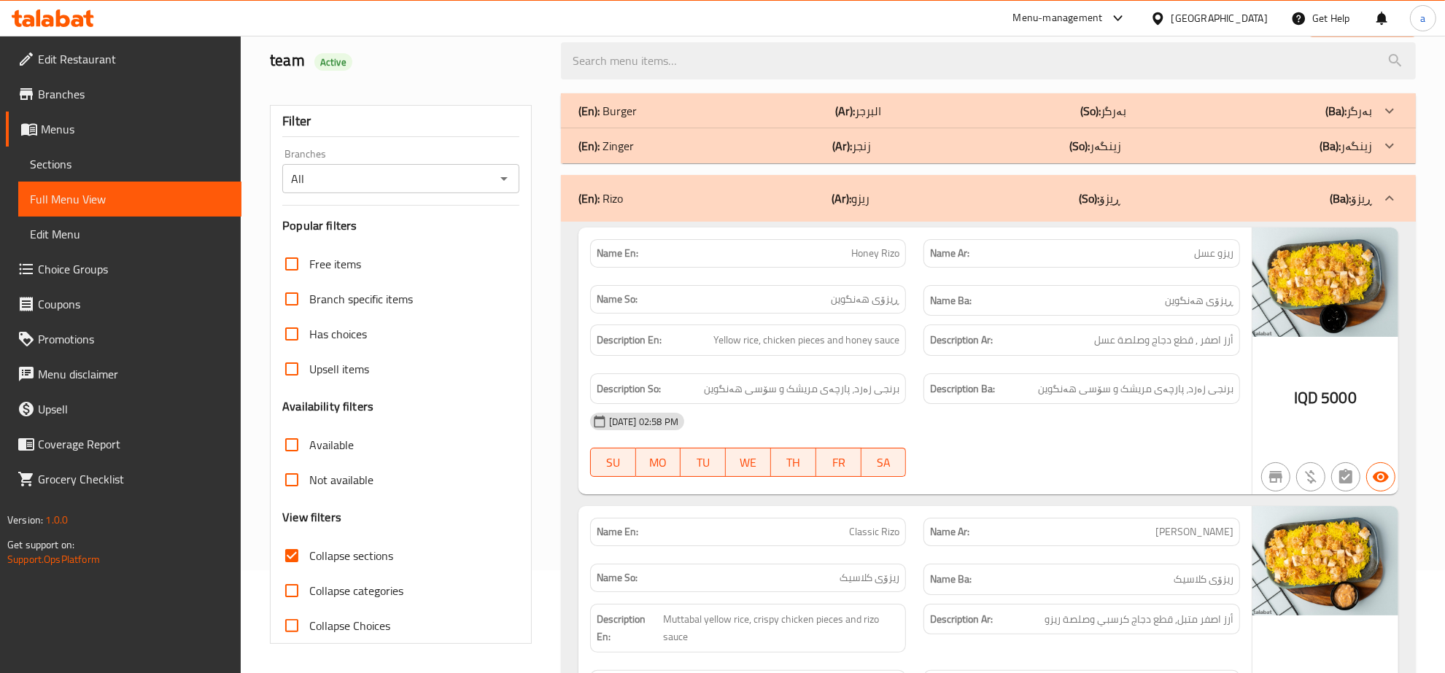
click at [710, 149] on div "(En): Zinger (Ar): زنجر (So): زینگەر (Ba): زینگەر" at bounding box center [974, 146] width 793 height 18
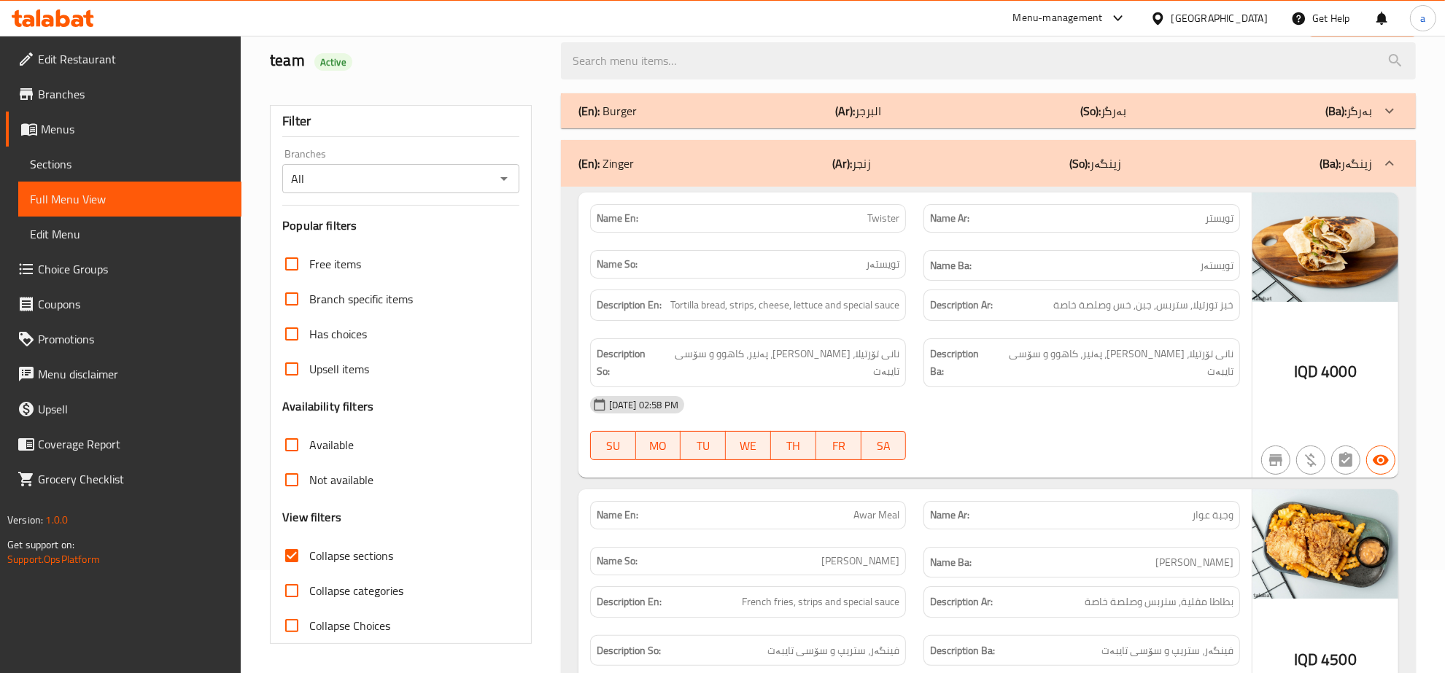
click at [490, 170] on input "All" at bounding box center [389, 178] width 204 height 20
click at [497, 183] on icon "Open" at bounding box center [504, 179] width 18 height 18
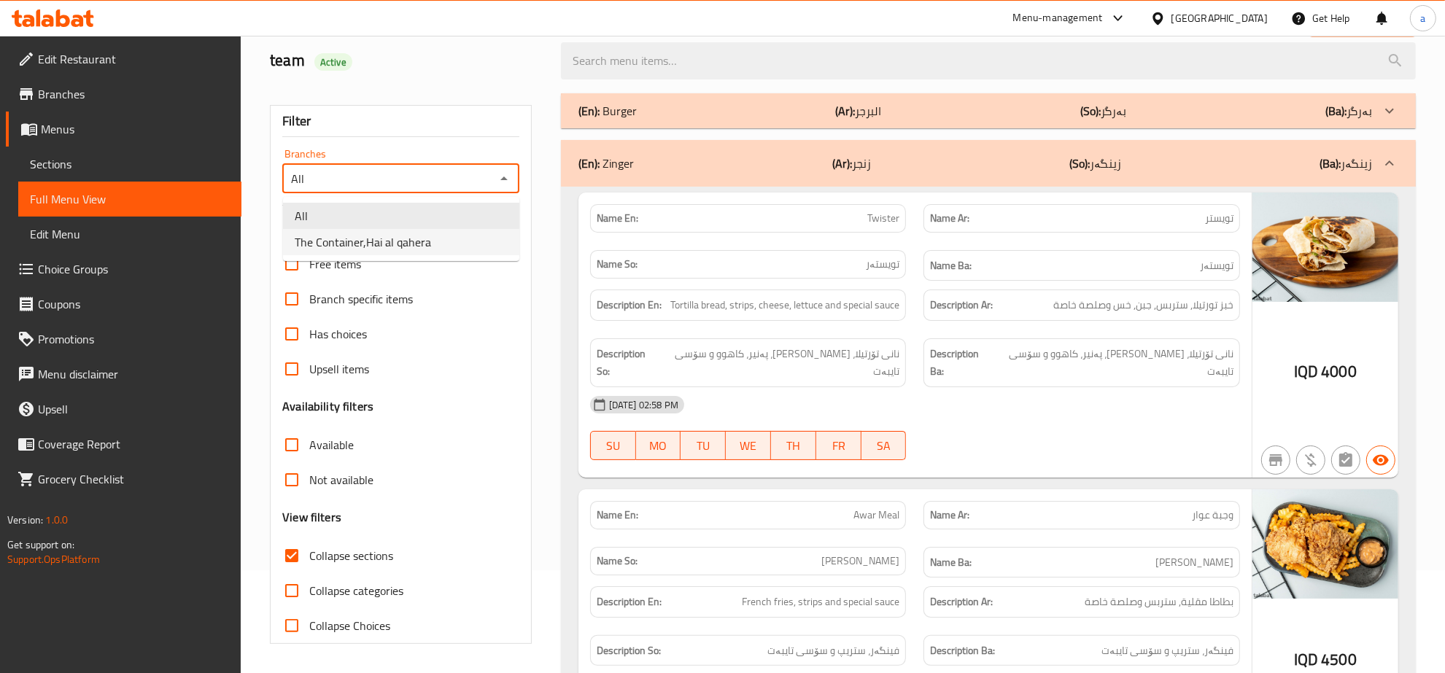
click at [448, 242] on li "The Container,Hai al qahera" at bounding box center [401, 242] width 236 height 26
type input "The Container,Hai al qahera"
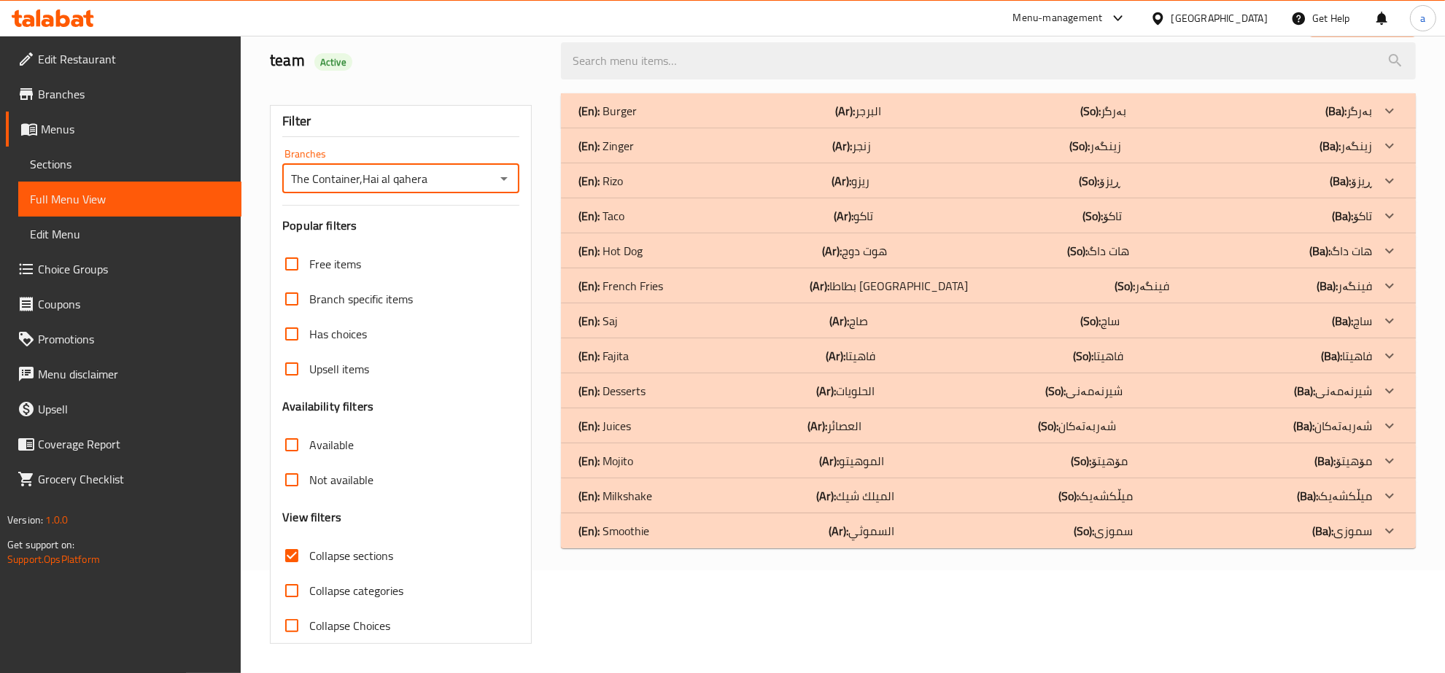
click at [629, 351] on div "(En): Fajita (Ar): فاهيتا (So): فاهیتا (Ba): فاهیتا" at bounding box center [974, 356] width 793 height 18
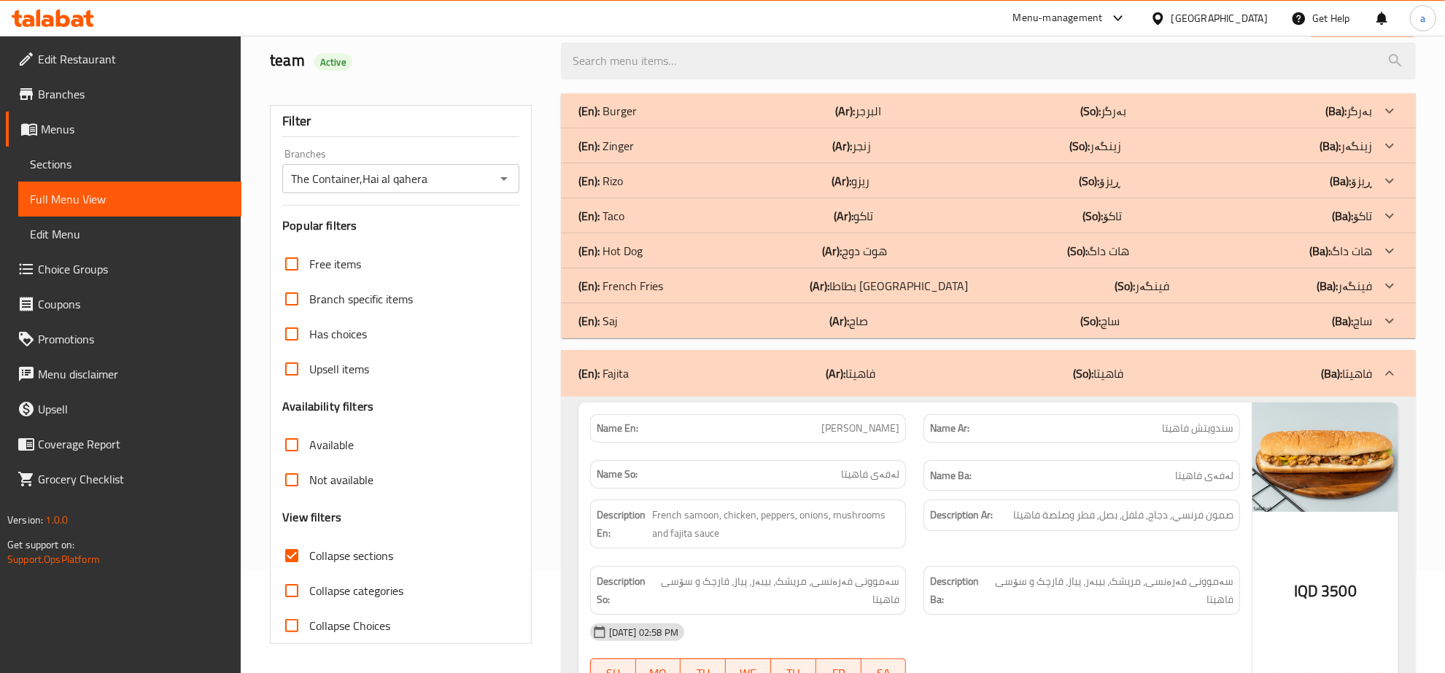
click at [623, 321] on div "(En): Saj (Ar): صاج (So): ساج (Ba): ساج" at bounding box center [974, 321] width 793 height 18
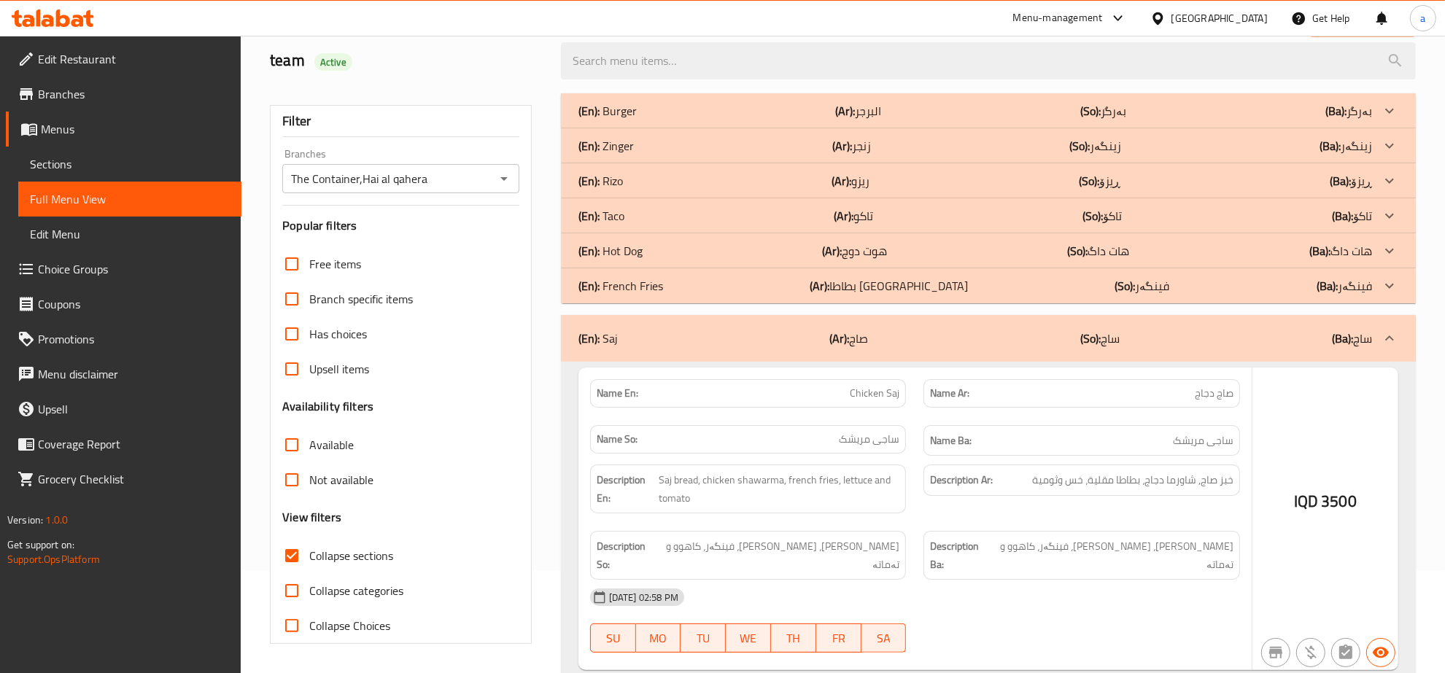
click at [633, 281] on p "(En): French Fries" at bounding box center [620, 286] width 85 height 18
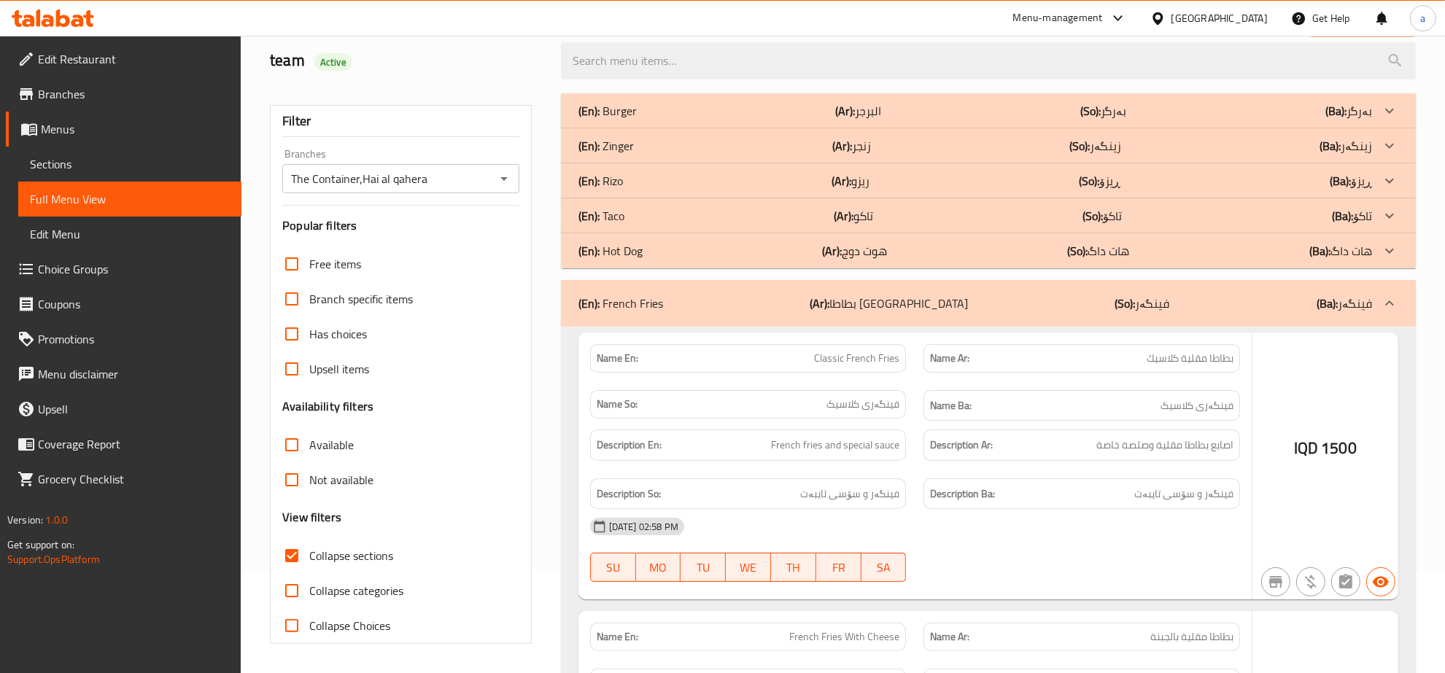
click at [629, 237] on div "(En): Hot Dog (Ar): هوت دوج (So): هات داگ (Ba): هات داگ" at bounding box center [988, 250] width 855 height 35
click at [625, 201] on div "(En): Taco (Ar): تاكو (So): تاکۆ (Ba): تاکۆ" at bounding box center [988, 215] width 855 height 35
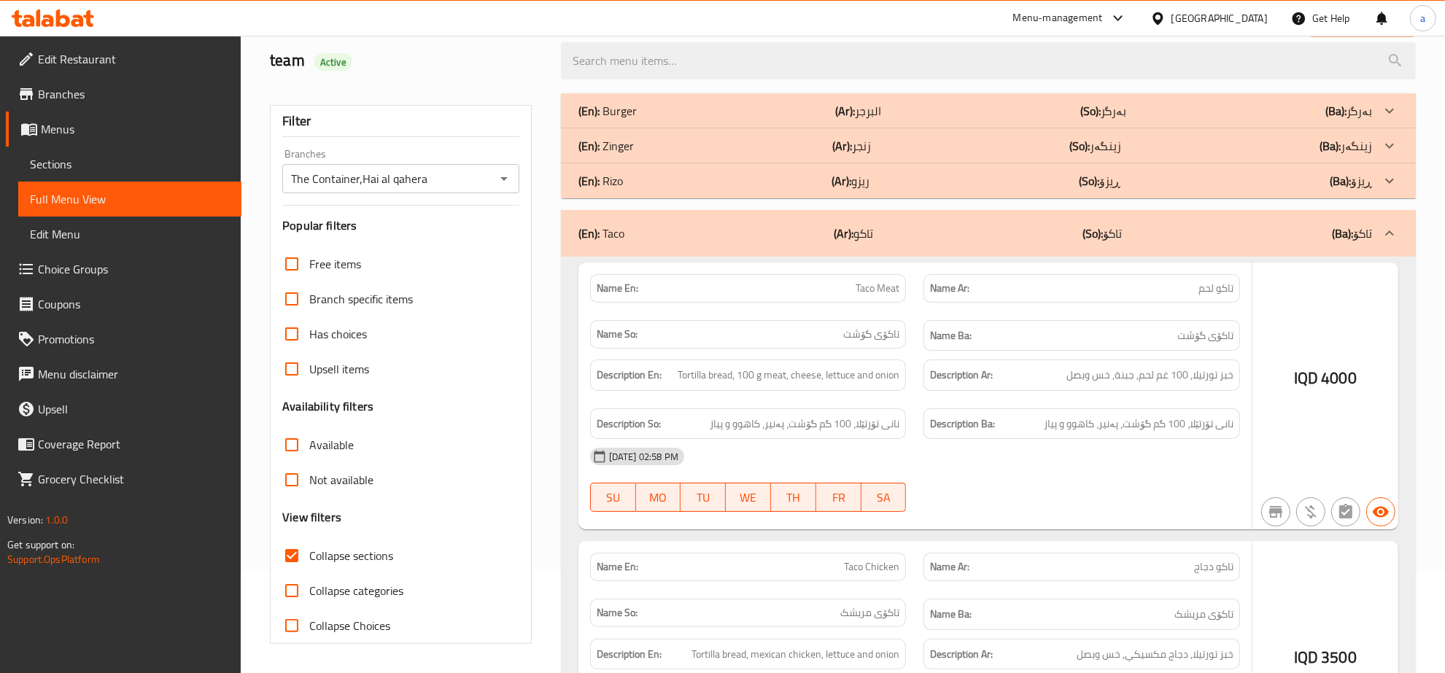
click at [625, 173] on div "(En): Rizo (Ar): ريزو (So): ڕیزۆ (Ba): ڕیزۆ" at bounding box center [974, 181] width 793 height 18
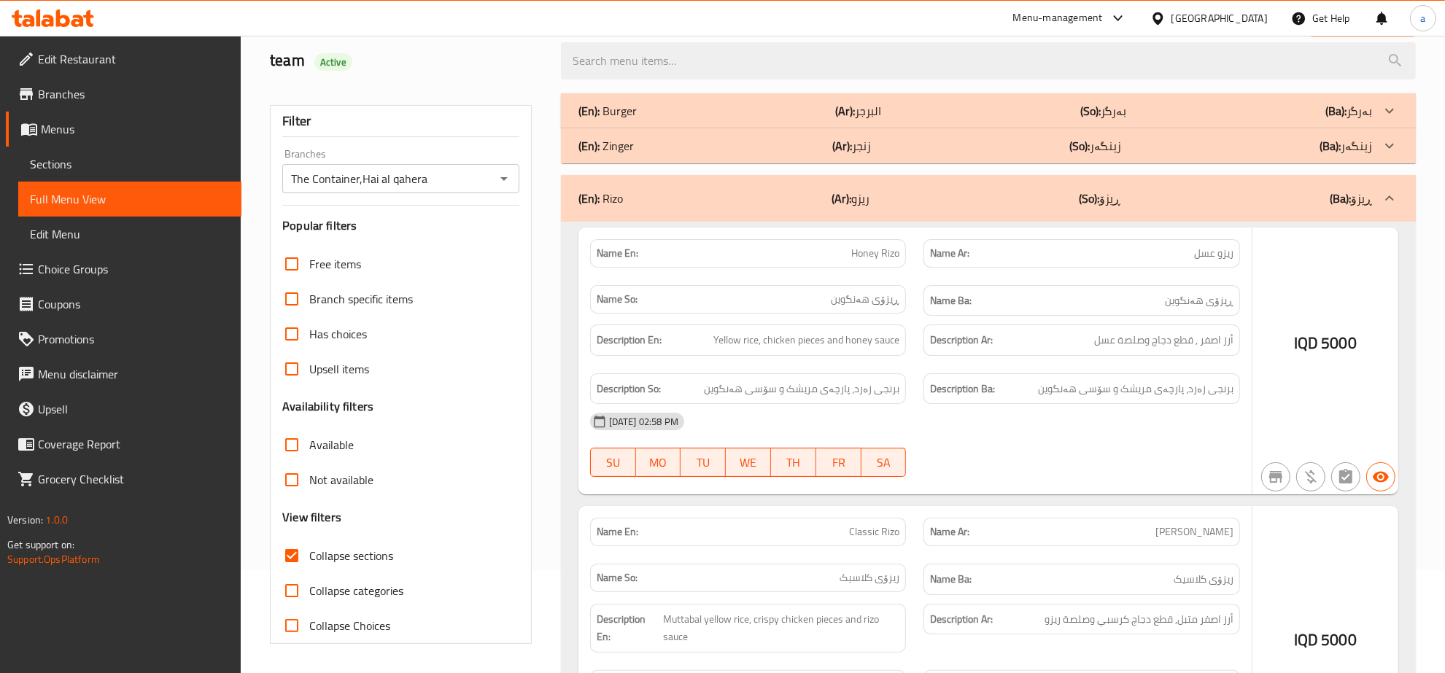
click at [632, 141] on p "(En): Zinger" at bounding box center [605, 146] width 55 height 18
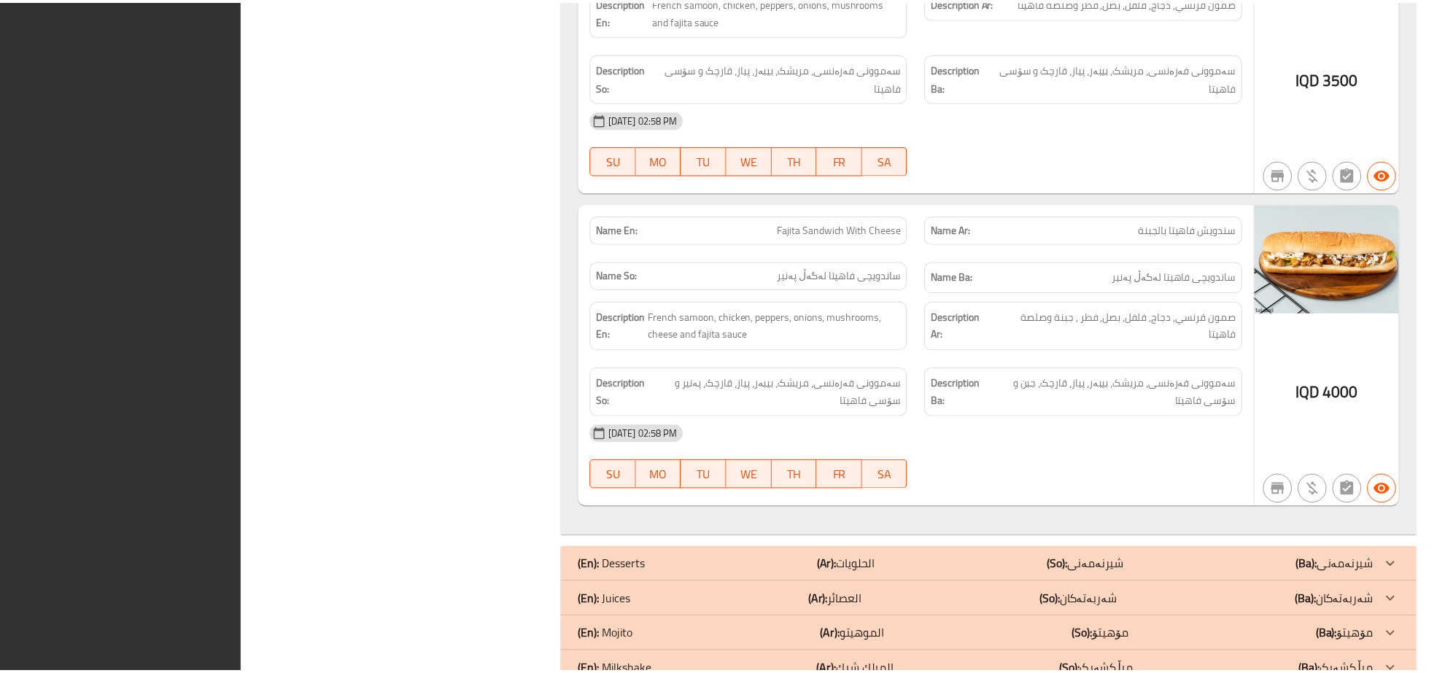
scroll to position [6360, 0]
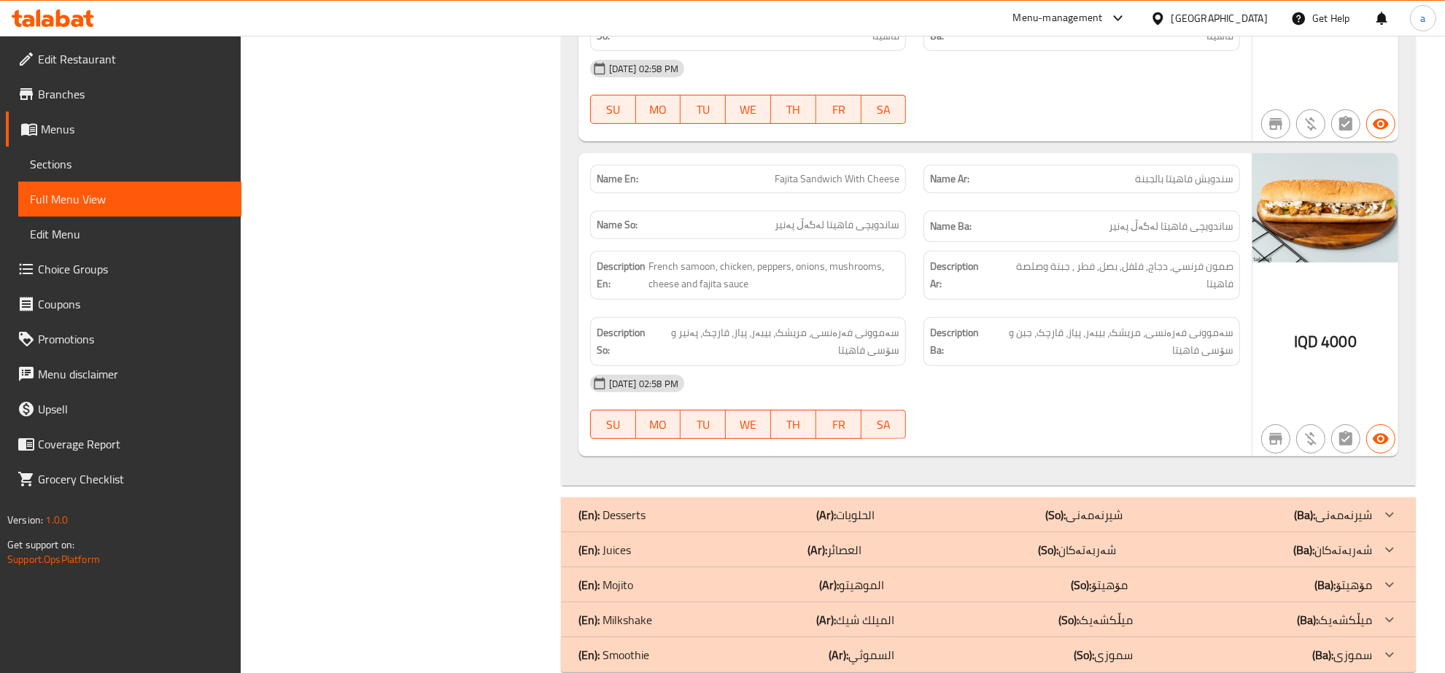
click at [63, 169] on span "Sections" at bounding box center [130, 164] width 200 height 18
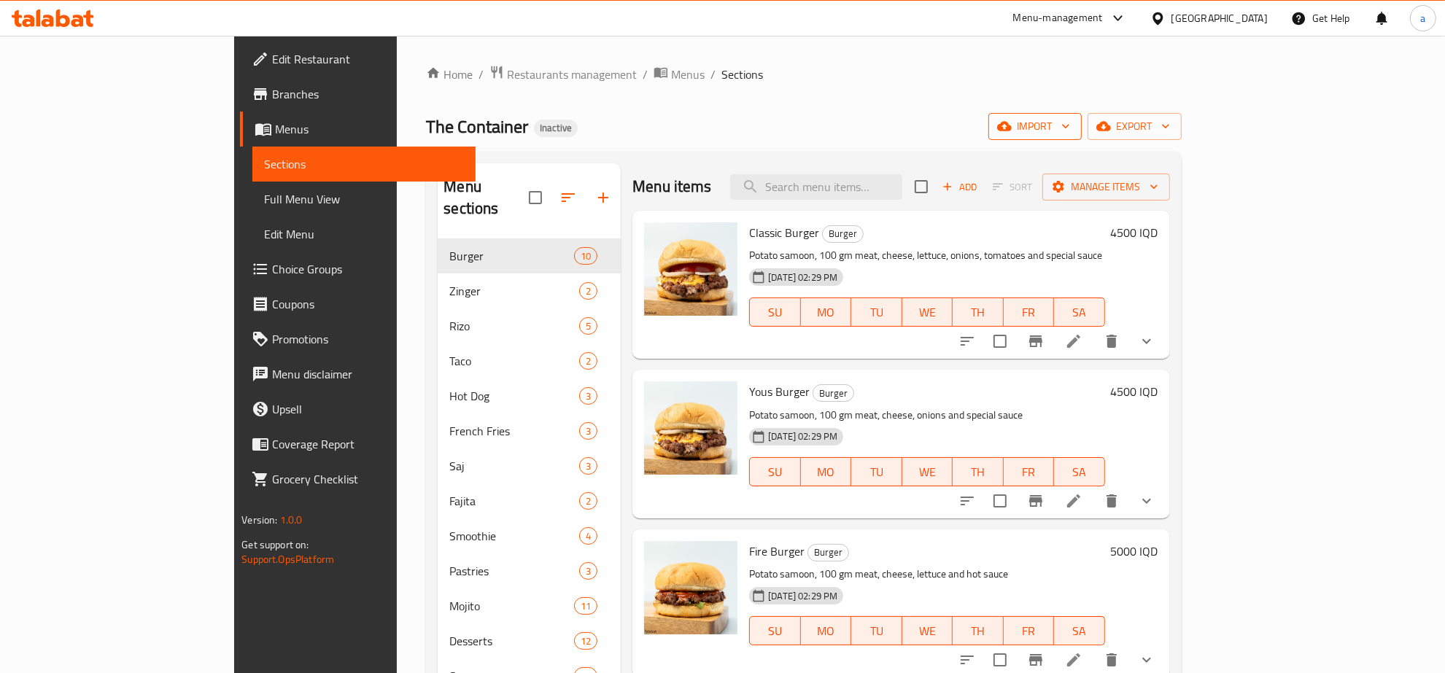
click at [1070, 132] on span "import" at bounding box center [1035, 126] width 70 height 18
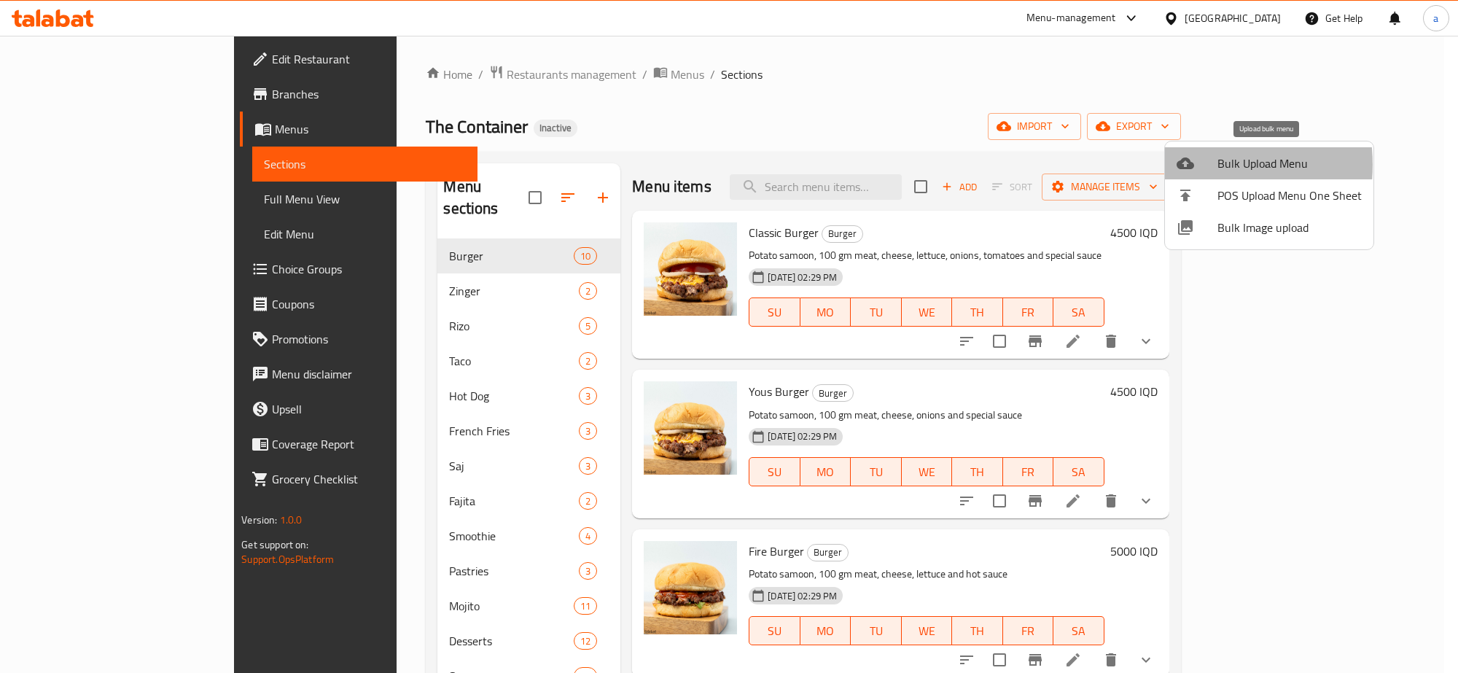
click at [1182, 165] on icon at bounding box center [1186, 164] width 18 height 12
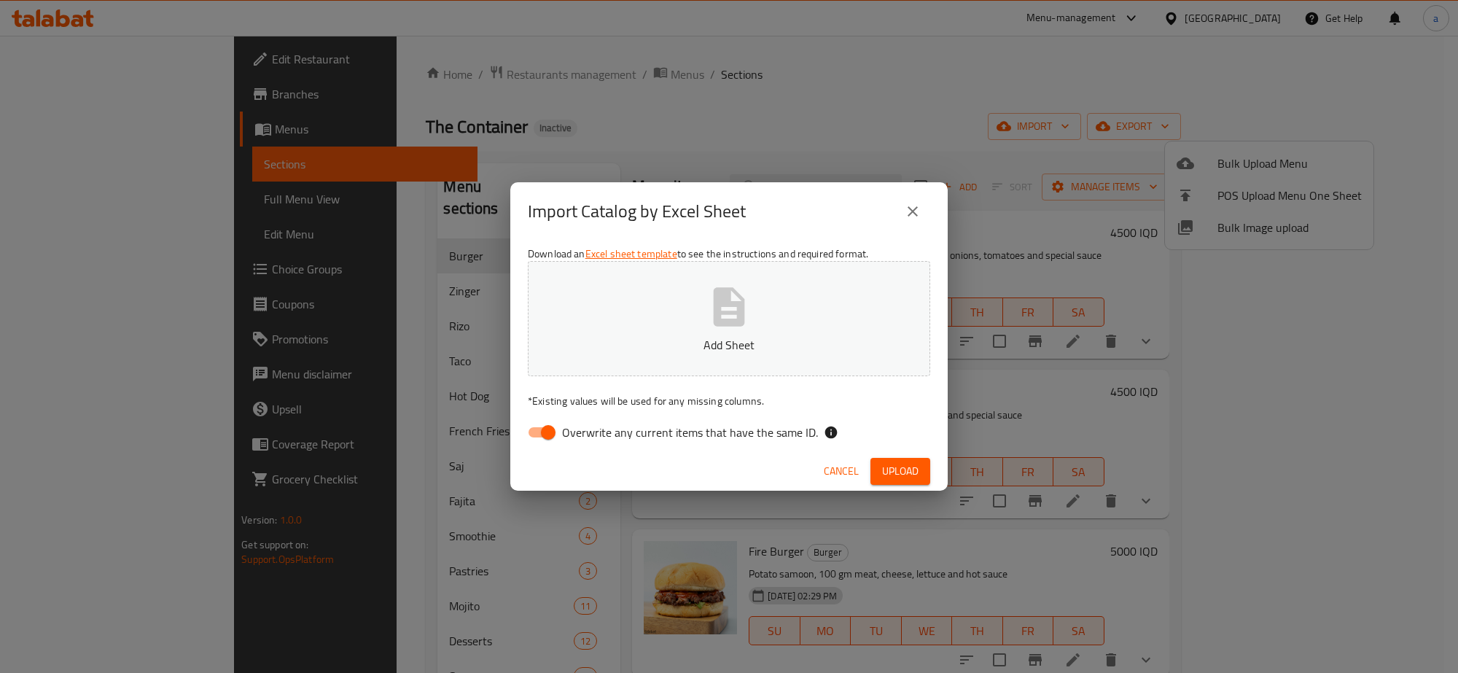
click at [540, 448] on div "Download an Excel sheet template to see the instructions and required format. A…" at bounding box center [729, 346] width 438 height 211
click at [545, 423] on input "Overwrite any current items that have the same ID." at bounding box center [548, 433] width 83 height 28
checkbox input "false"
click at [683, 295] on button "Add Sheet" at bounding box center [729, 318] width 403 height 115
click at [917, 462] on span "Upload" at bounding box center [900, 471] width 36 height 18
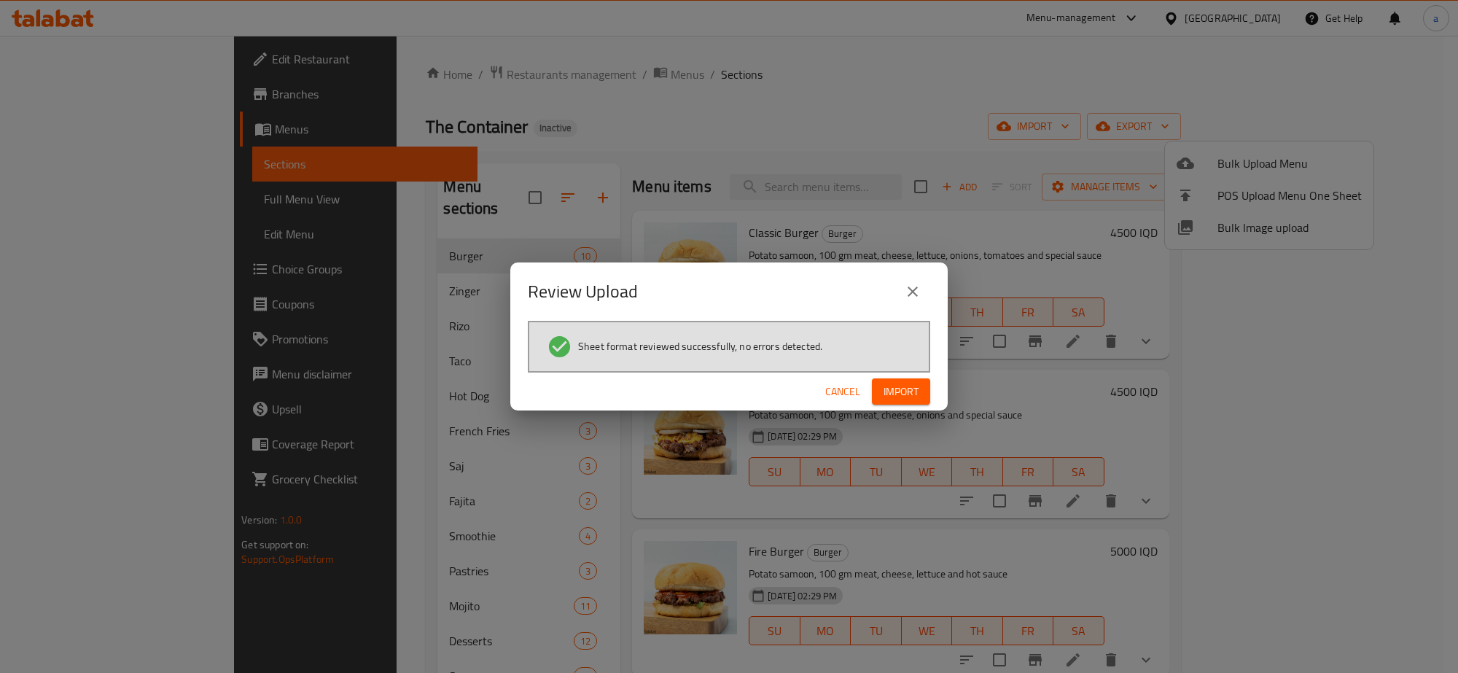
click at [879, 384] on button "Import" at bounding box center [901, 391] width 58 height 27
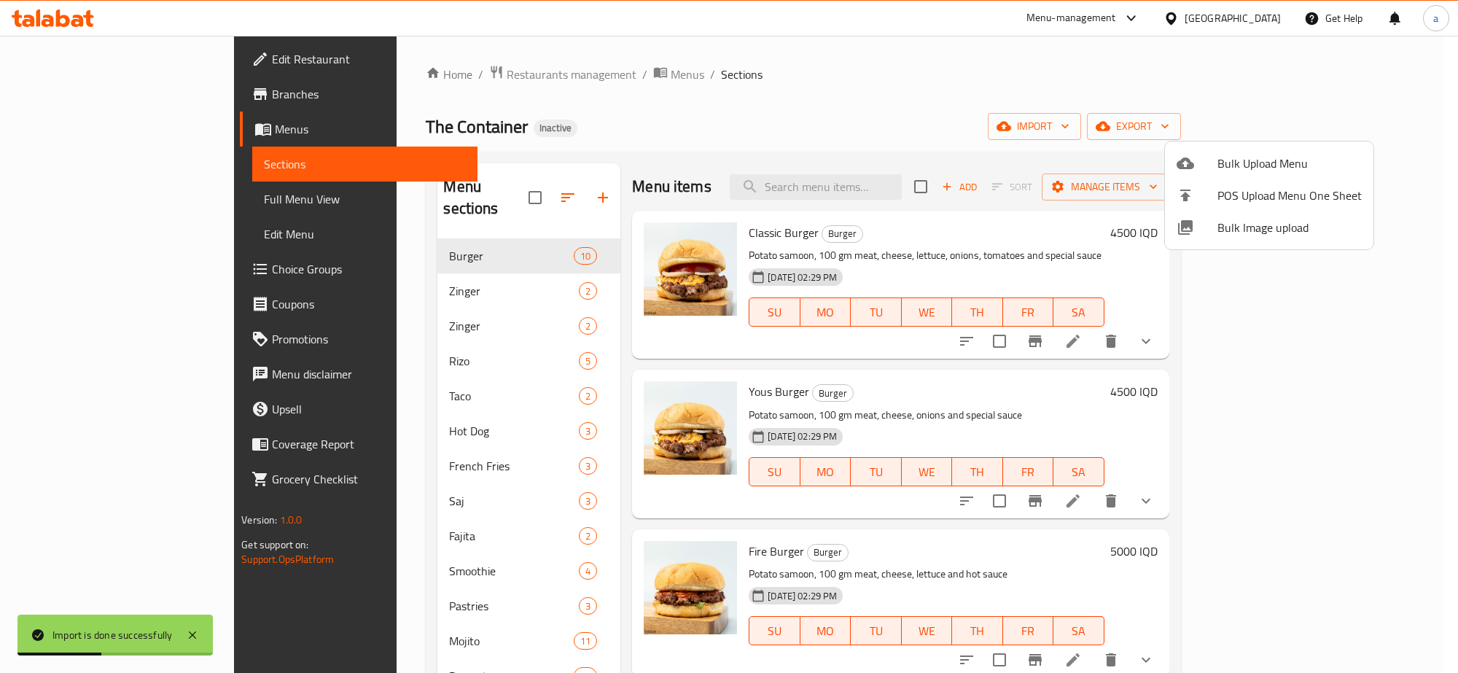
click at [432, 303] on div at bounding box center [729, 336] width 1458 height 673
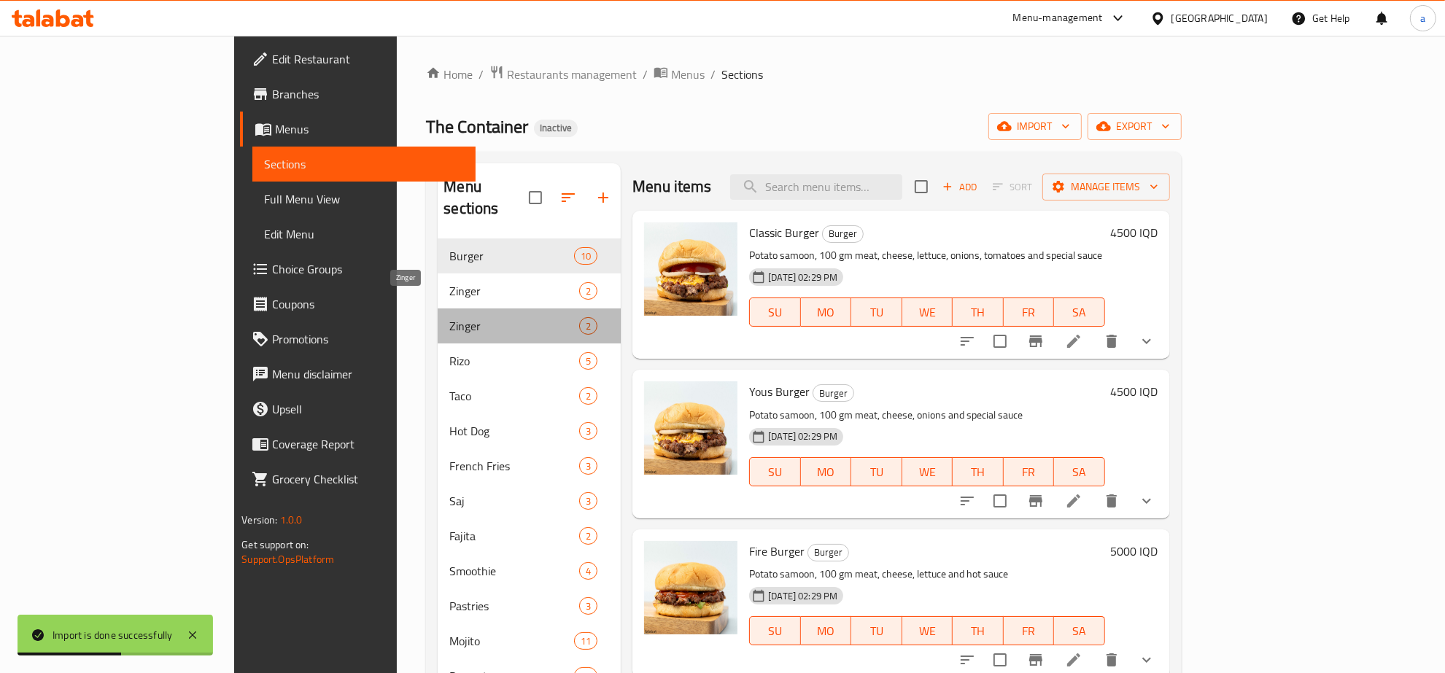
click at [449, 317] on span "Zinger" at bounding box center [514, 326] width 130 height 18
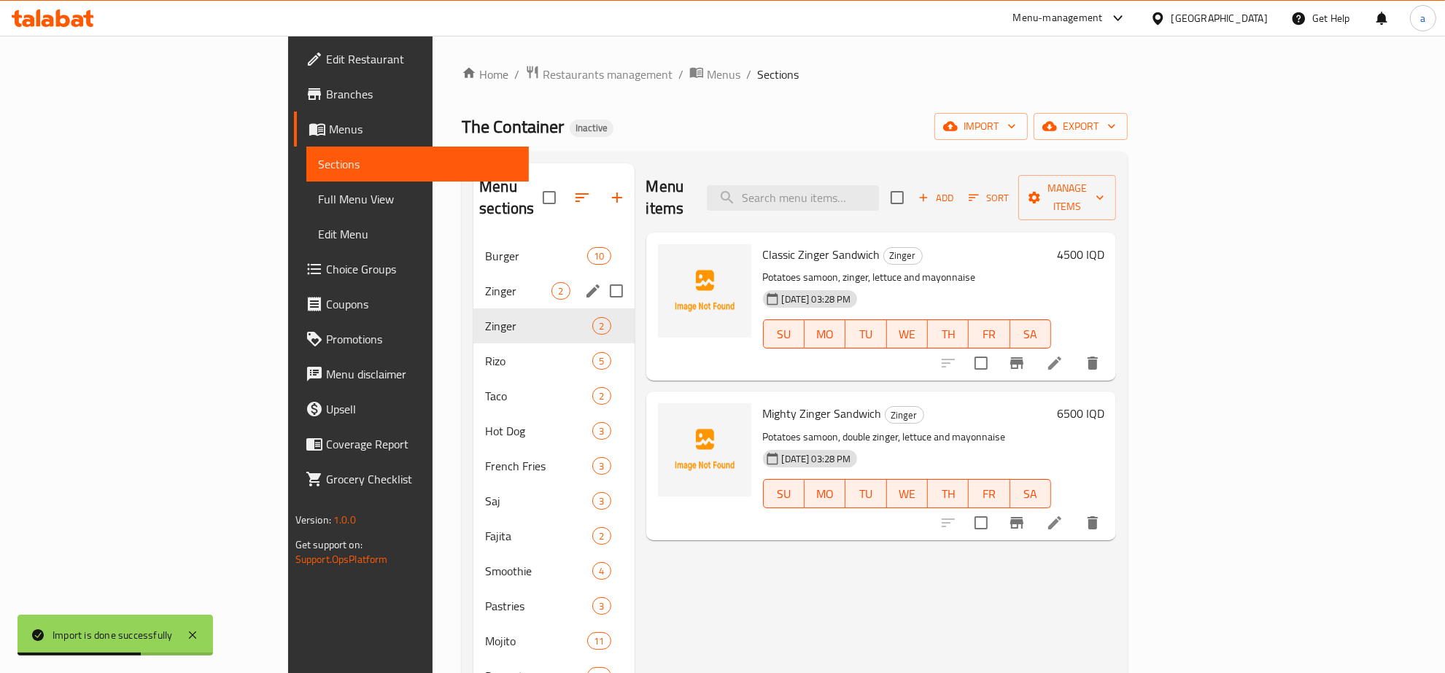
click at [473, 273] on div "Zinger 2" at bounding box center [553, 290] width 160 height 35
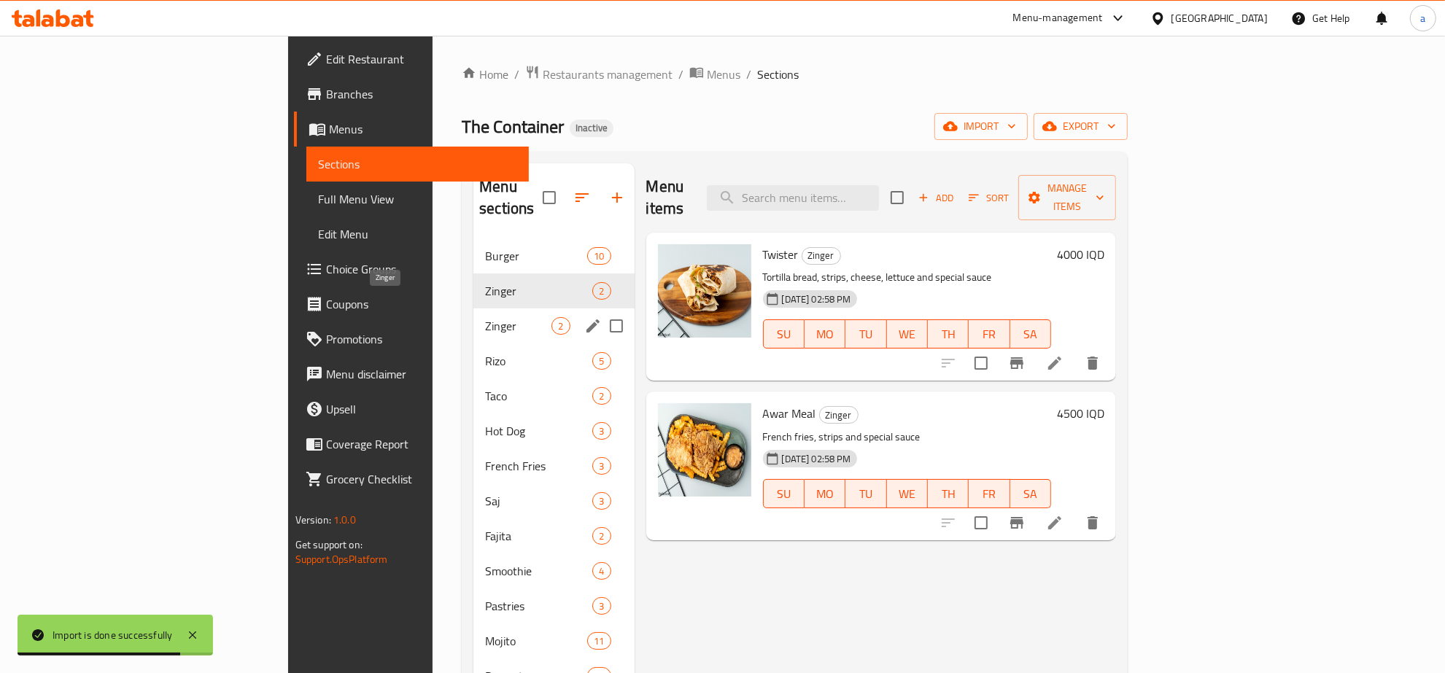
click at [473, 308] on div "Zinger 2" at bounding box center [553, 325] width 160 height 35
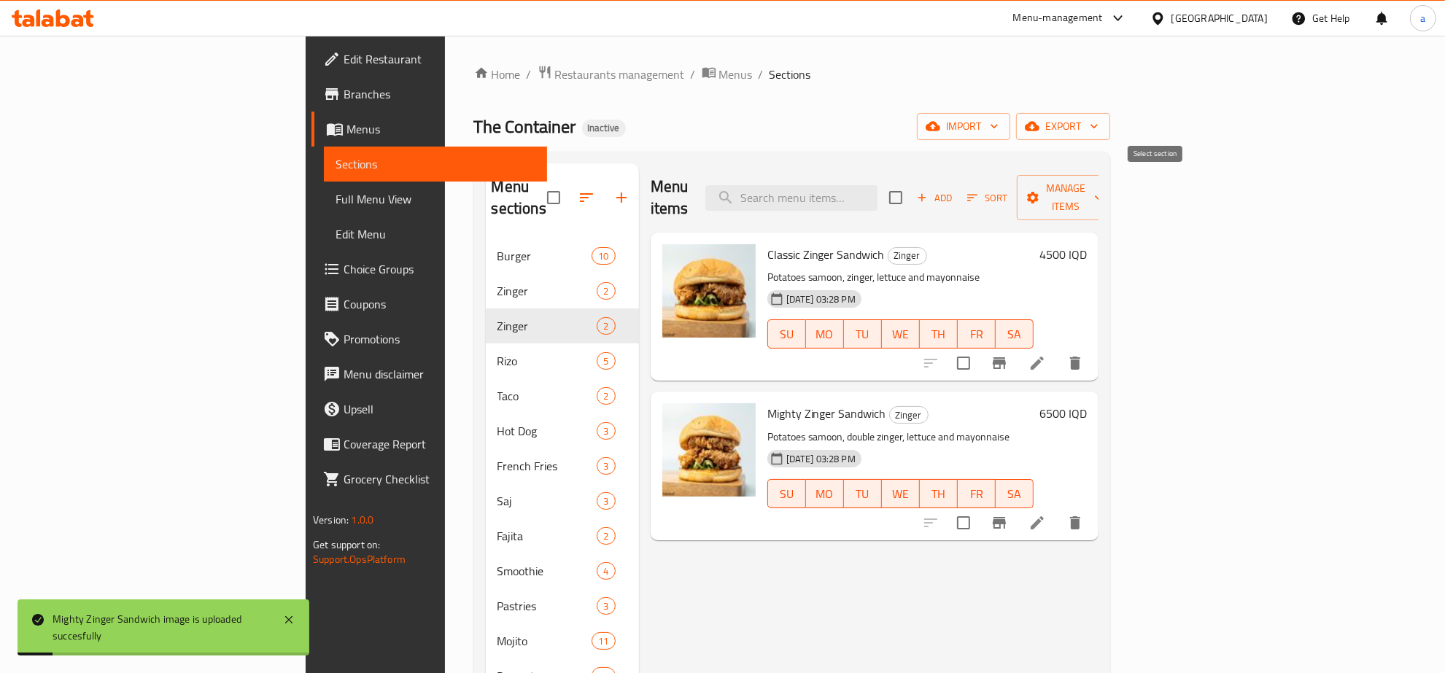
drag, startPoint x: 1165, startPoint y: 184, endPoint x: 1198, endPoint y: 181, distance: 32.9
click at [911, 184] on input "checkbox" at bounding box center [895, 197] width 31 height 31
checkbox input "true"
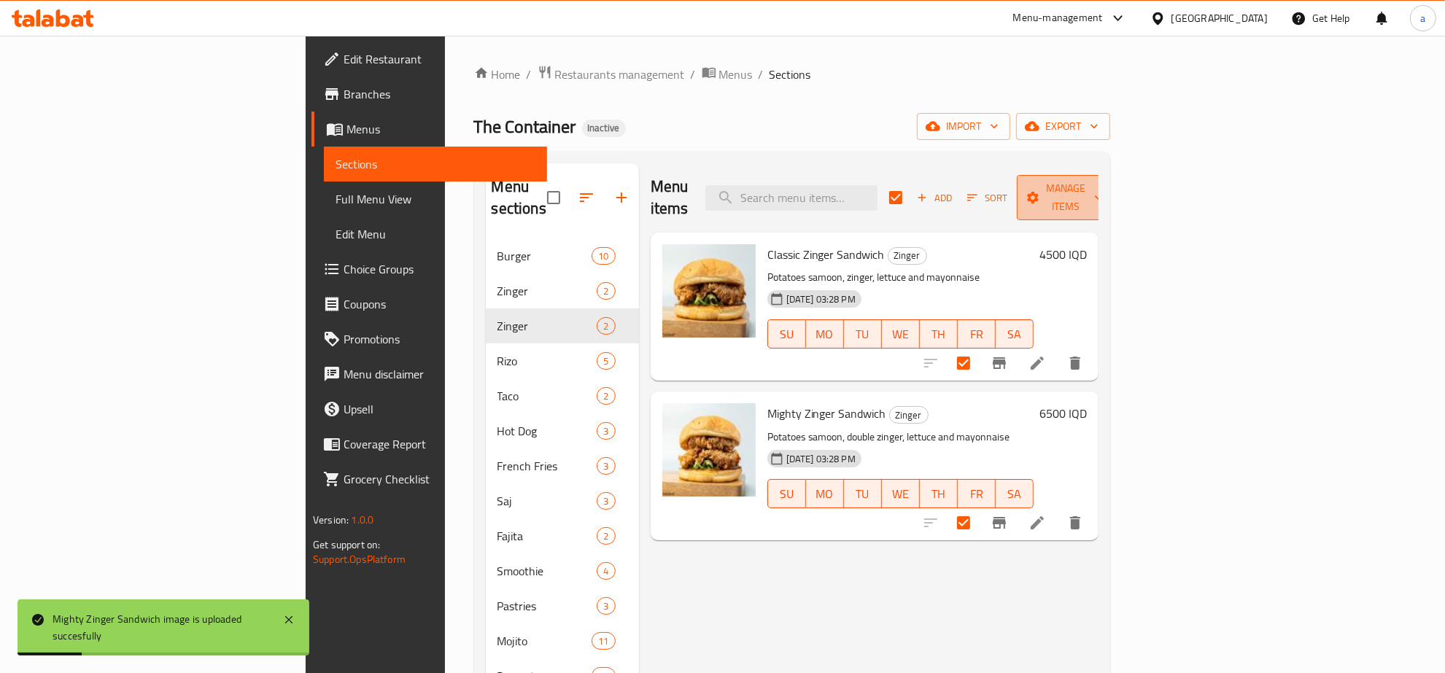
click at [1114, 179] on button "Manage items" at bounding box center [1066, 197] width 98 height 45
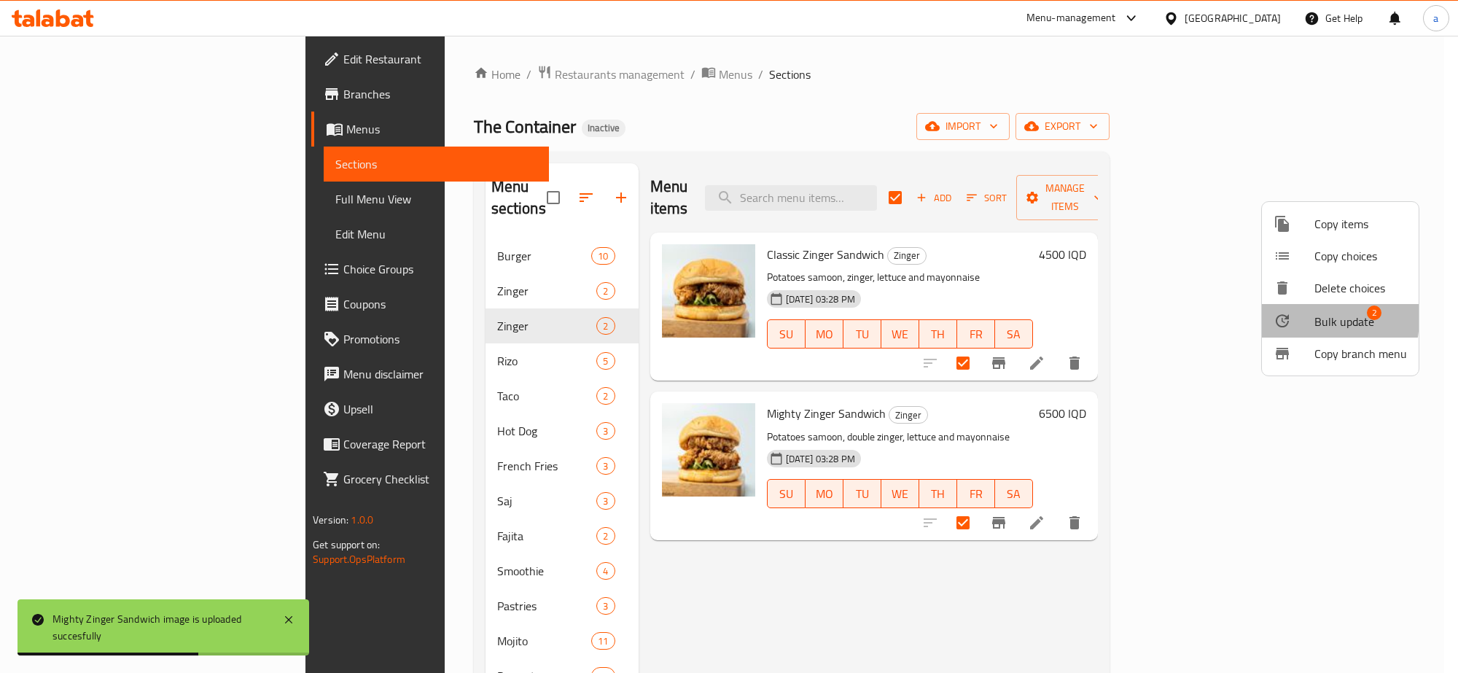
click at [1294, 318] on div at bounding box center [1294, 321] width 41 height 18
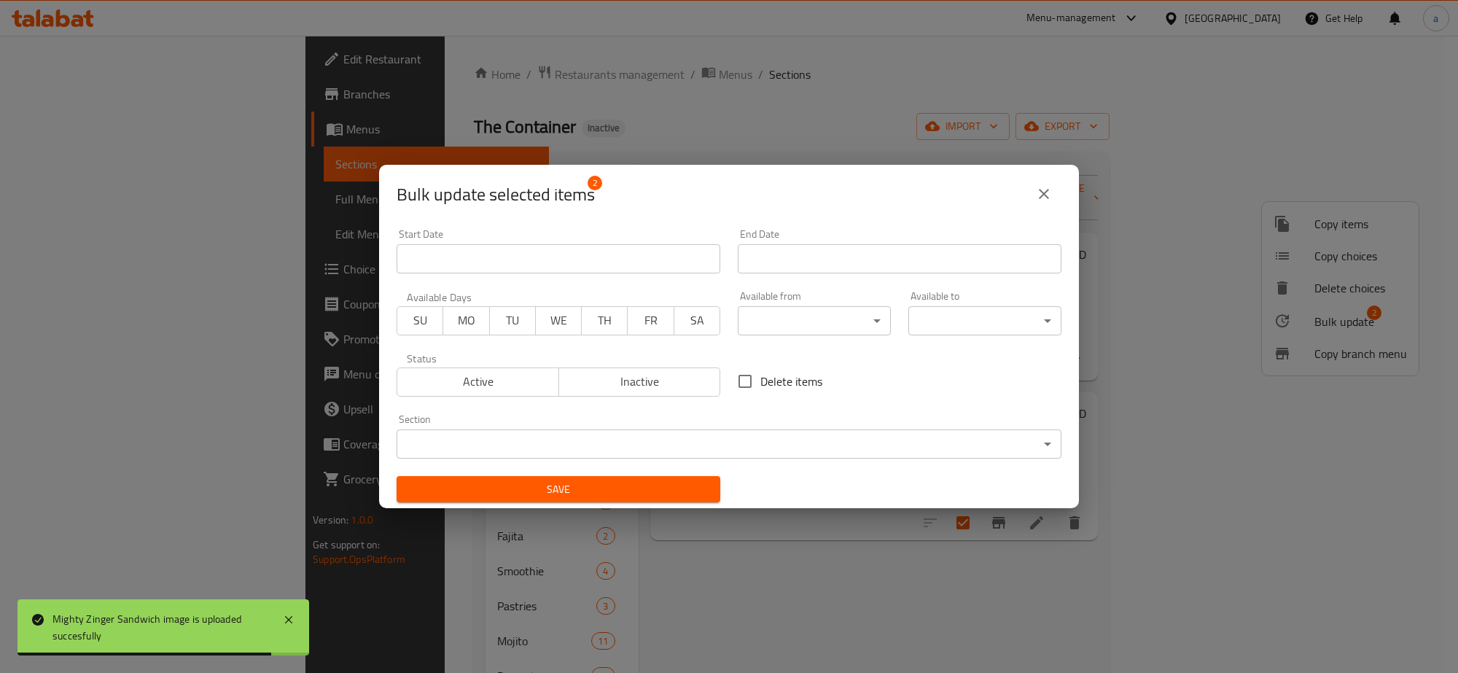
click at [668, 438] on body "Mighty Zinger Sandwich image is uploaded succesfully ​ Menu-management Iraq Get…" at bounding box center [729, 354] width 1458 height 637
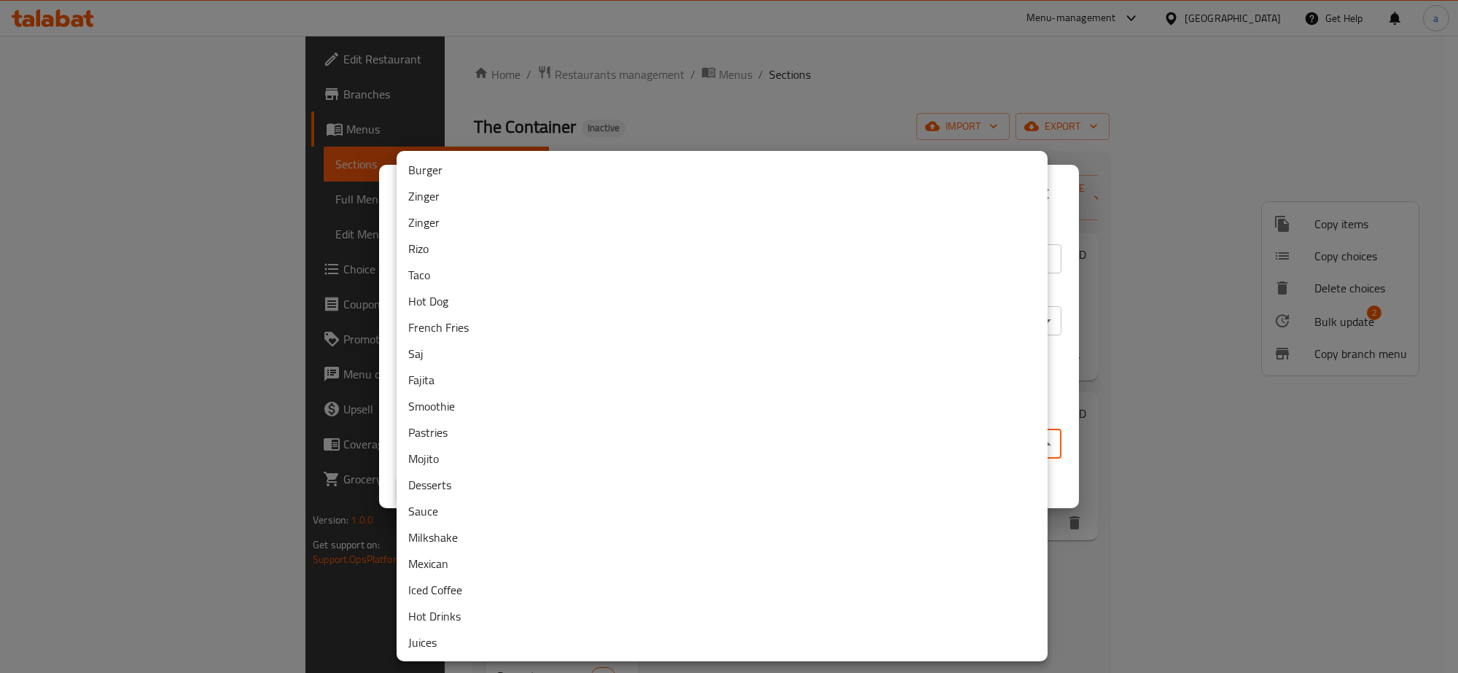
click at [449, 204] on li "Zinger" at bounding box center [722, 196] width 651 height 26
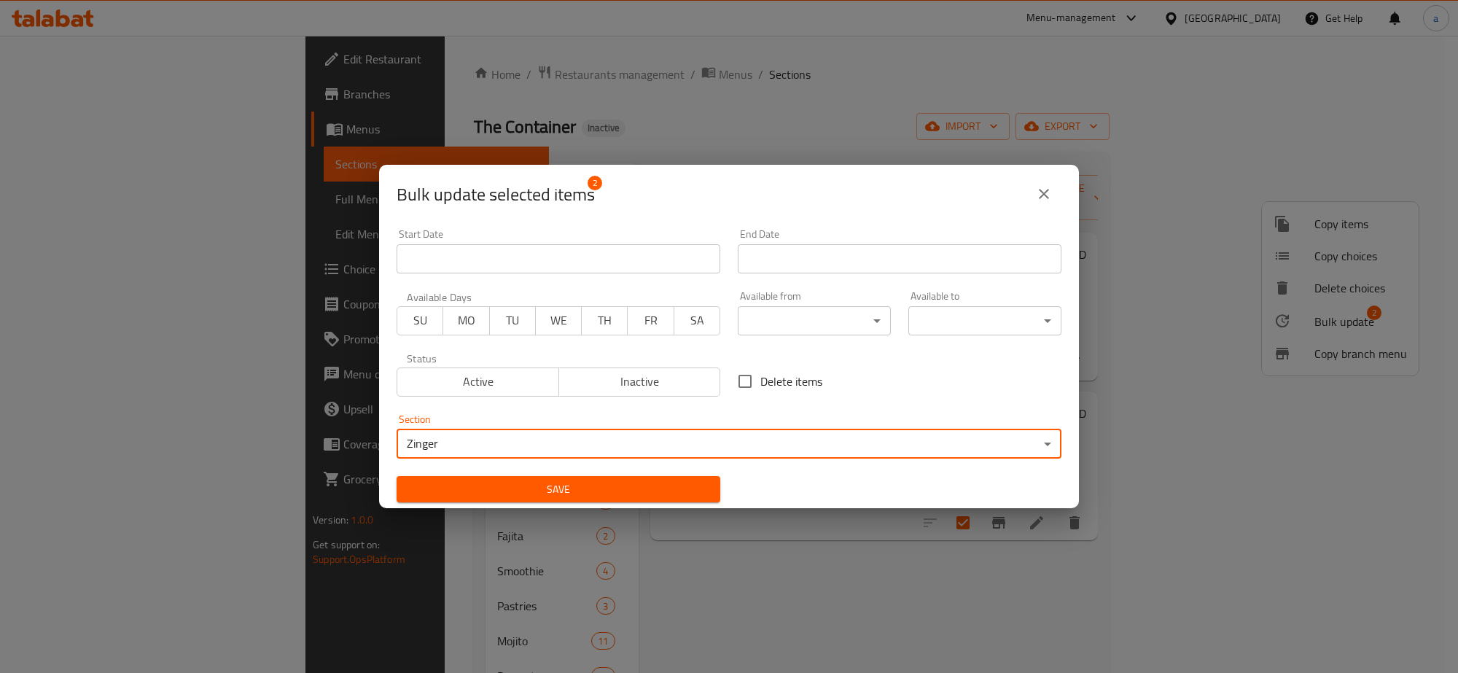
click at [694, 490] on span "Save" at bounding box center [558, 490] width 300 height 18
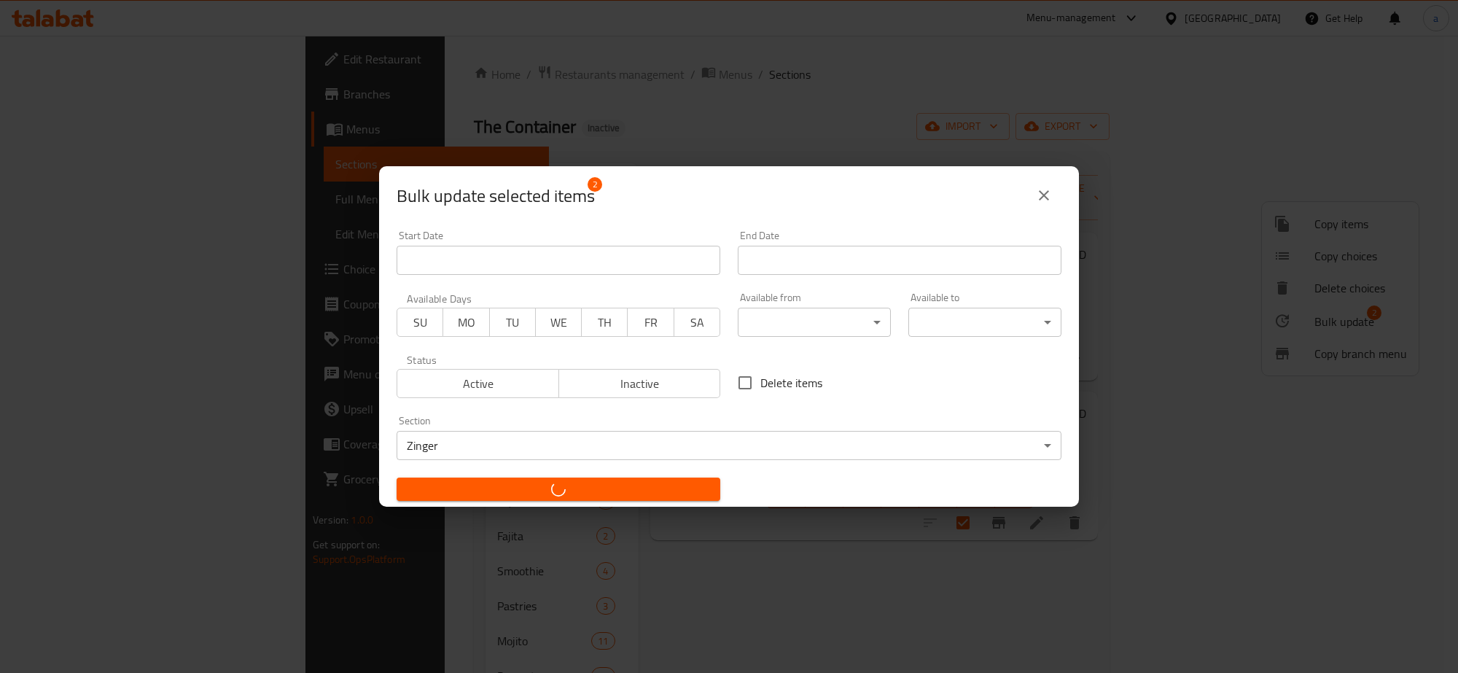
checkbox input "false"
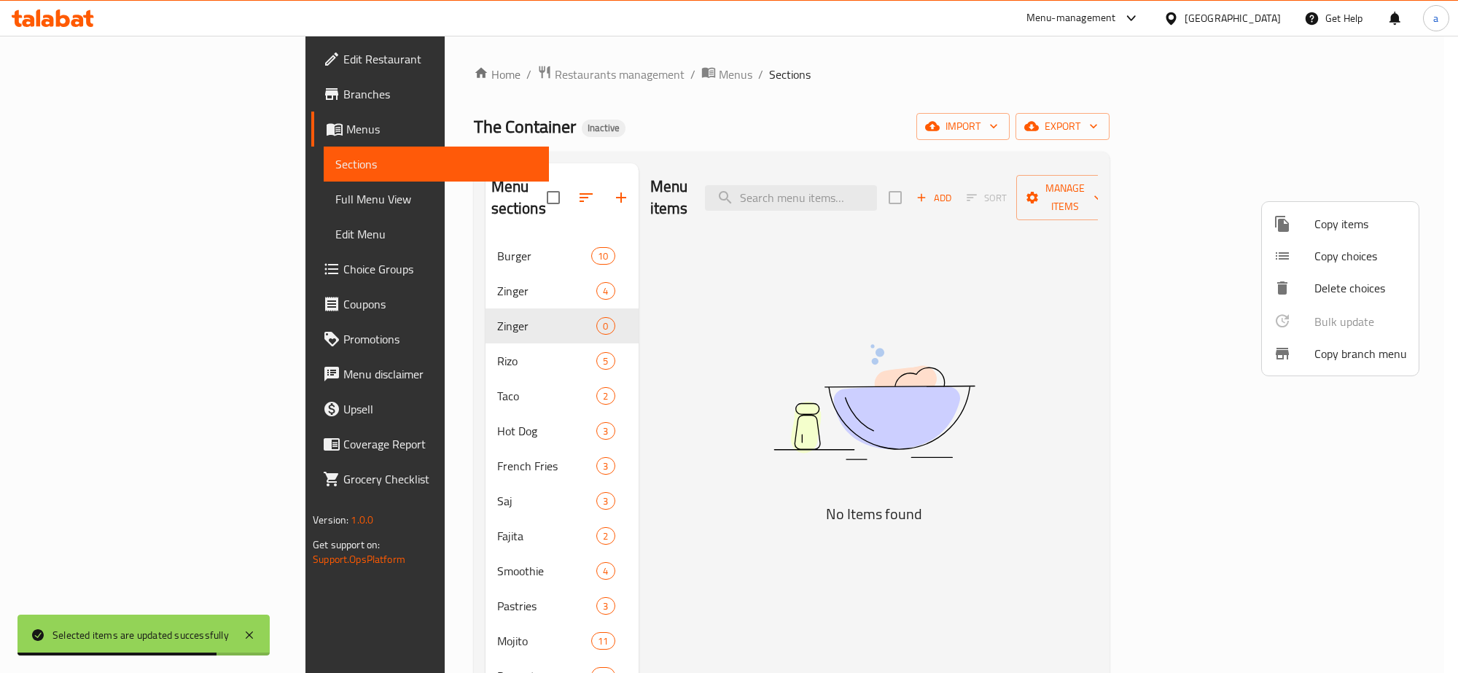
click at [451, 270] on div at bounding box center [729, 336] width 1458 height 673
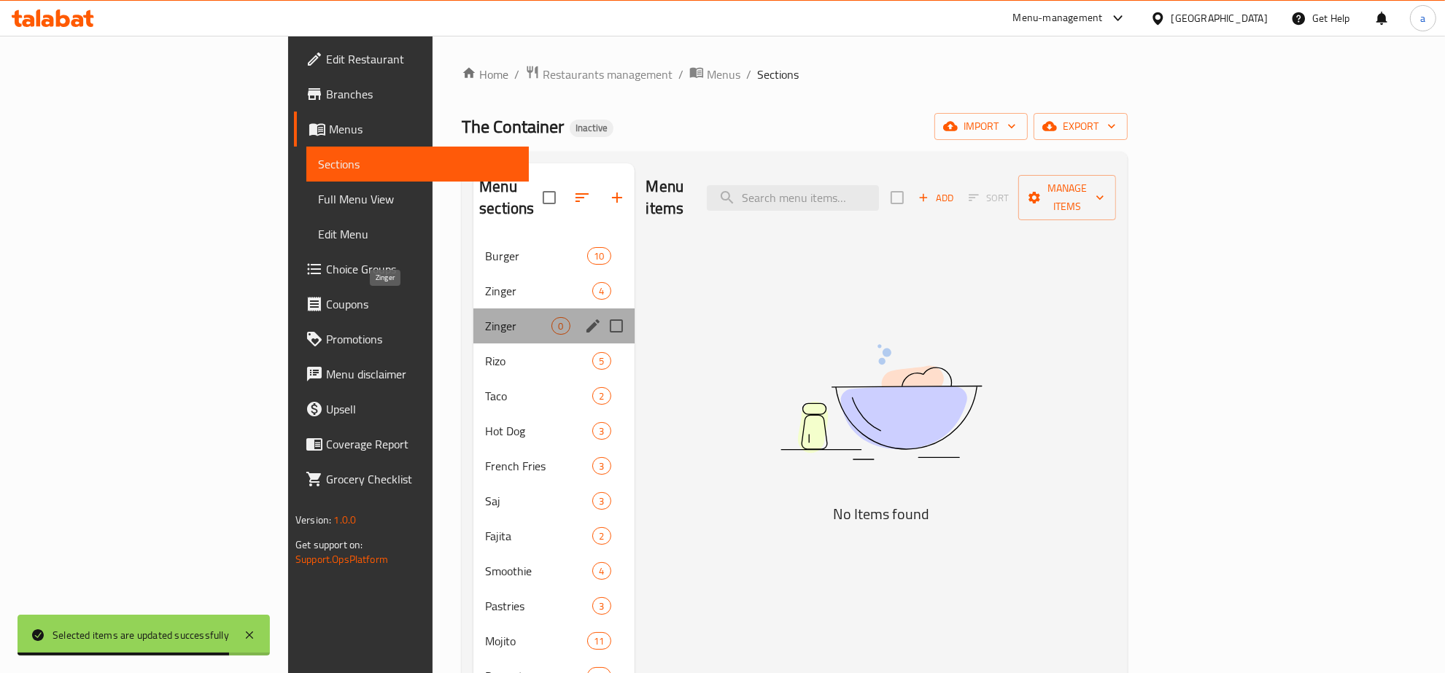
click at [485, 317] on span "Zinger" at bounding box center [518, 326] width 66 height 18
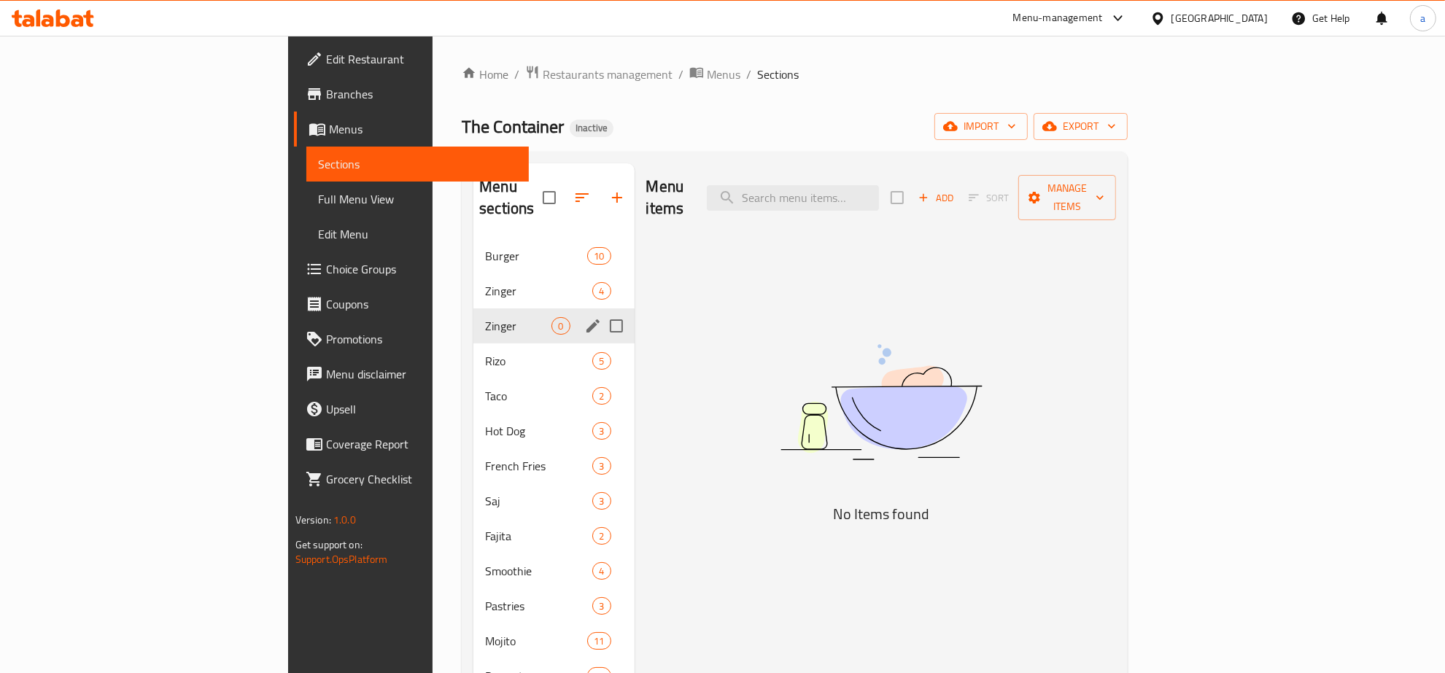
click at [601, 311] on input "Menu sections" at bounding box center [616, 326] width 31 height 31
checkbox input "true"
click at [567, 191] on icon "button" at bounding box center [573, 197] width 13 height 13
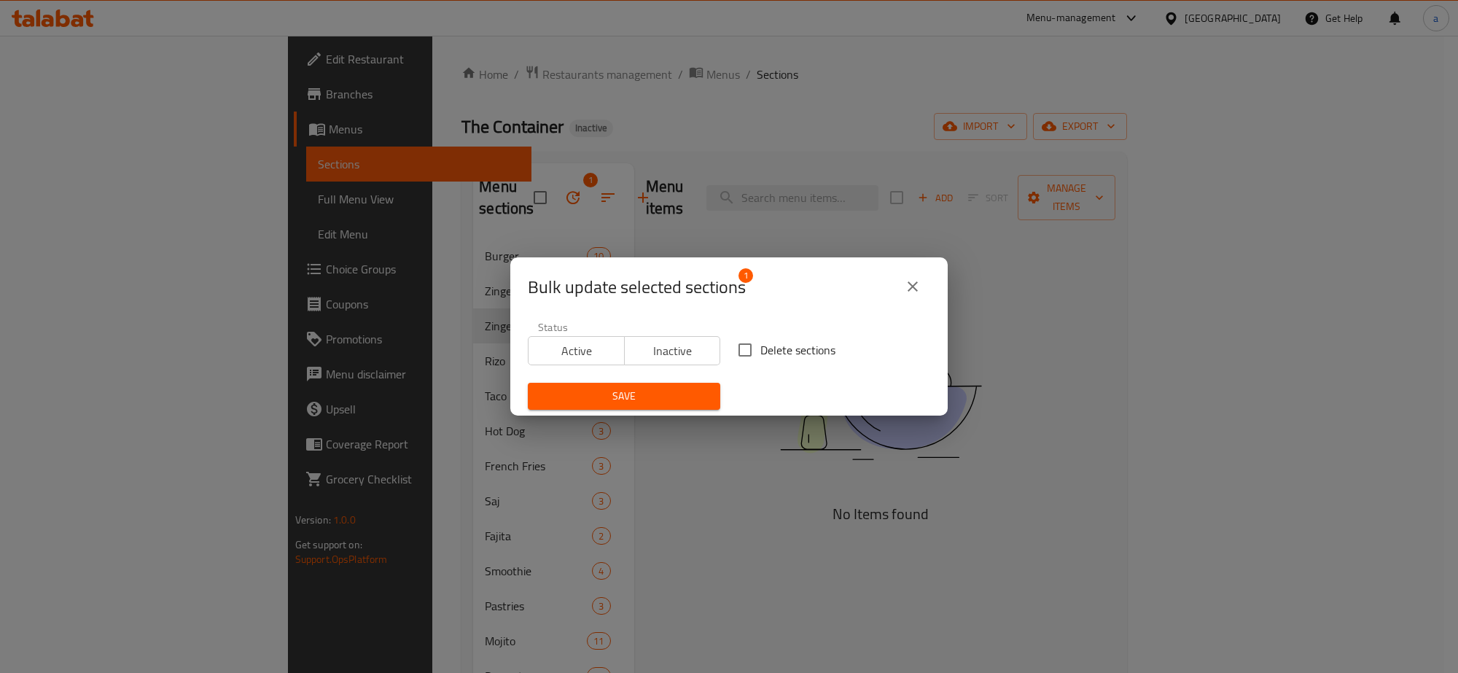
click at [734, 352] on input "Delete sections" at bounding box center [745, 350] width 31 height 31
checkbox input "true"
click at [650, 385] on button "Save" at bounding box center [624, 396] width 193 height 27
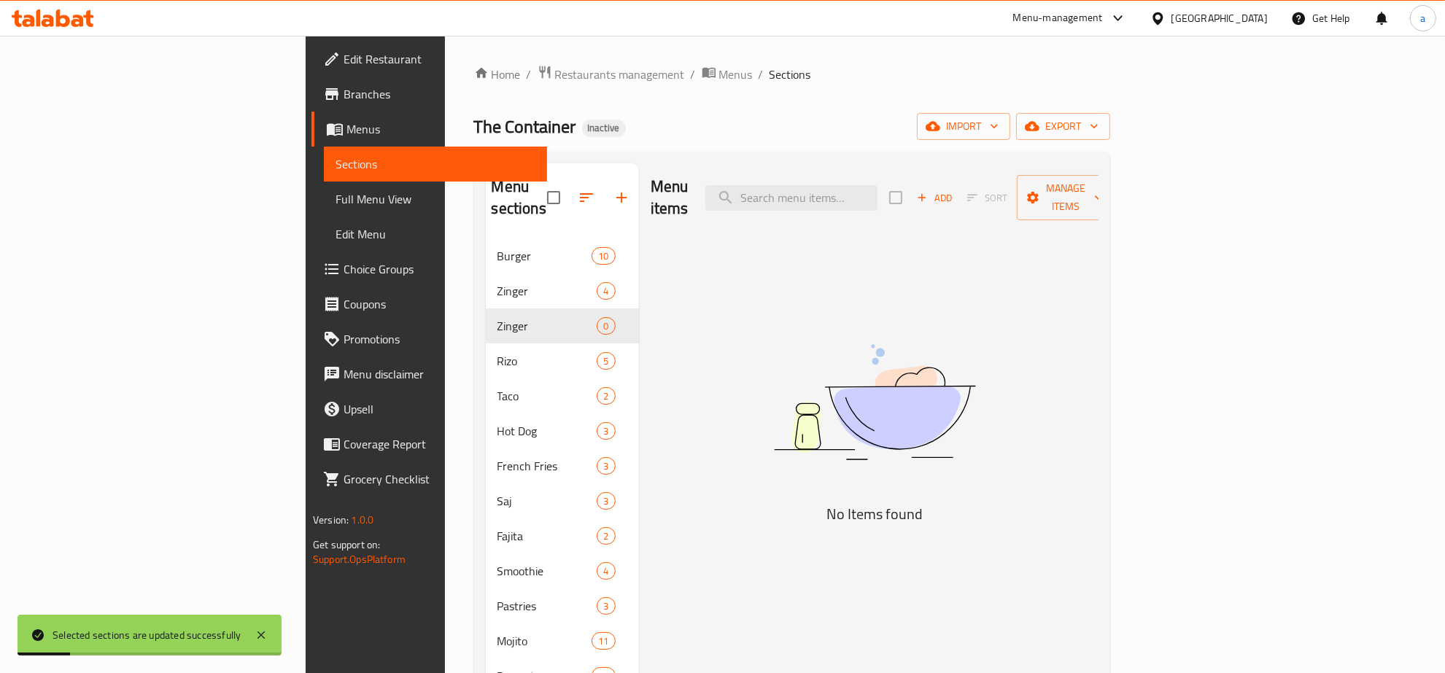
click at [335, 206] on span "Full Menu View" at bounding box center [435, 199] width 200 height 18
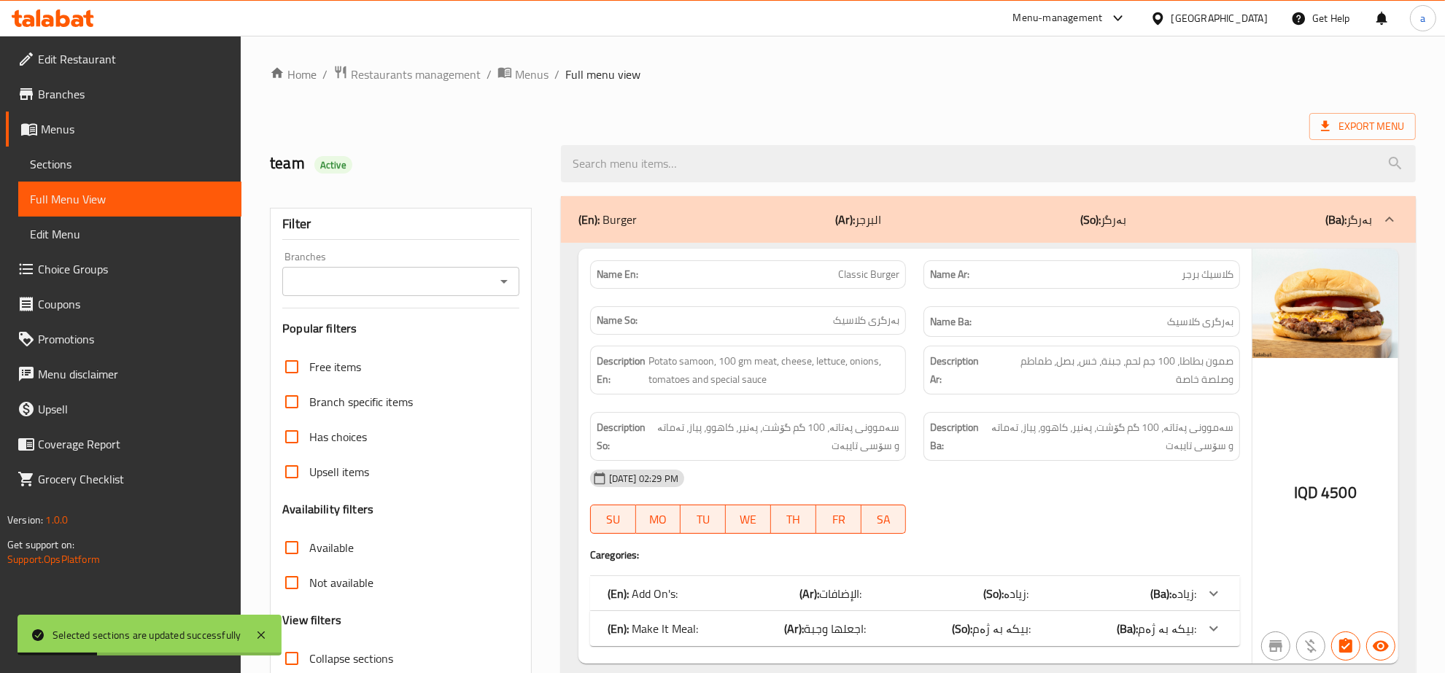
click at [125, 155] on span "Sections" at bounding box center [130, 164] width 200 height 18
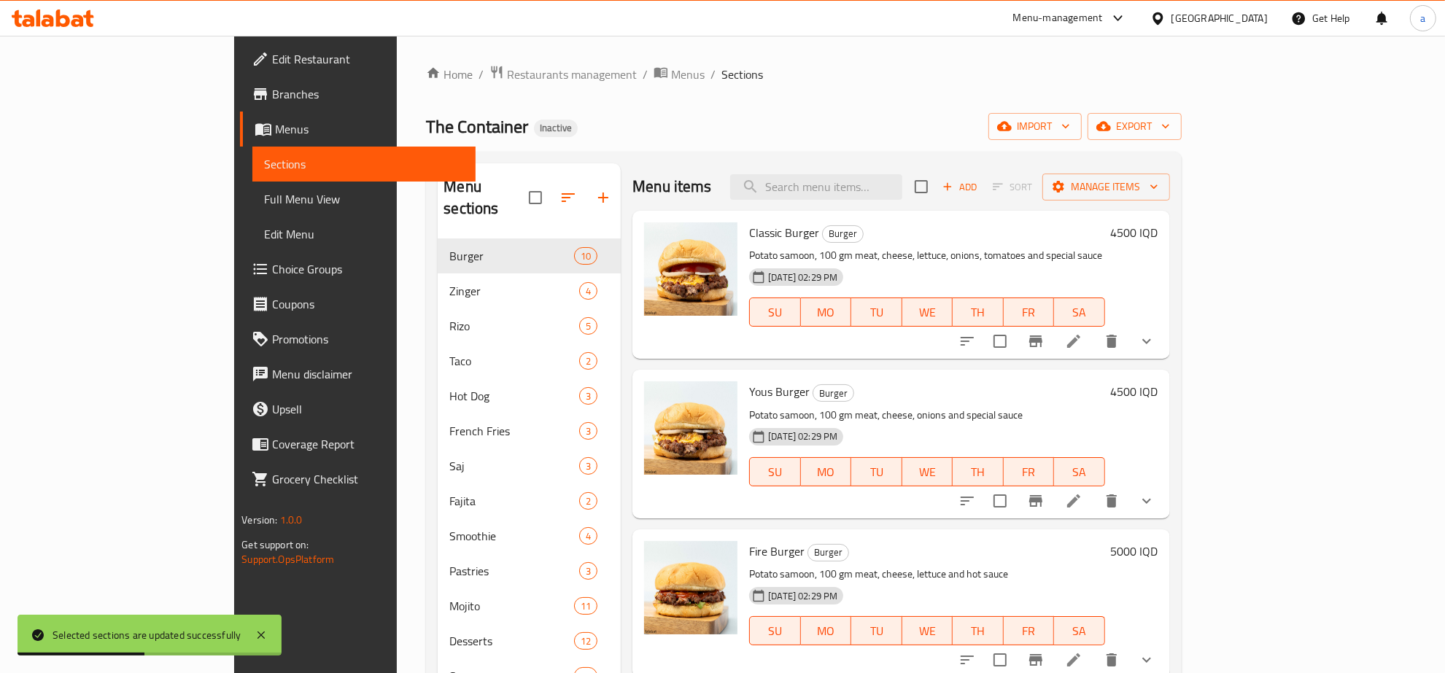
click at [264, 203] on span "Full Menu View" at bounding box center [364, 199] width 200 height 18
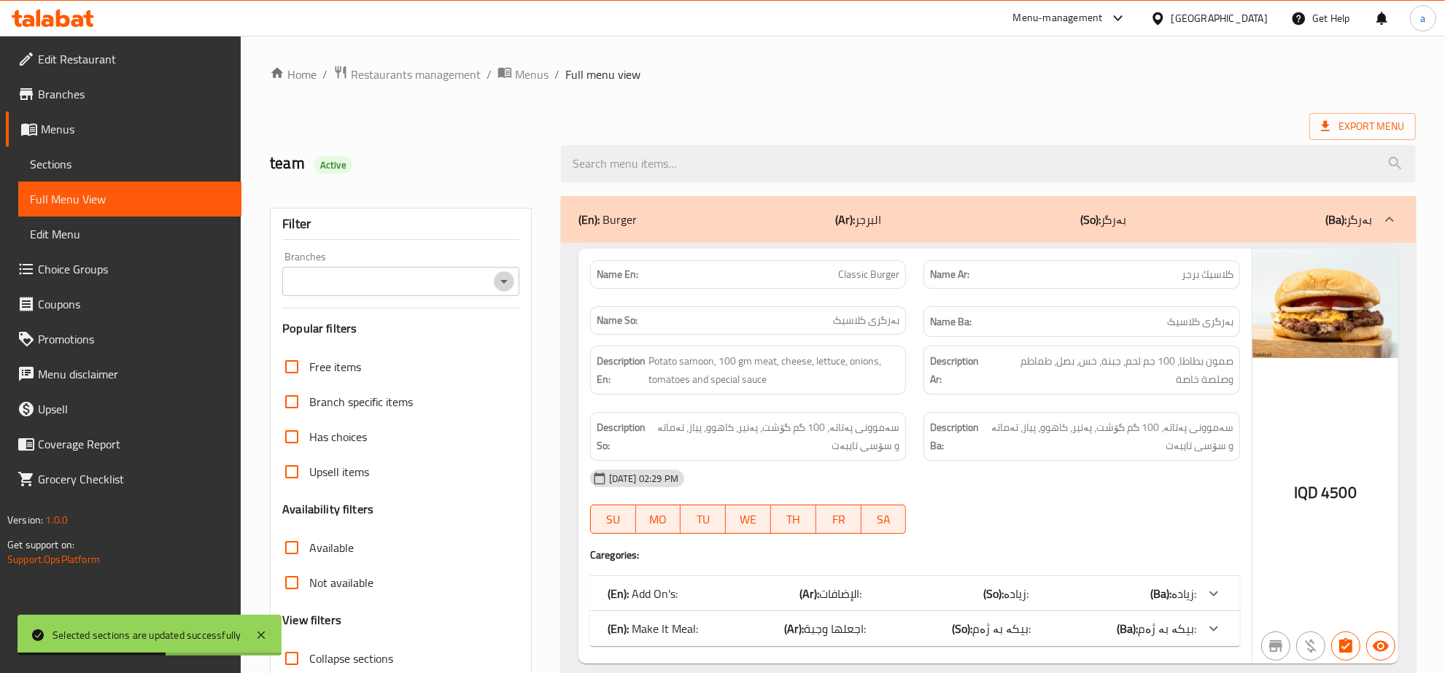
click at [505, 274] on icon "Open" at bounding box center [504, 282] width 18 height 18
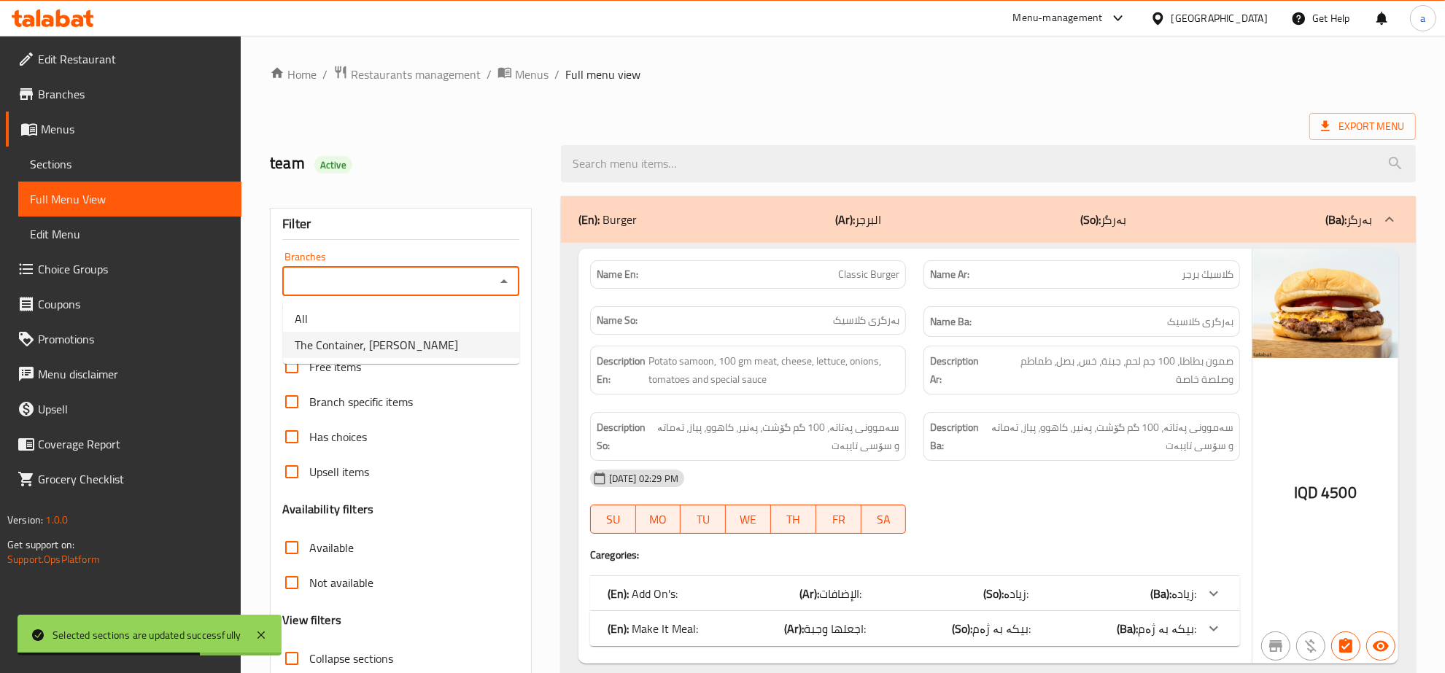
click at [428, 340] on span "The Container, Hai Al Qahera" at bounding box center [376, 345] width 163 height 18
type input "The Container, Hai Al Qahera"
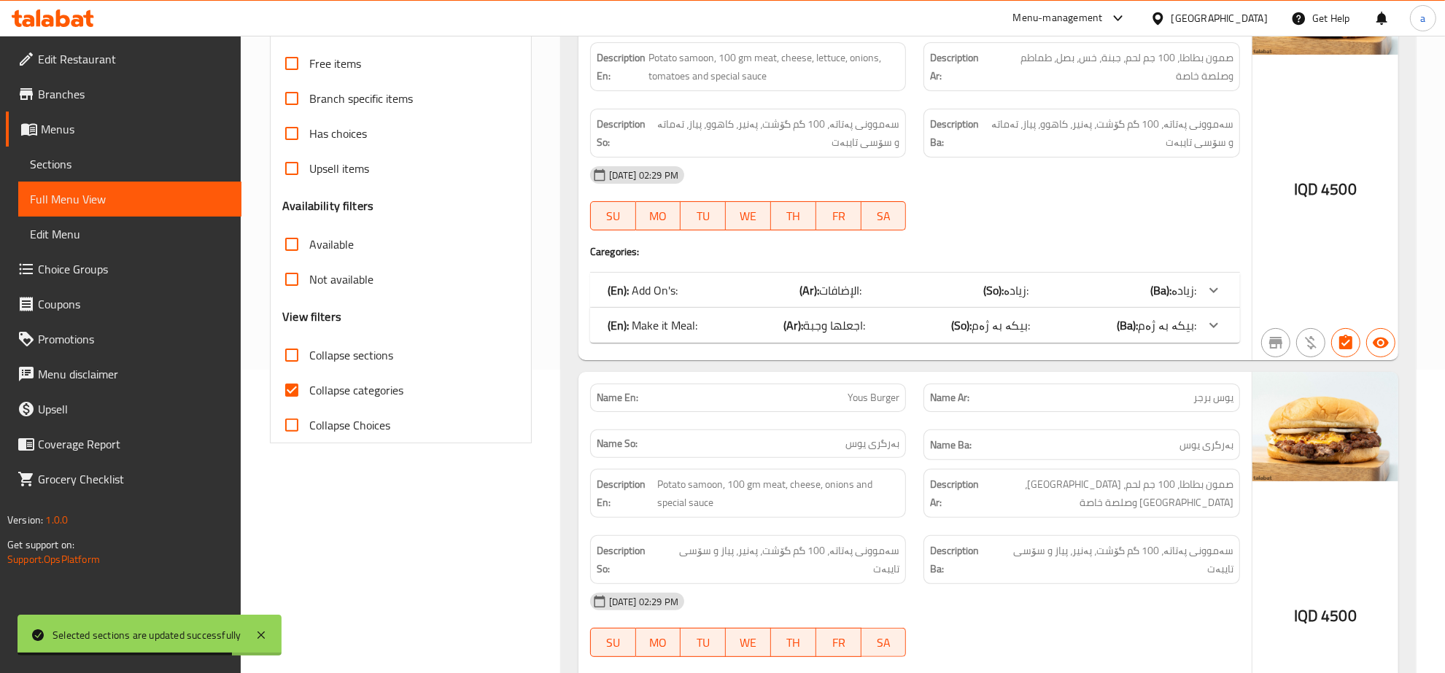
click at [290, 384] on input "Collapse categories" at bounding box center [291, 390] width 35 height 35
checkbox input "false"
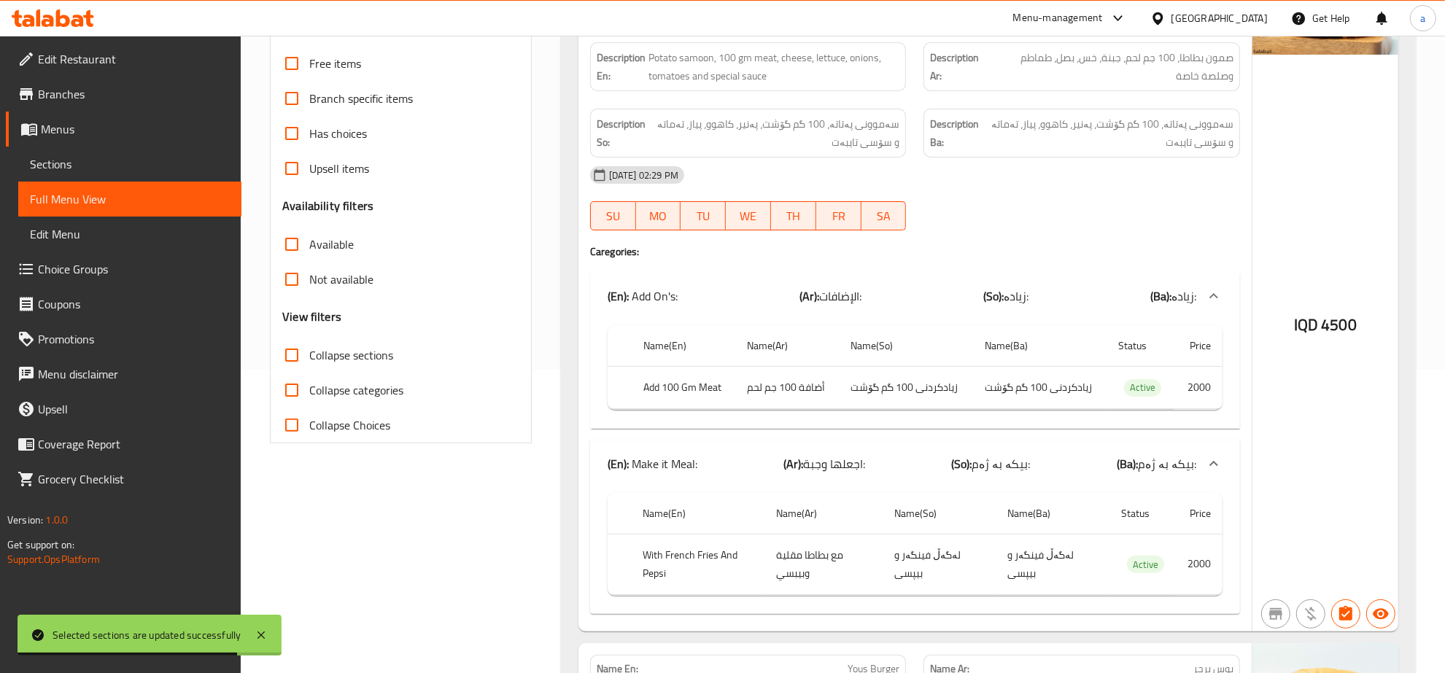
click at [290, 355] on input "Collapse sections" at bounding box center [291, 355] width 35 height 35
checkbox input "true"
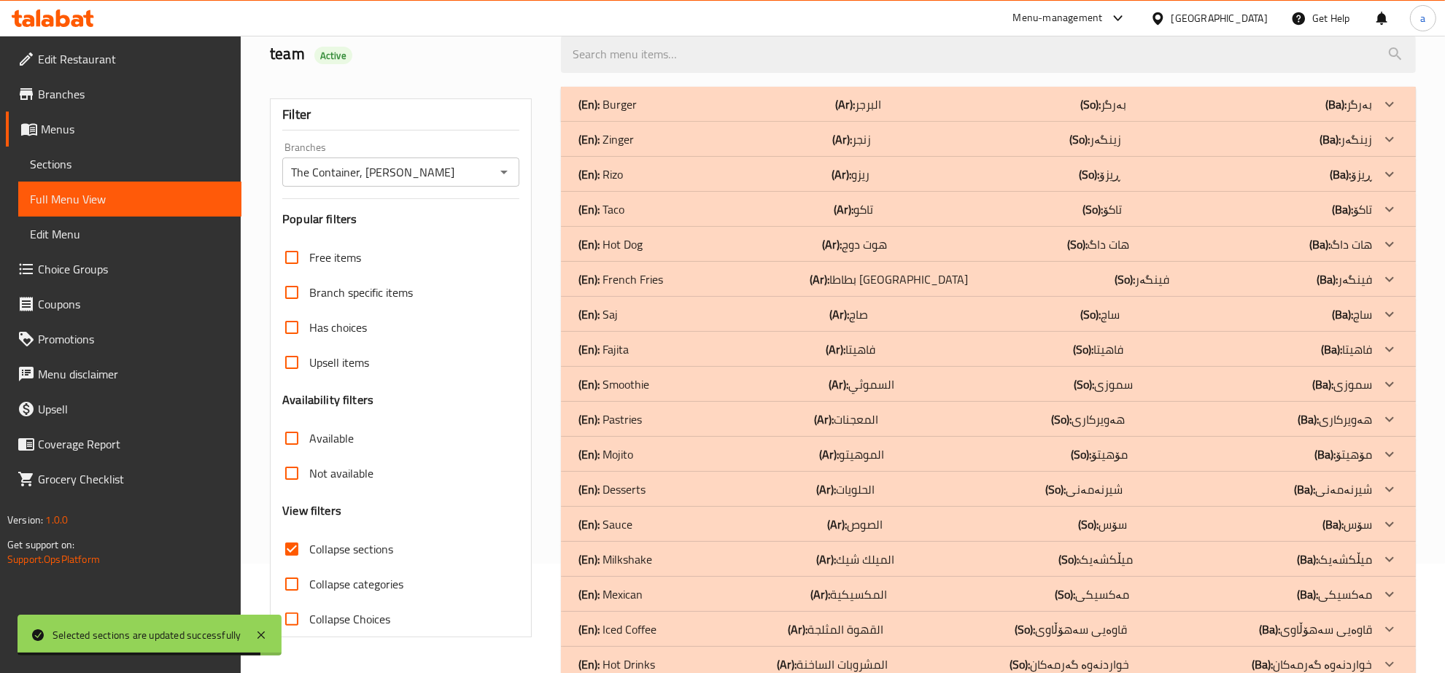
scroll to position [182, 0]
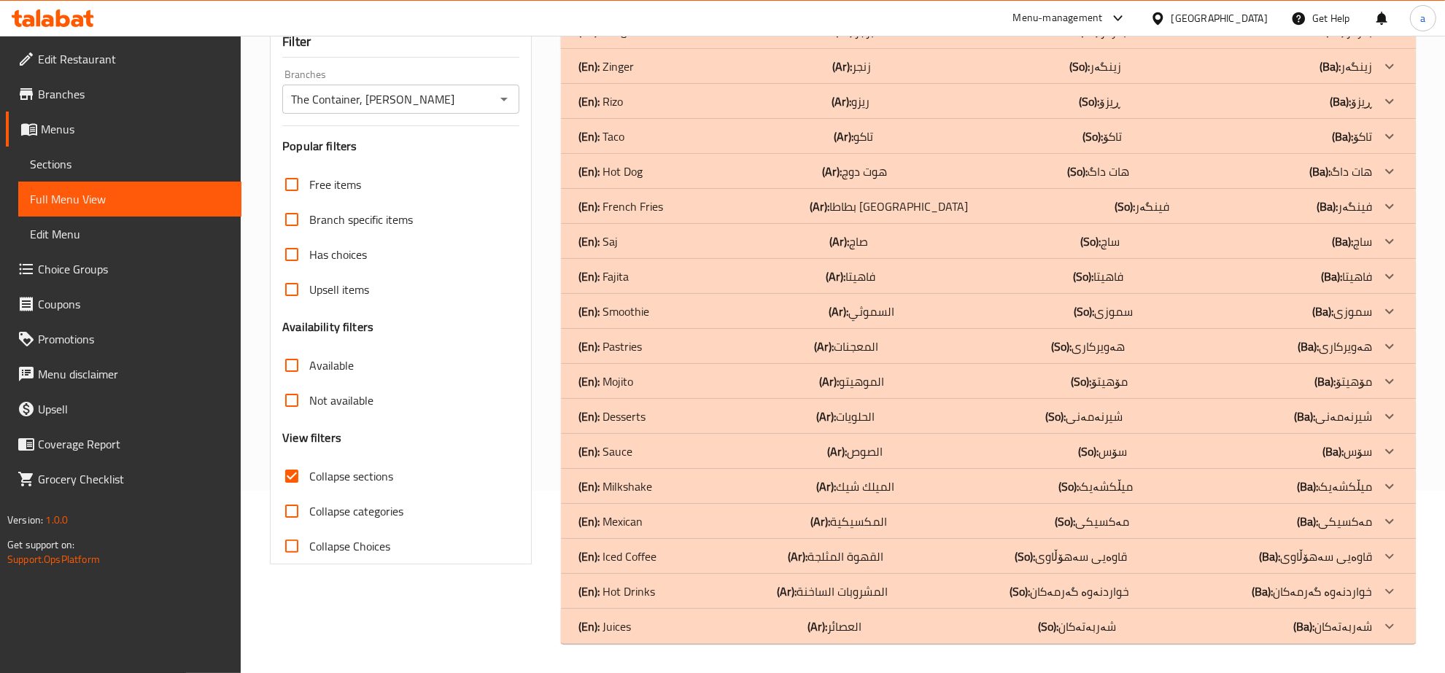
click at [632, 284] on div "(En): Fajita (Ar): فاهيتا (So): فاهیتا (Ba): فاهیتا" at bounding box center [974, 277] width 793 height 18
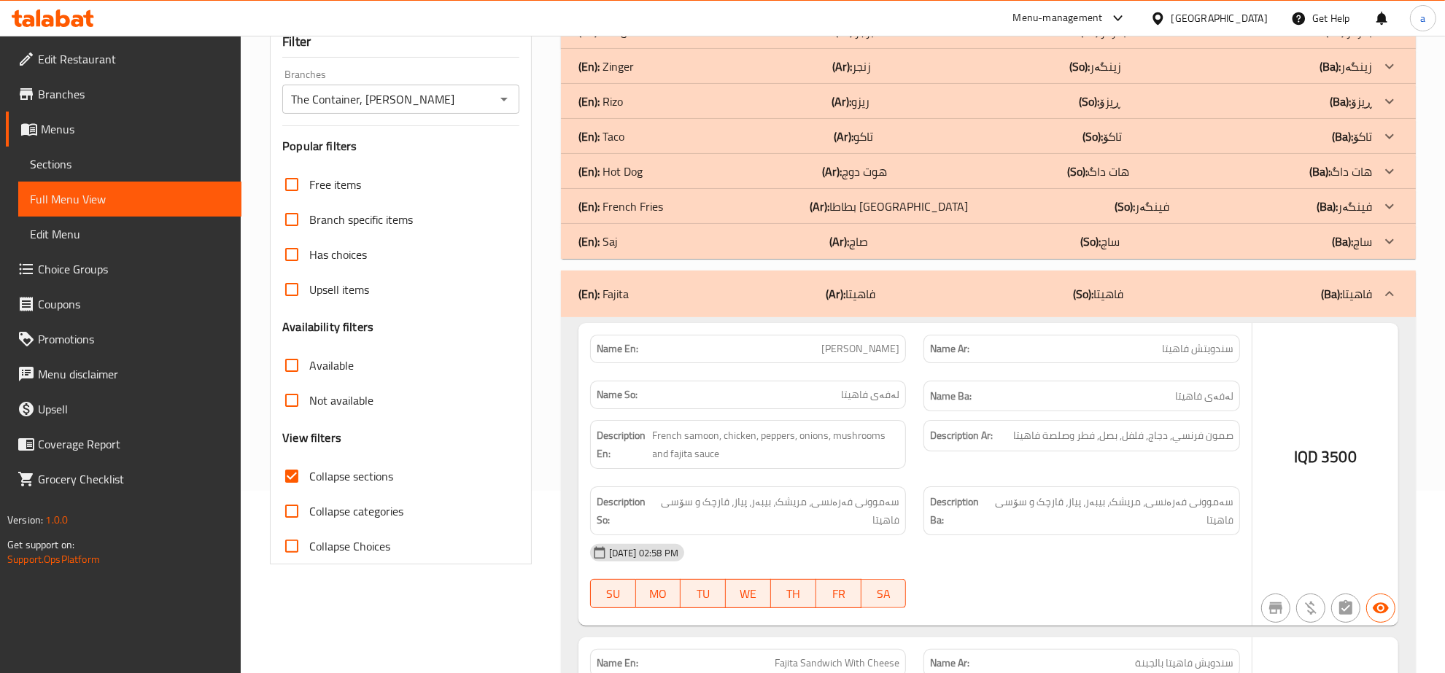
click at [621, 238] on div "(En): Saj (Ar): صاج (So): ساج (Ba): ساج" at bounding box center [974, 242] width 793 height 18
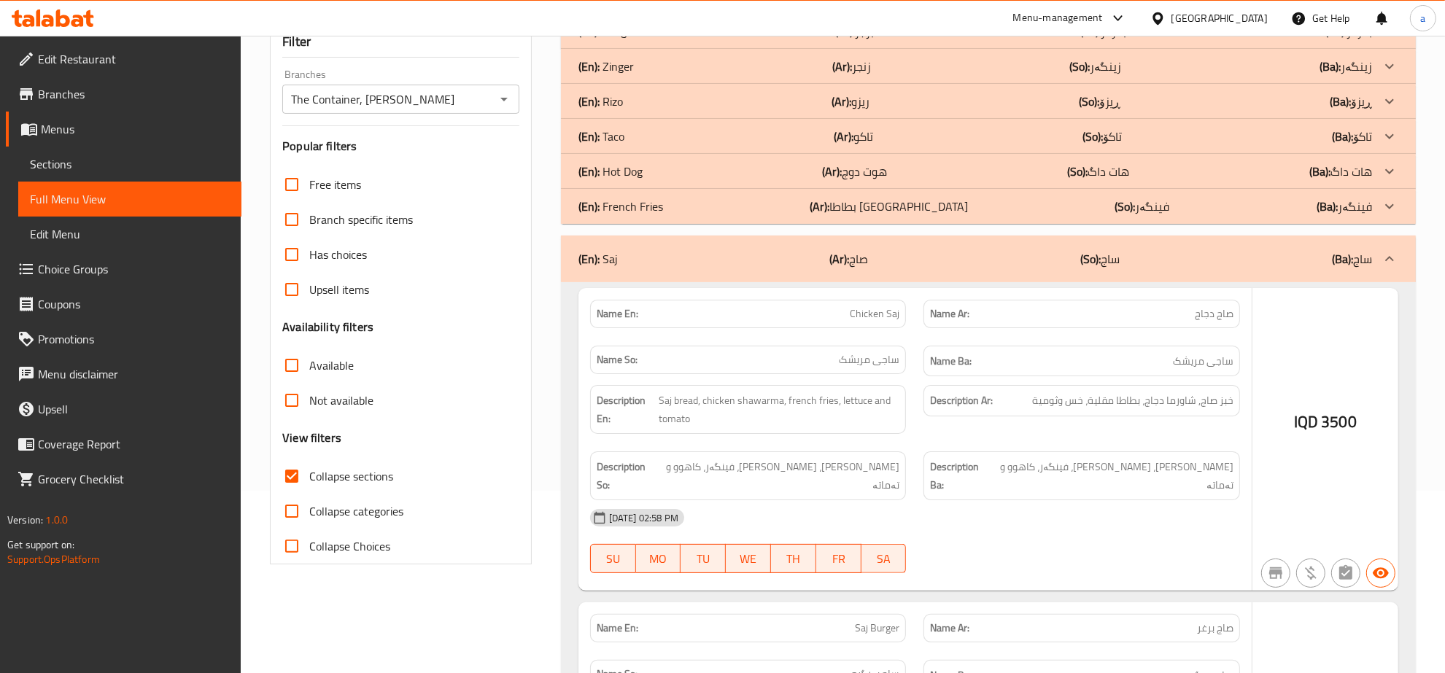
click at [621, 205] on p "(En): French Fries" at bounding box center [620, 207] width 85 height 18
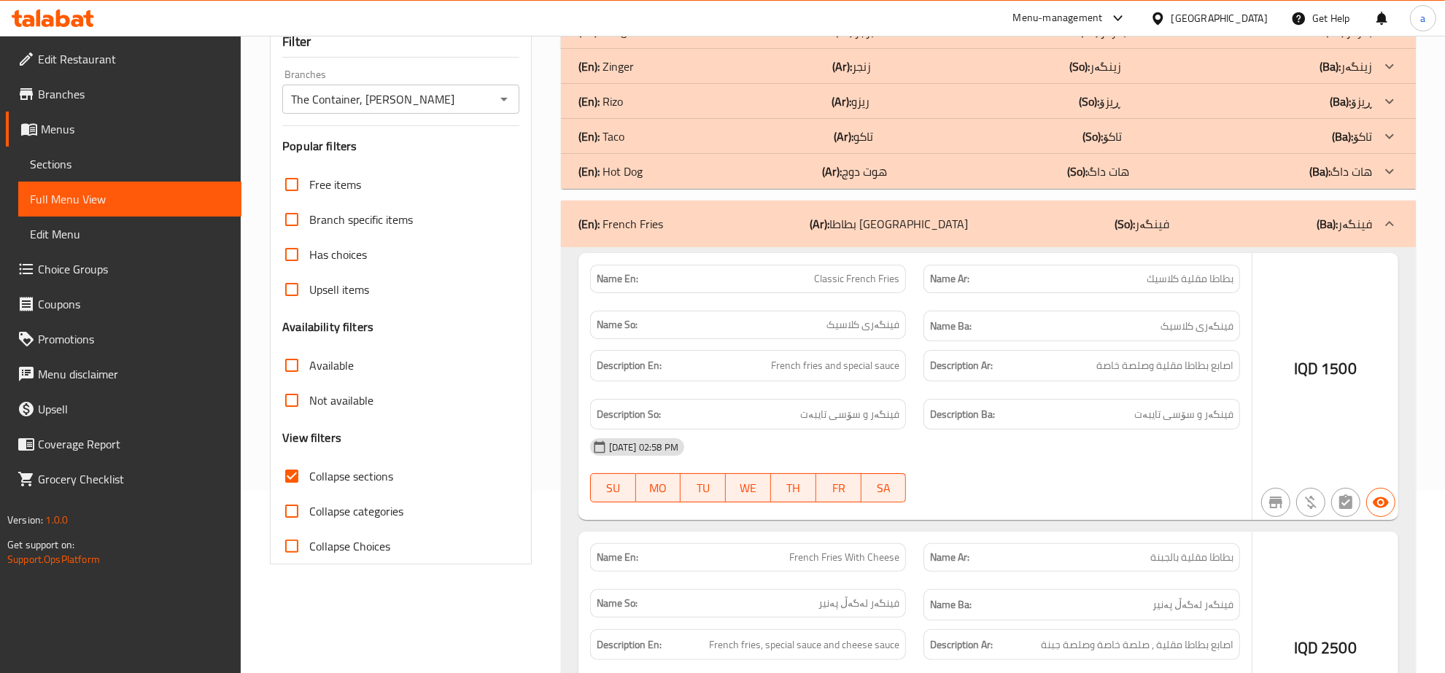
click at [616, 159] on div "(En): Hot Dog (Ar): هوت دوج (So): هات داگ (Ba): هات داگ" at bounding box center [988, 171] width 855 height 35
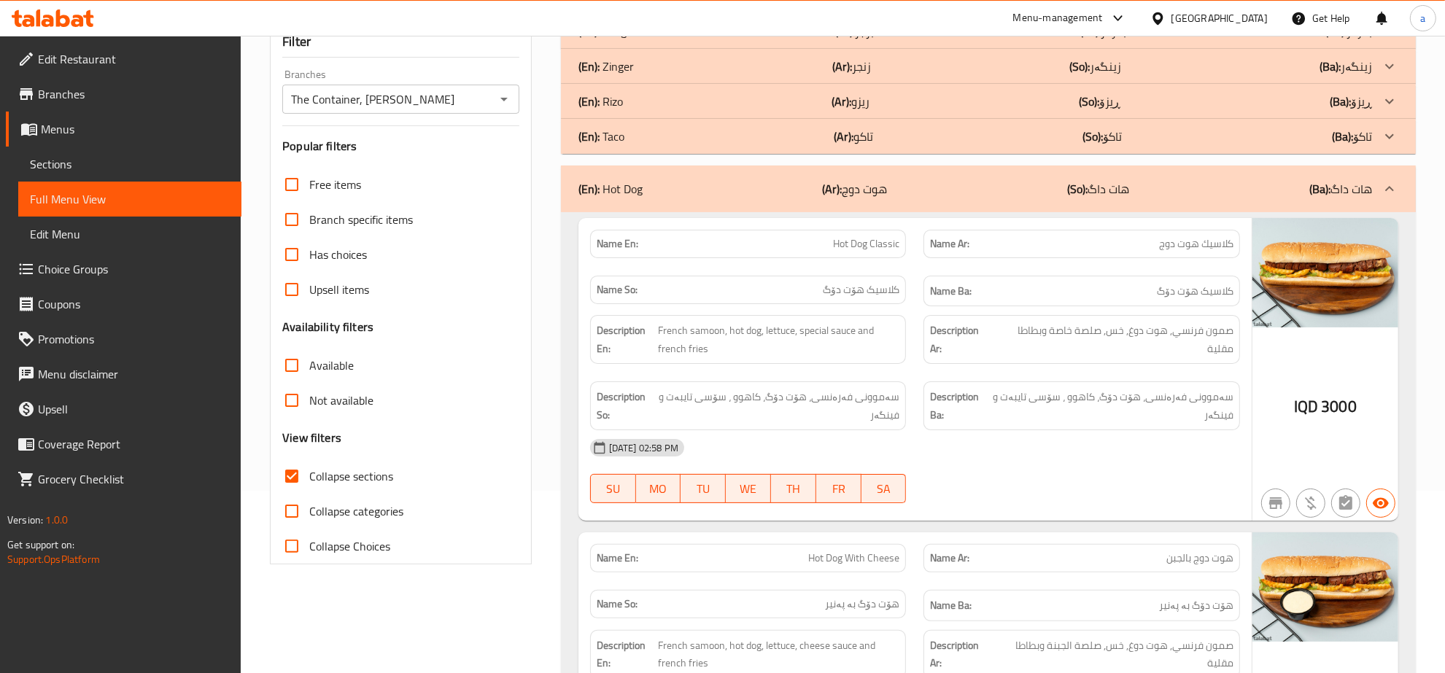
click at [614, 137] on p "(En): Taco" at bounding box center [601, 137] width 46 height 18
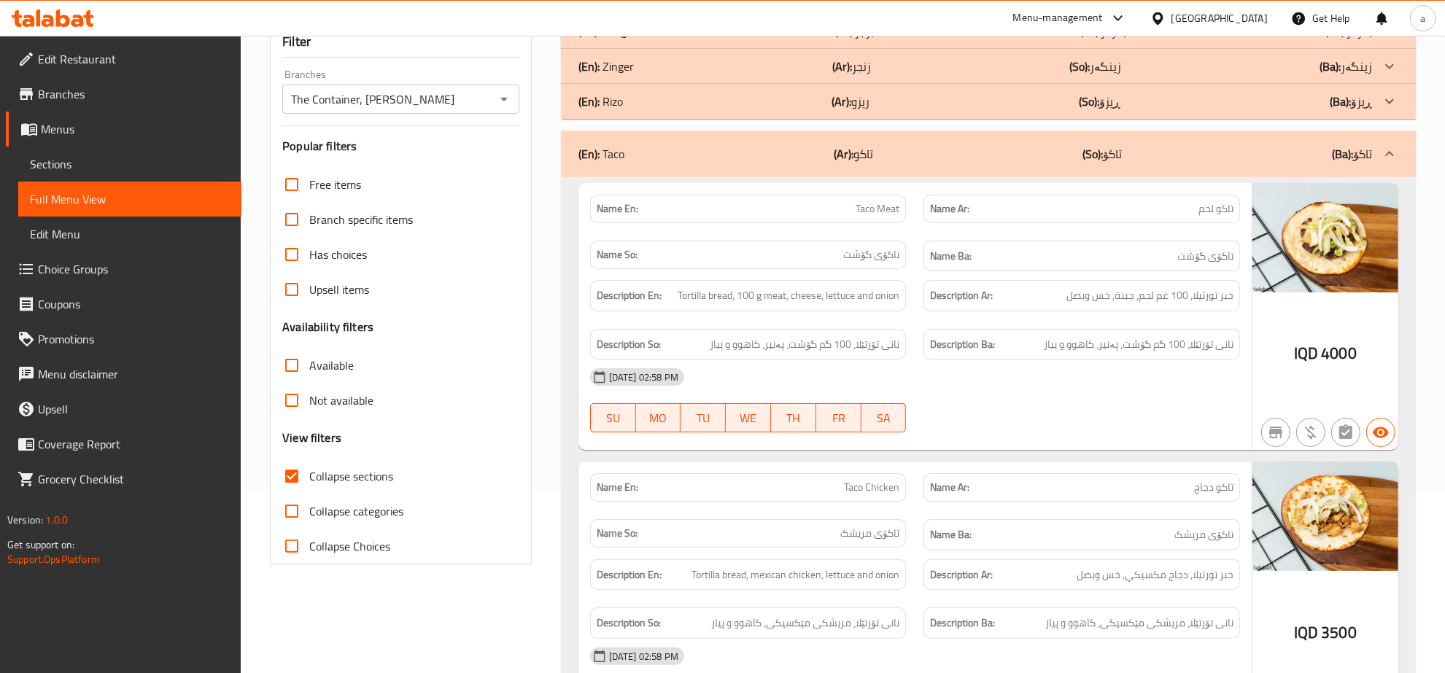
click at [614, 98] on p "(En): Rizo" at bounding box center [600, 102] width 44 height 18
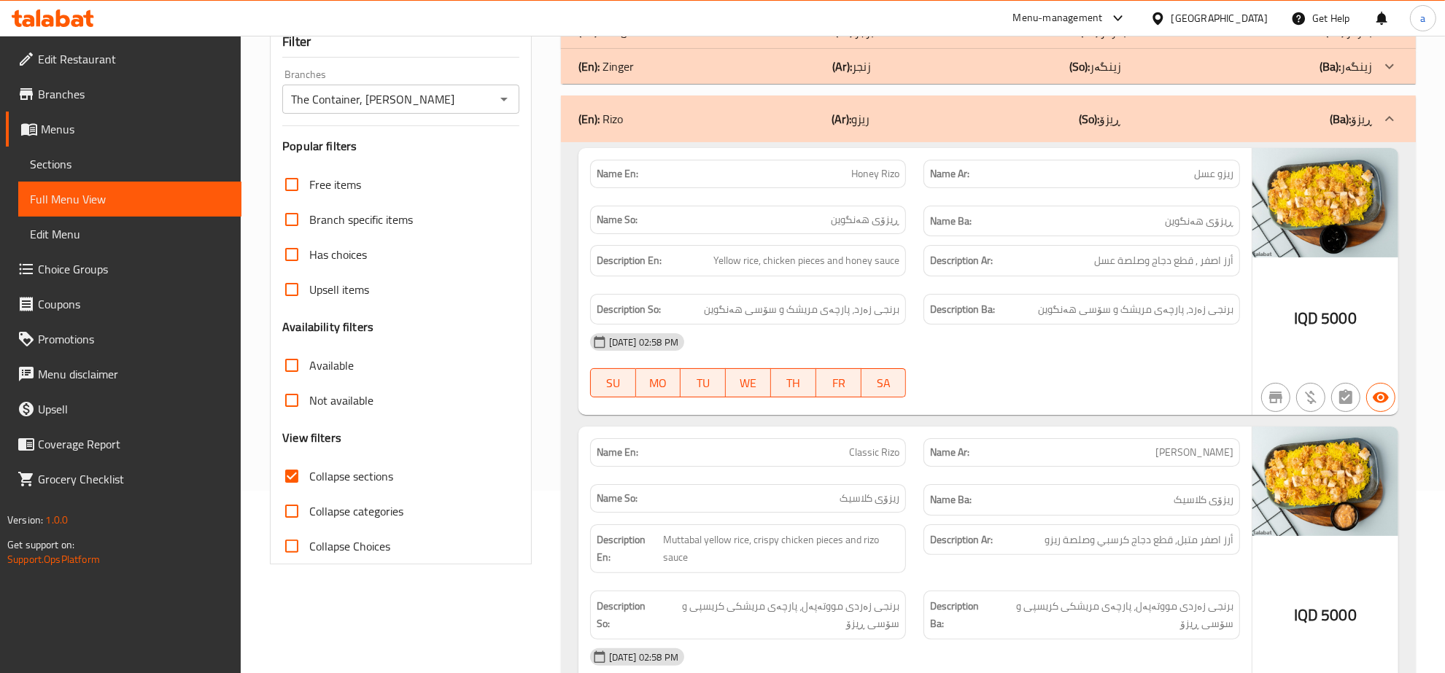
scroll to position [30, 0]
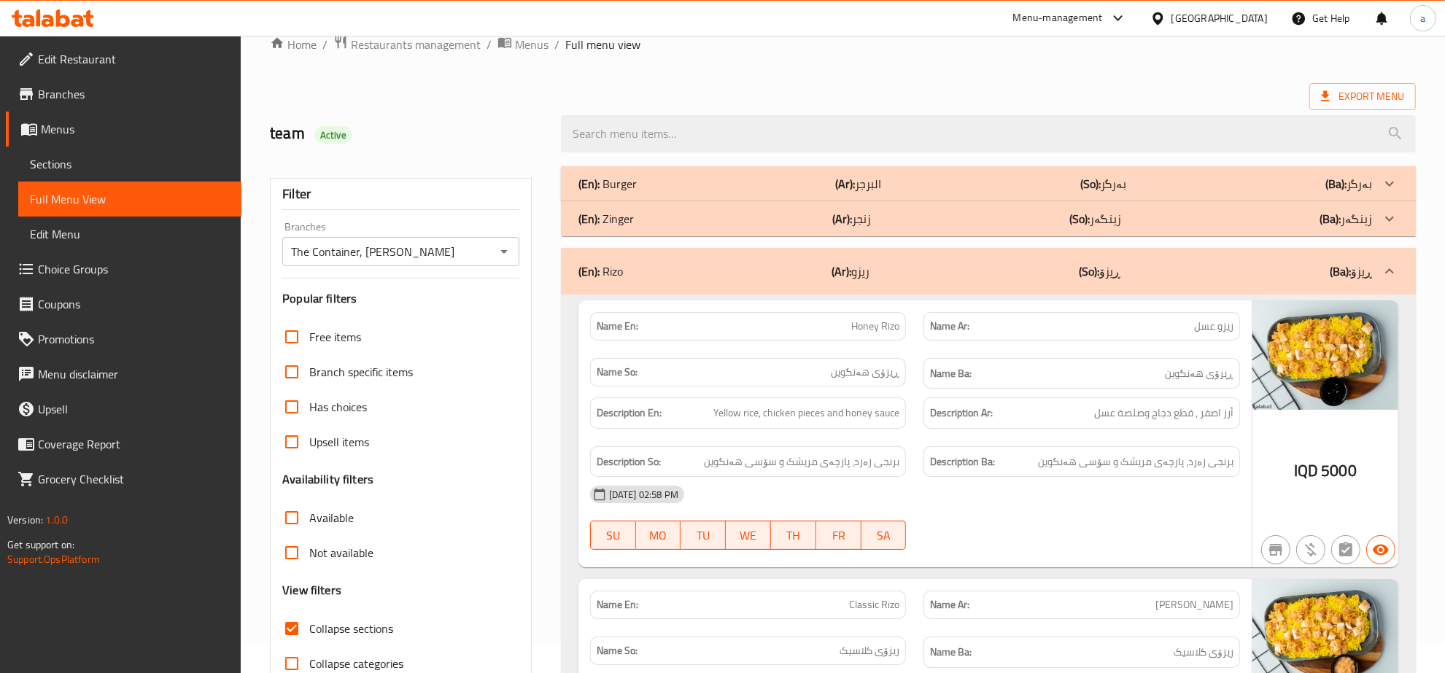
click at [635, 228] on div "(En): Zinger (Ar): زنجر (So): زینگەر (Ba): زینگەر" at bounding box center [974, 219] width 793 height 18
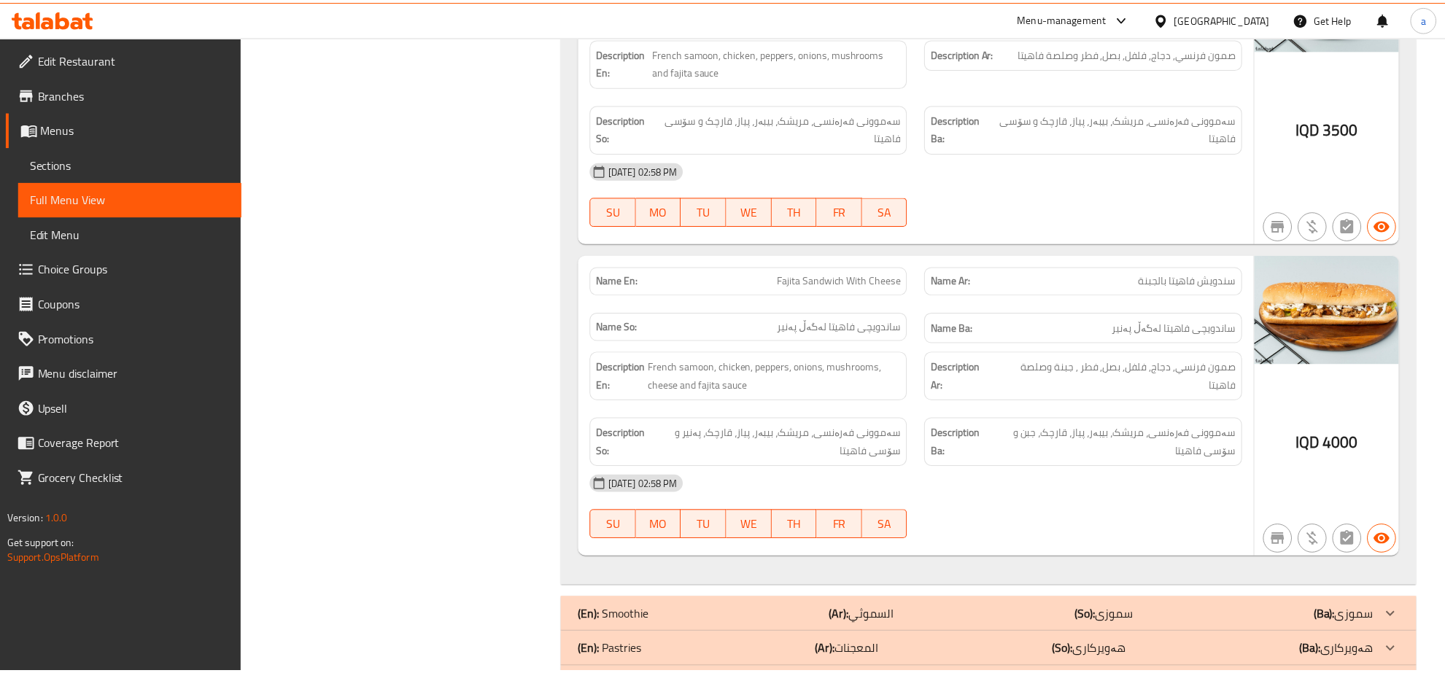
scroll to position [7114, 0]
